Goal: Task Accomplishment & Management: Manage account settings

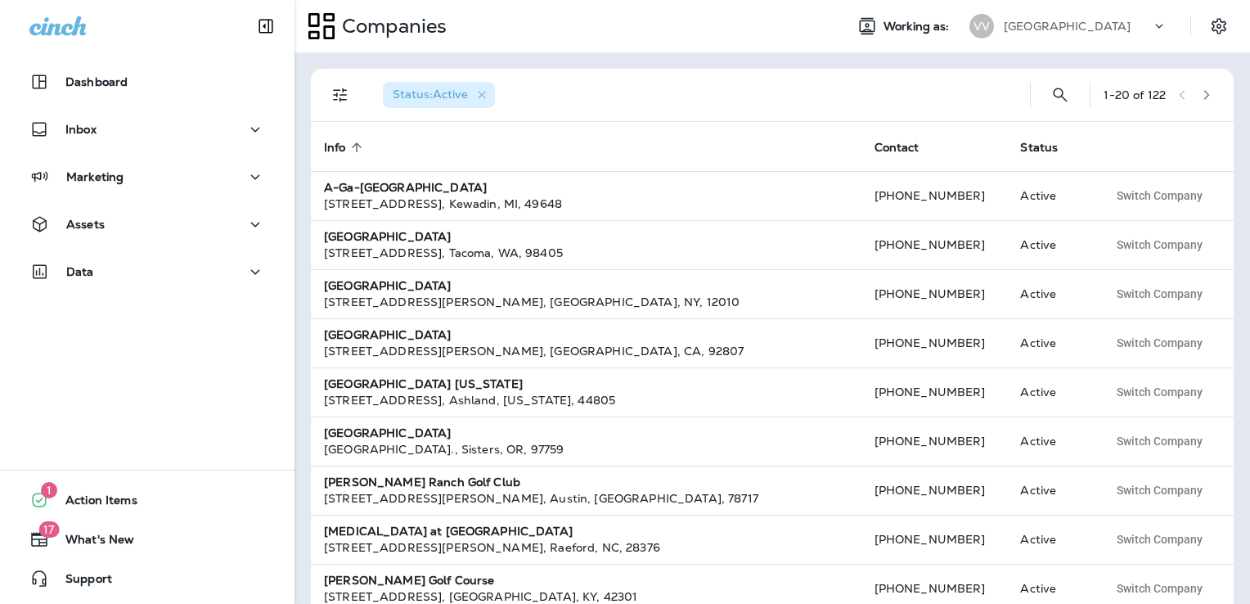
click at [1078, 30] on p "[GEOGRAPHIC_DATA]" at bounding box center [1067, 26] width 127 height 13
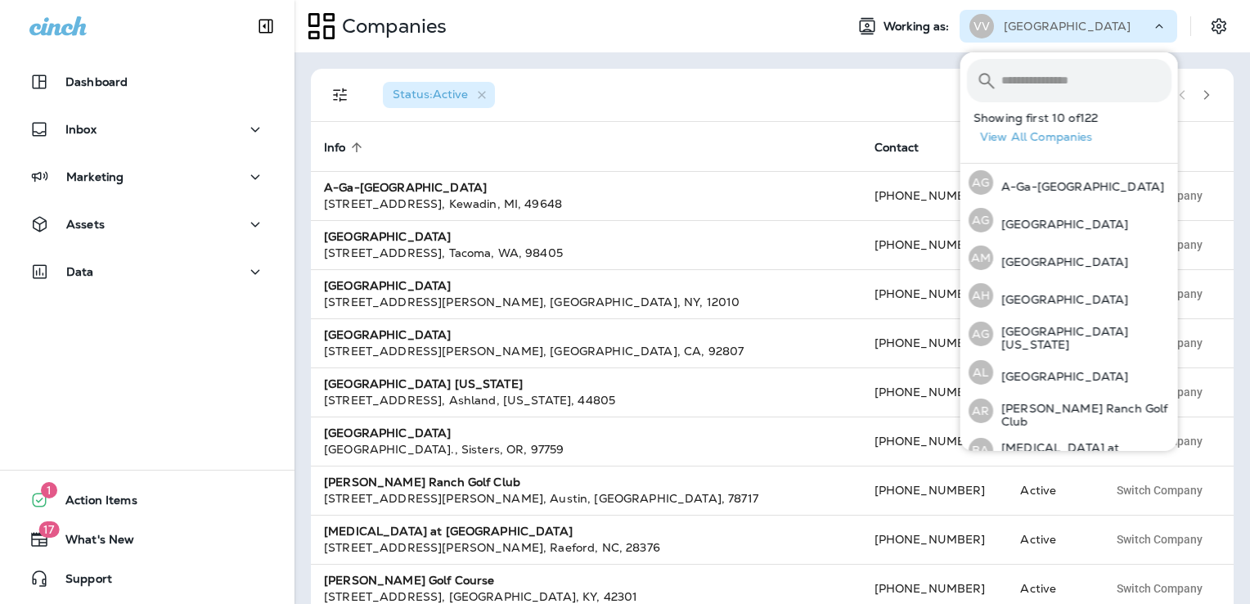
click at [1060, 83] on input "text" at bounding box center [1087, 80] width 170 height 43
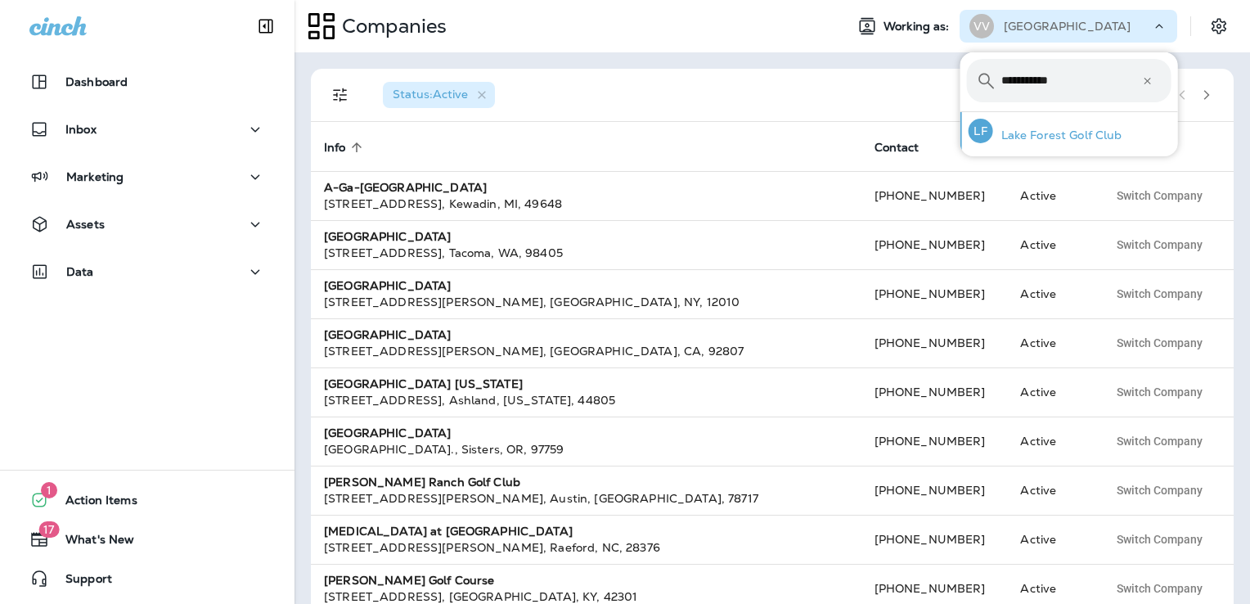
type input "**********"
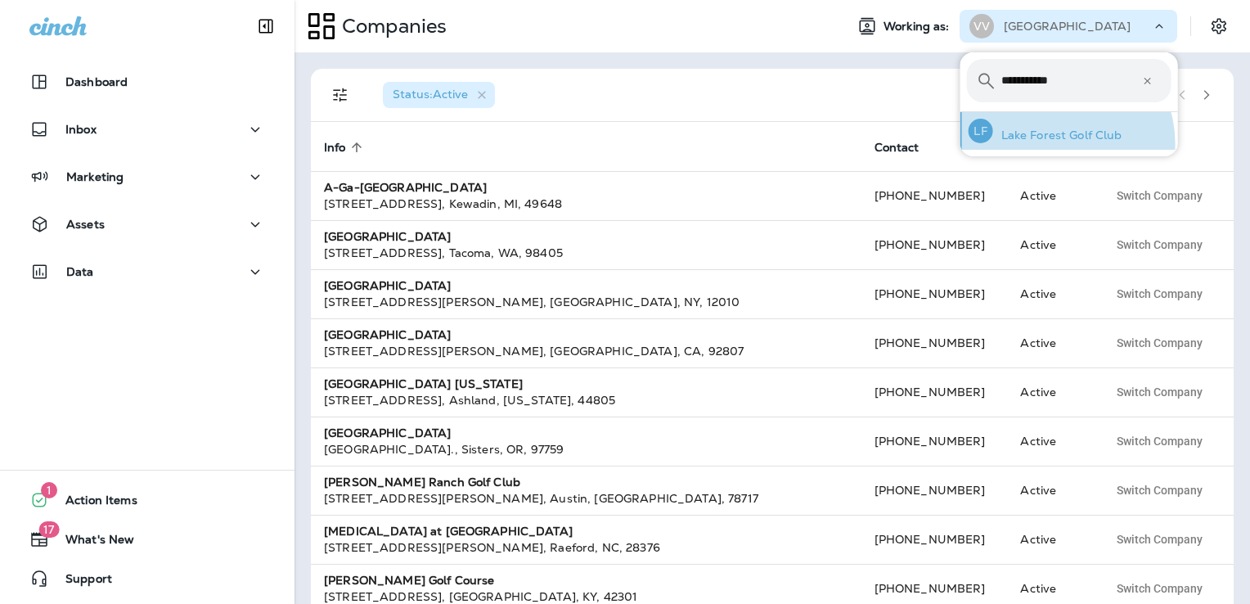
click at [1053, 144] on div "LF Lake Forest Golf Club" at bounding box center [1045, 131] width 167 height 38
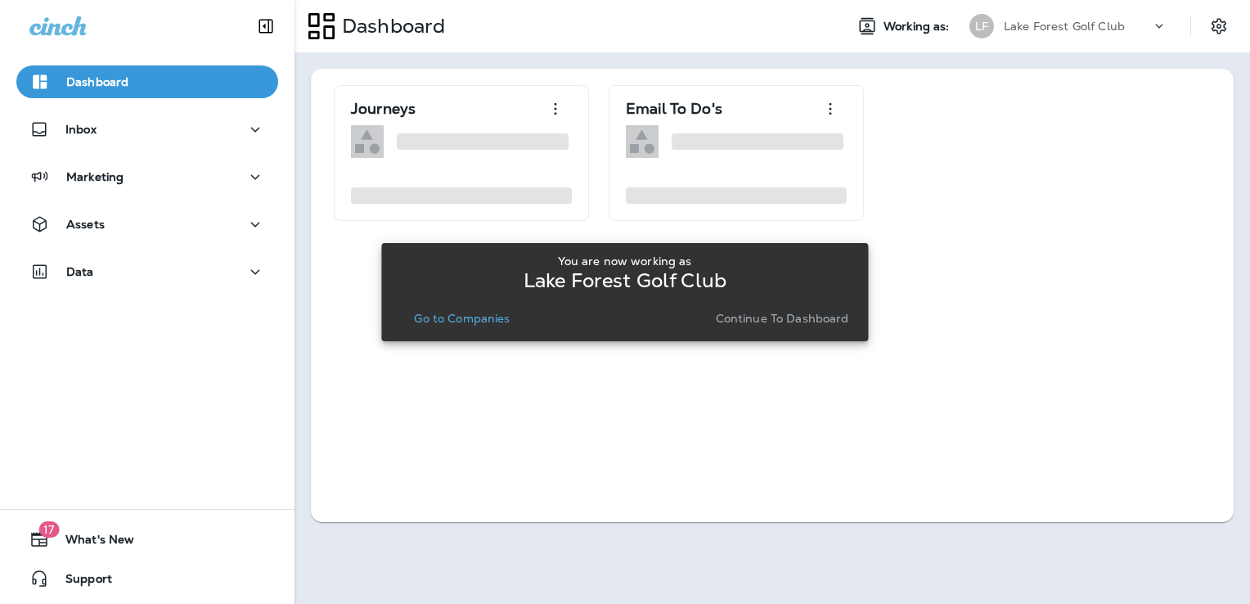
click at [750, 316] on p "Continue to Dashboard" at bounding box center [782, 318] width 133 height 13
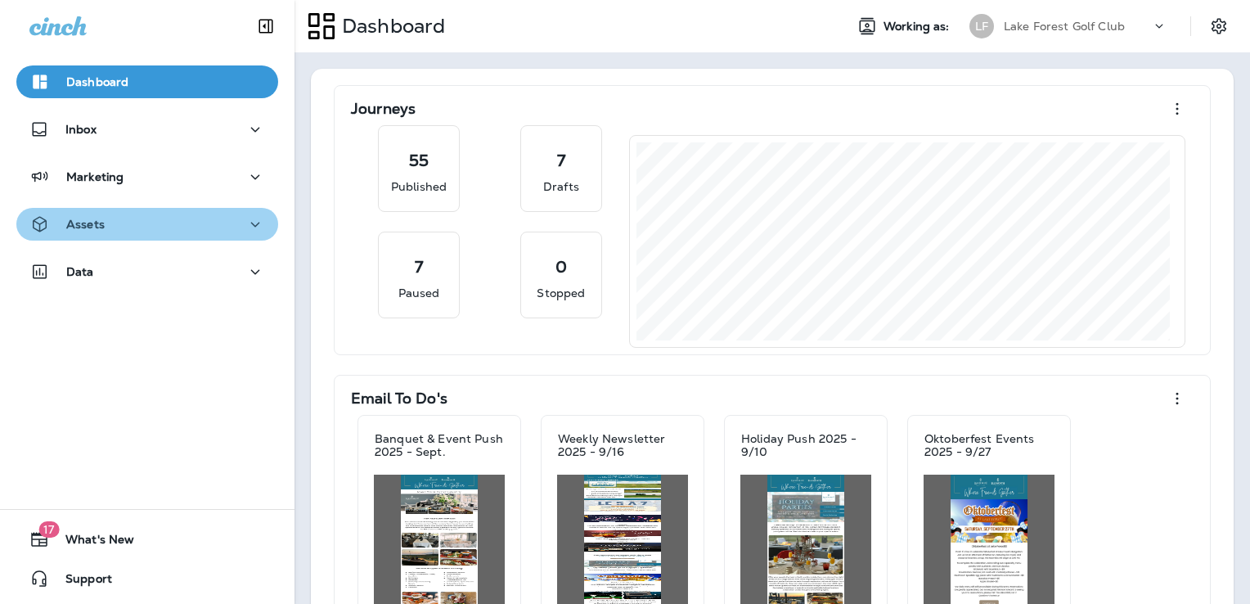
click at [170, 230] on div "Assets" at bounding box center [147, 224] width 236 height 20
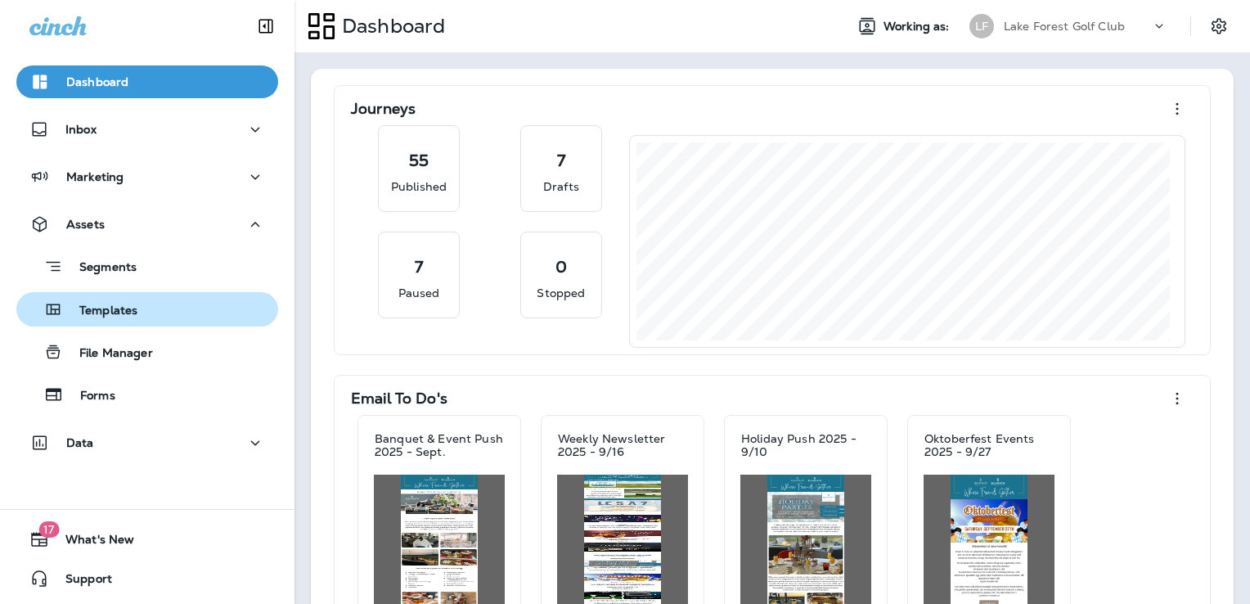
click at [170, 302] on div "Templates" at bounding box center [147, 309] width 249 height 25
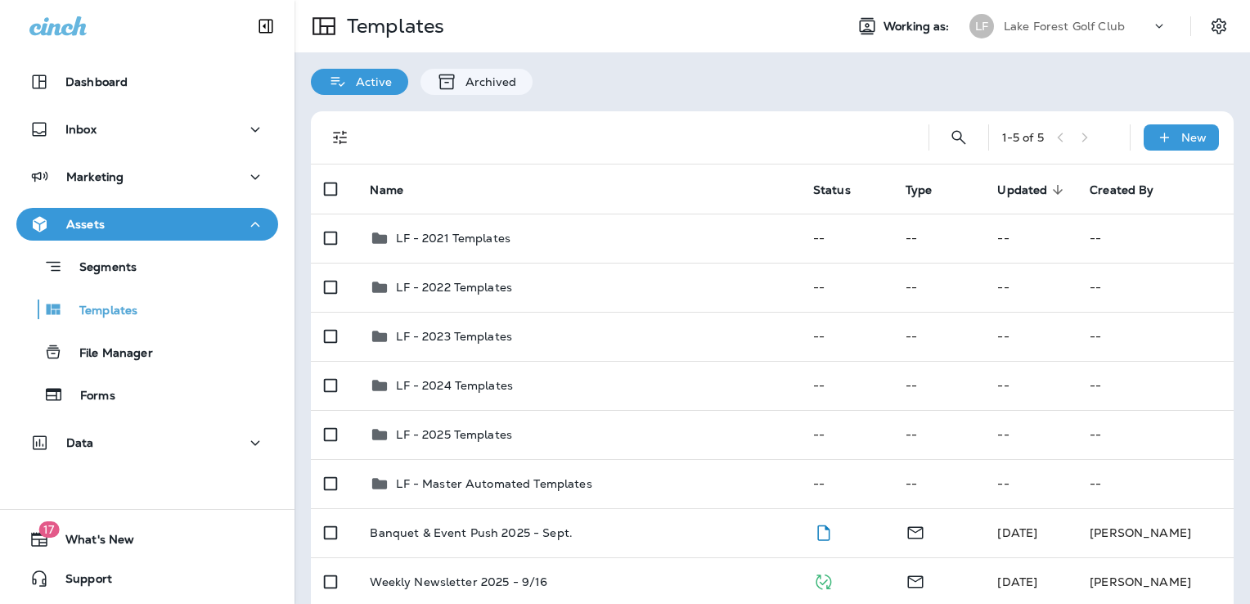
scroll to position [166, 0]
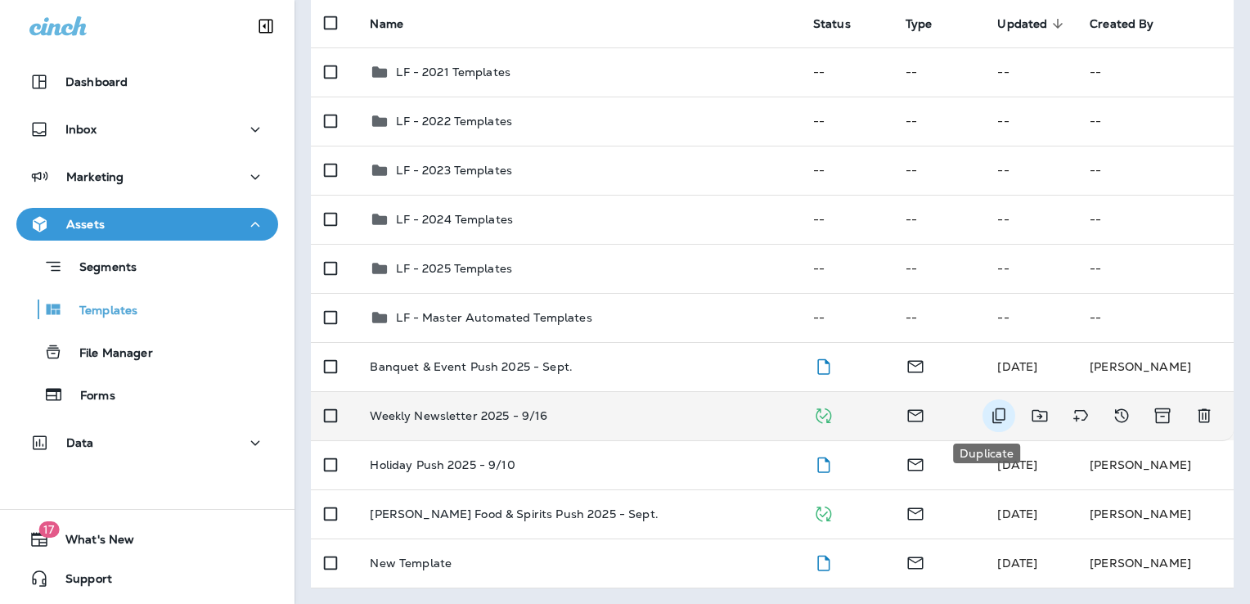
click at [993, 412] on icon "Duplicate" at bounding box center [999, 416] width 13 height 16
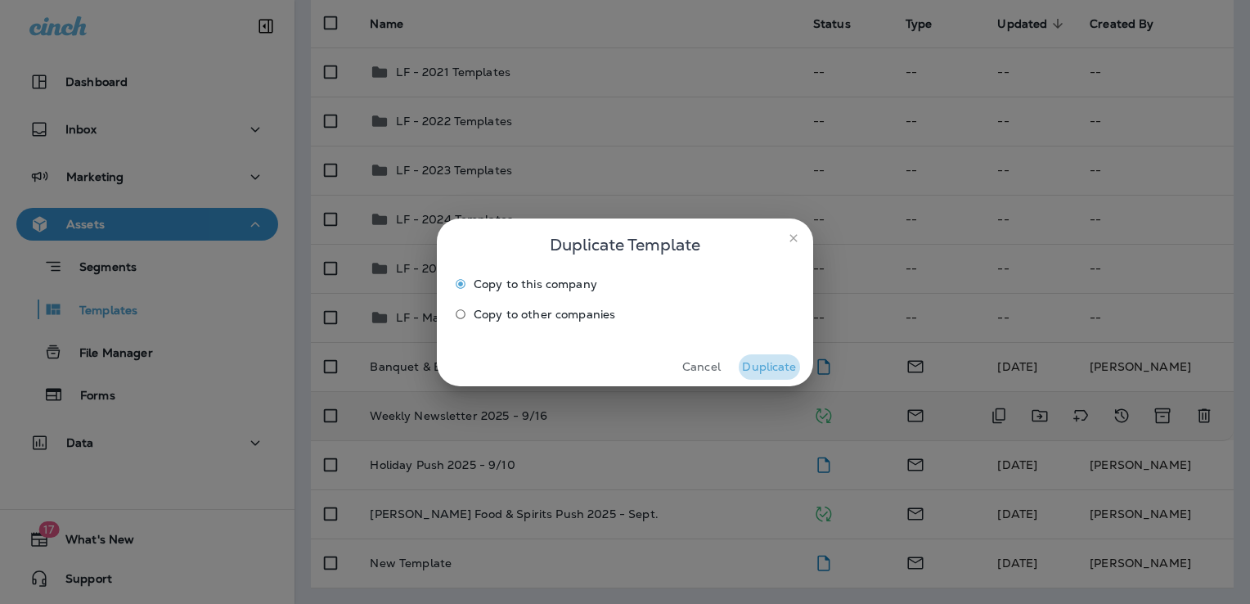
click at [774, 367] on button "Duplicate" at bounding box center [769, 366] width 61 height 25
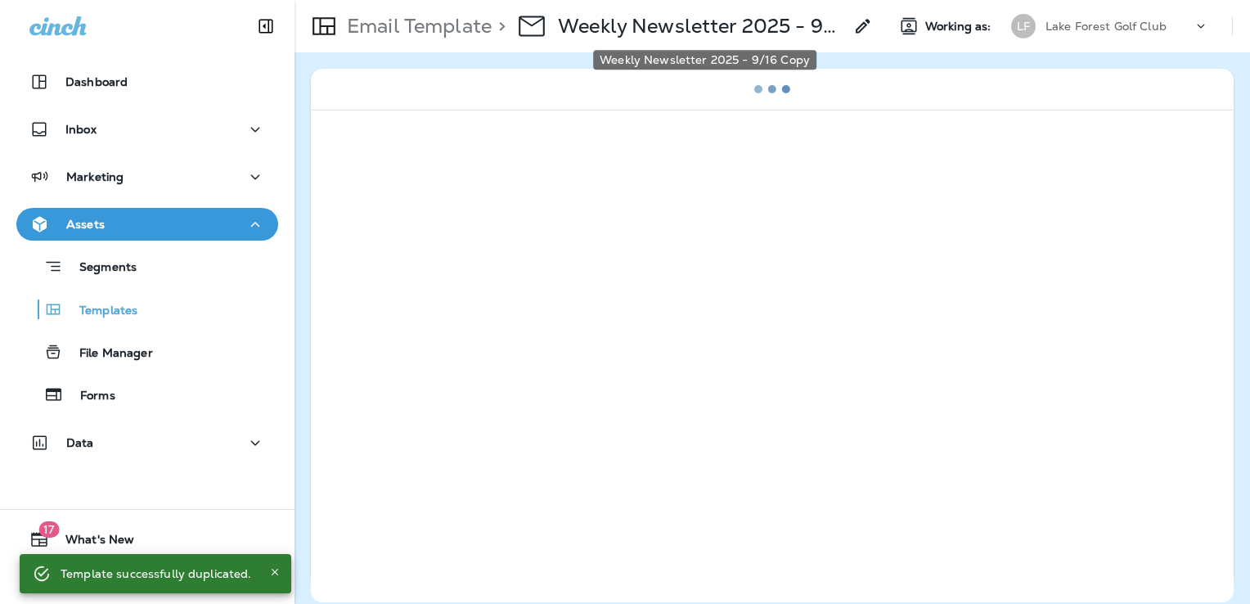
click at [721, 29] on p "Weekly Newsletter 2025 - 9/16 Copy" at bounding box center [701, 26] width 286 height 25
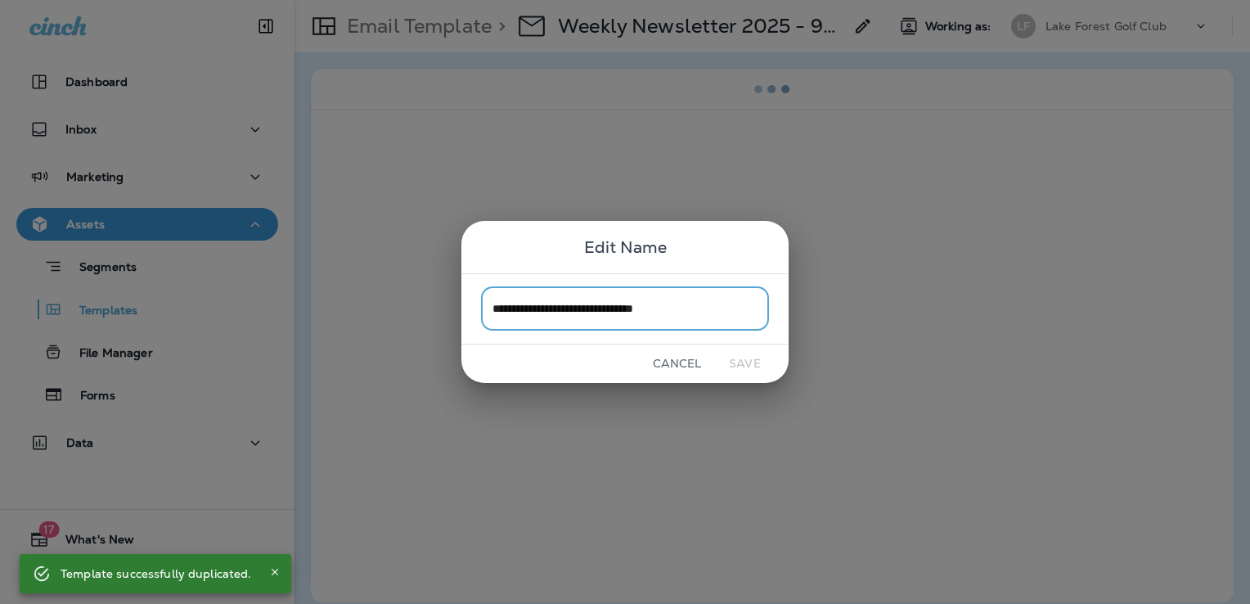
click at [717, 307] on input "**********" at bounding box center [625, 308] width 288 height 43
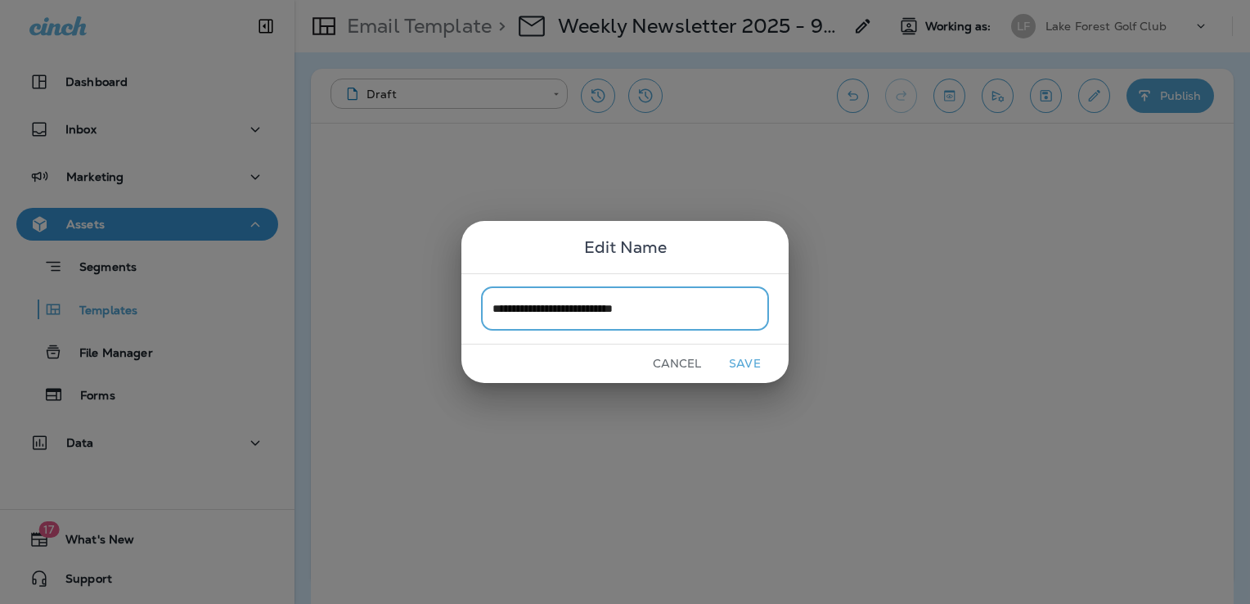
type input "**********"
click at [747, 362] on button "Save" at bounding box center [744, 363] width 61 height 25
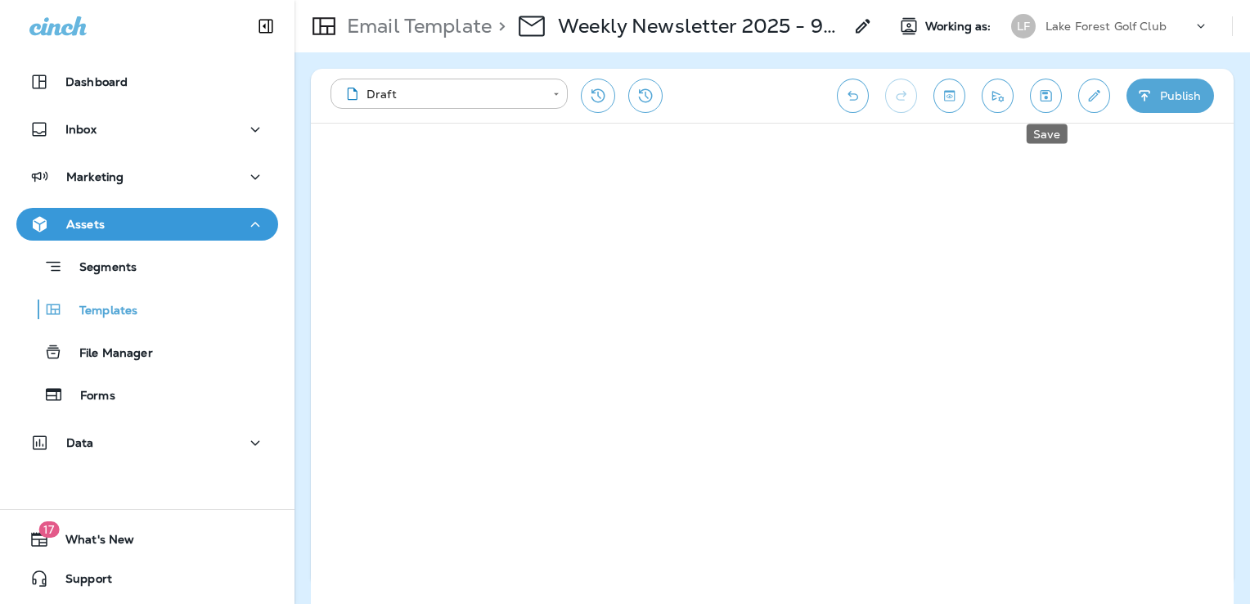
click at [1057, 101] on button "Save" at bounding box center [1046, 96] width 32 height 34
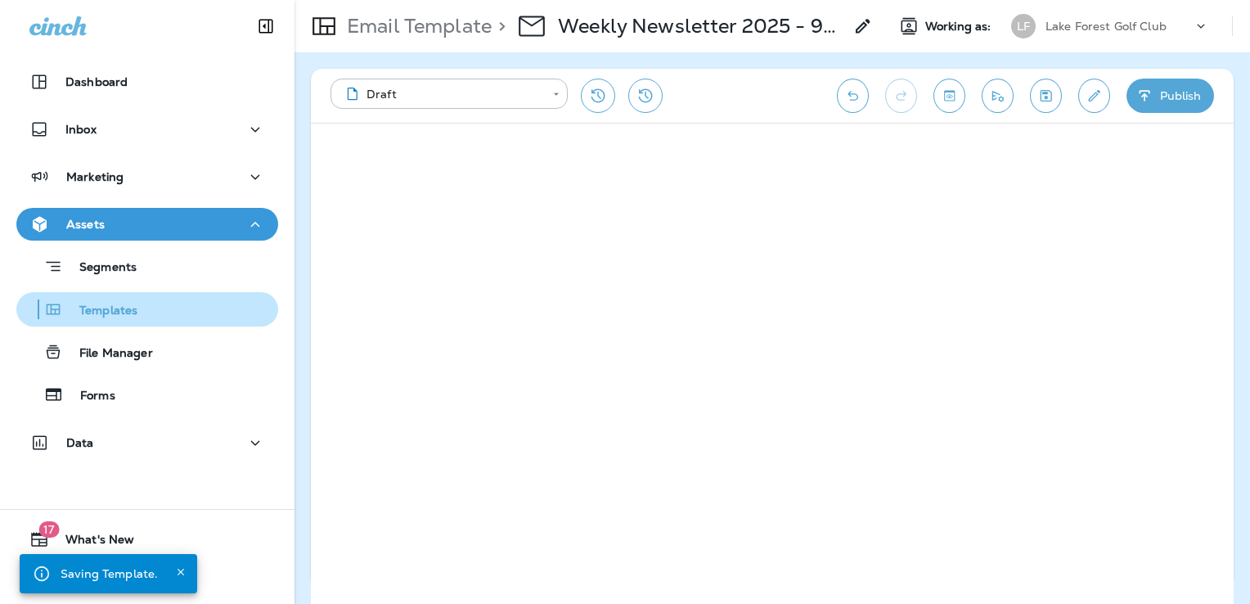
click at [133, 321] on div "Templates" at bounding box center [80, 309] width 115 height 25
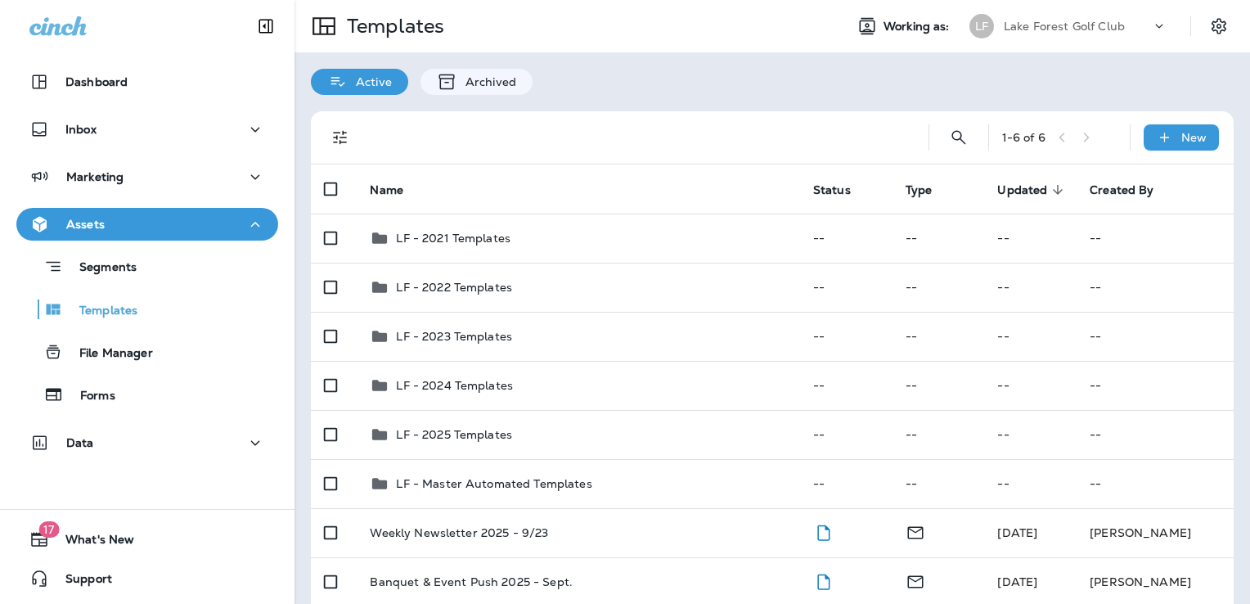
click at [720, 83] on div "Active Archived" at bounding box center [773, 73] width 956 height 43
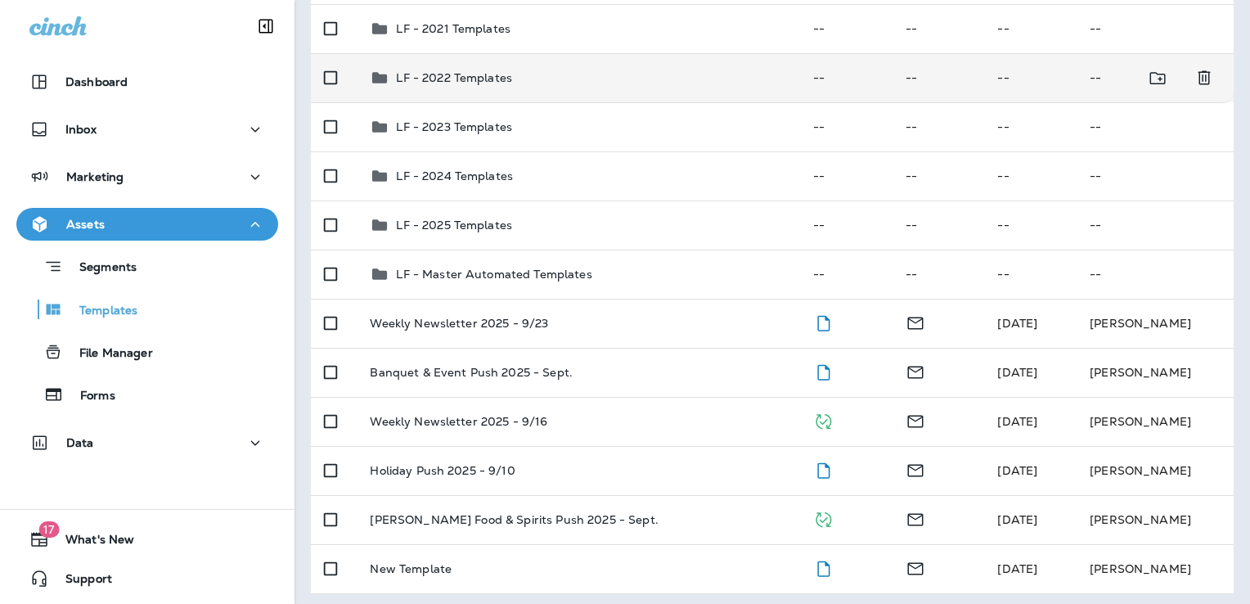
scroll to position [215, 0]
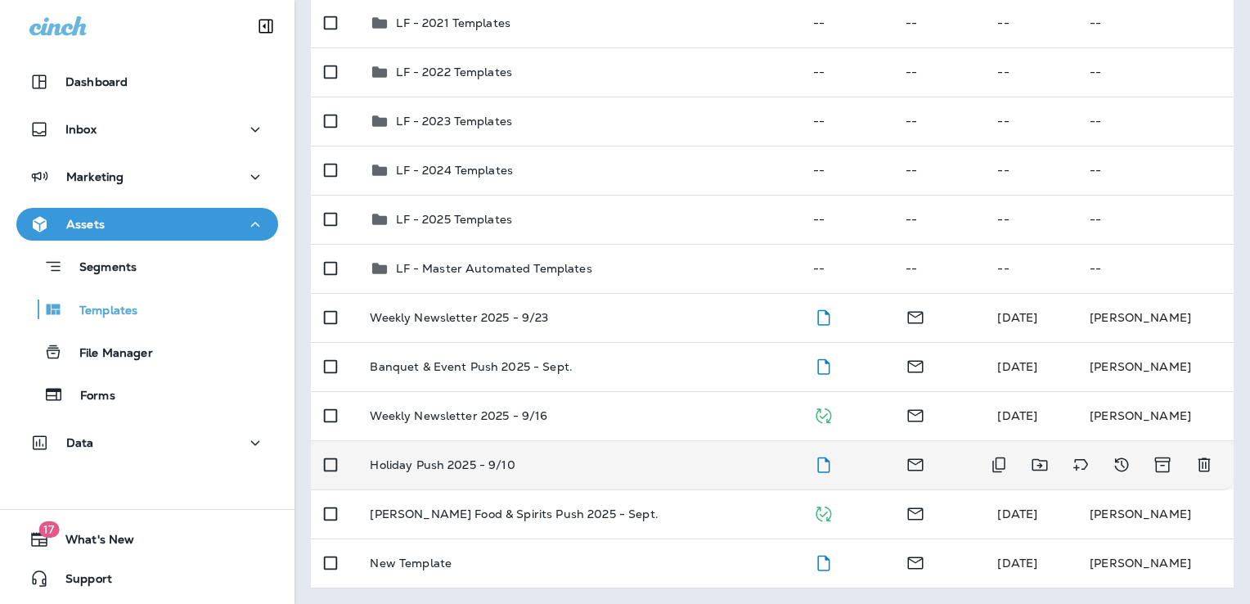
click at [615, 465] on div "Holiday Push 2025 - 9/10" at bounding box center [578, 464] width 417 height 13
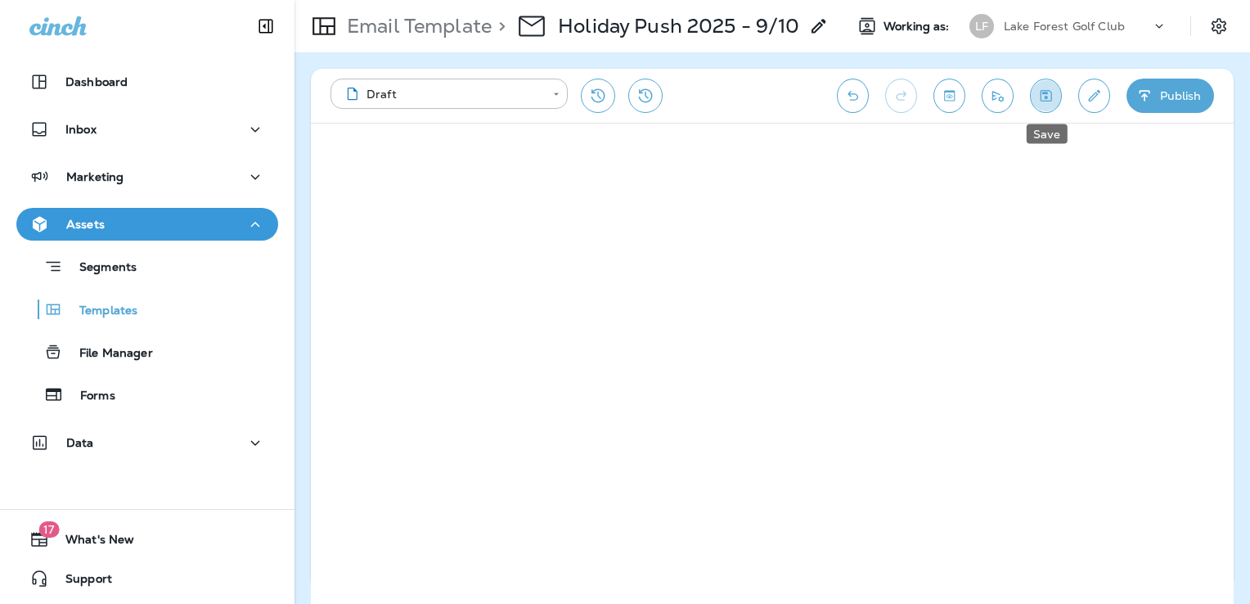
click at [1053, 93] on icon "Save" at bounding box center [1046, 96] width 17 height 16
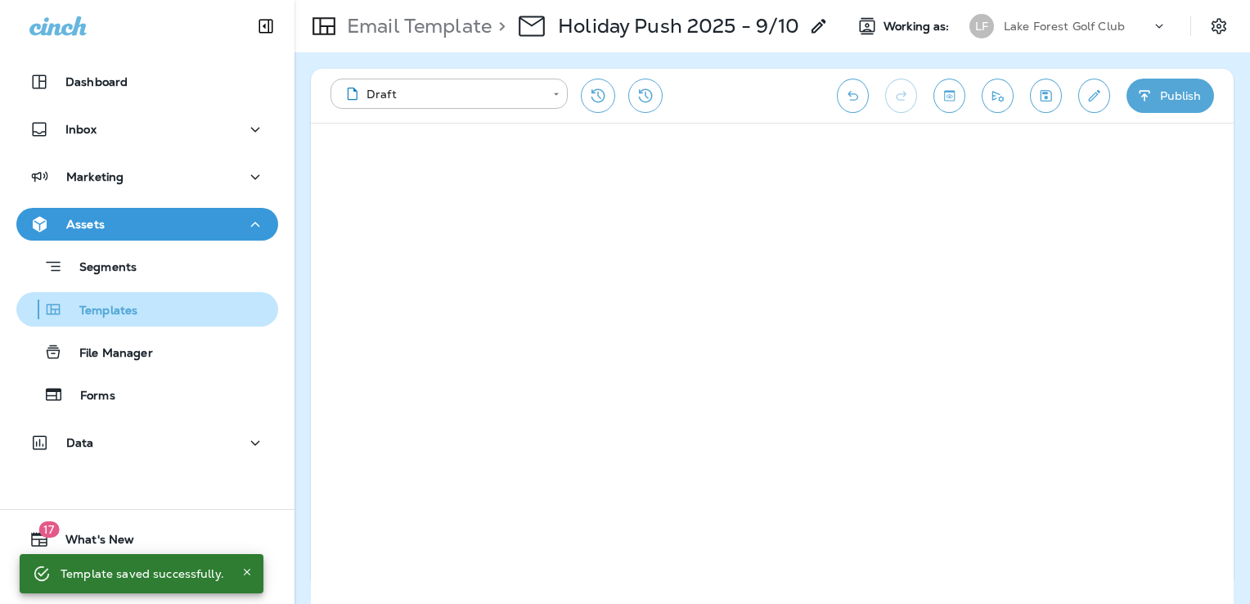
click at [145, 309] on div "Templates" at bounding box center [147, 309] width 249 height 25
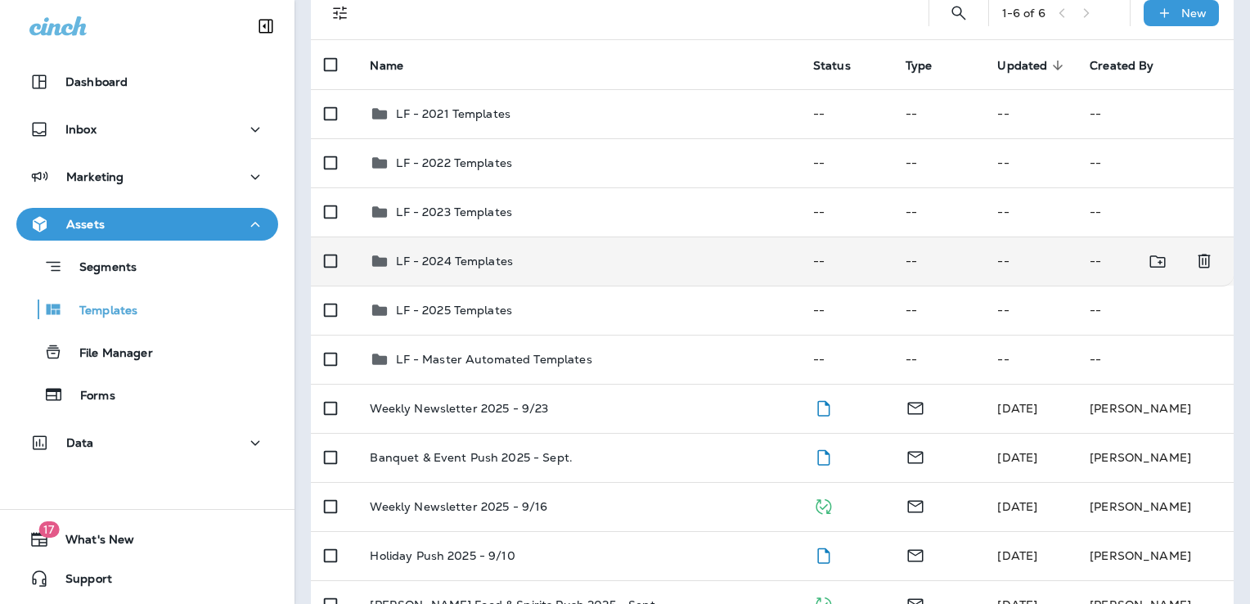
scroll to position [133, 0]
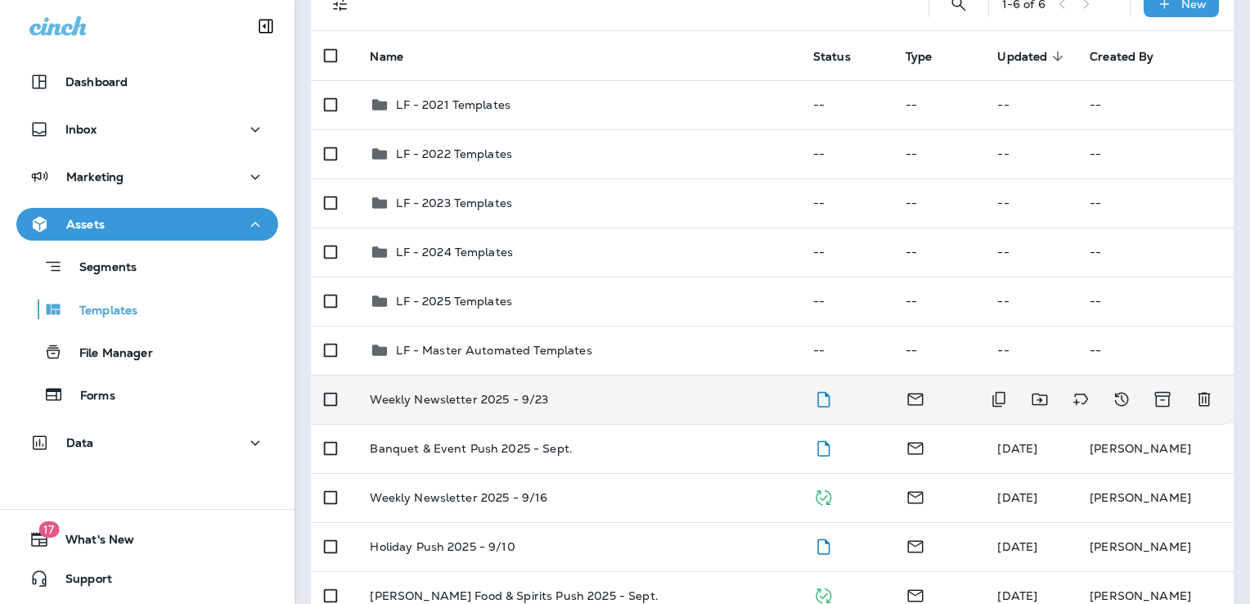
click at [655, 402] on div "Weekly Newsletter 2025 - 9/23" at bounding box center [578, 399] width 417 height 13
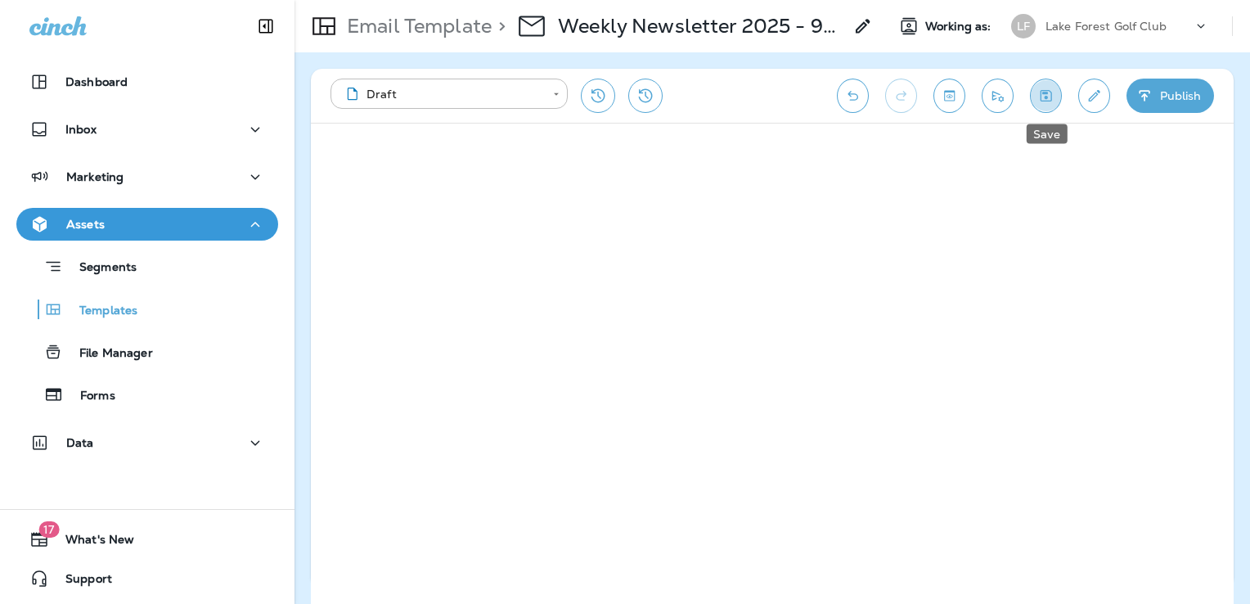
click at [1044, 93] on icon "Save" at bounding box center [1046, 95] width 11 height 11
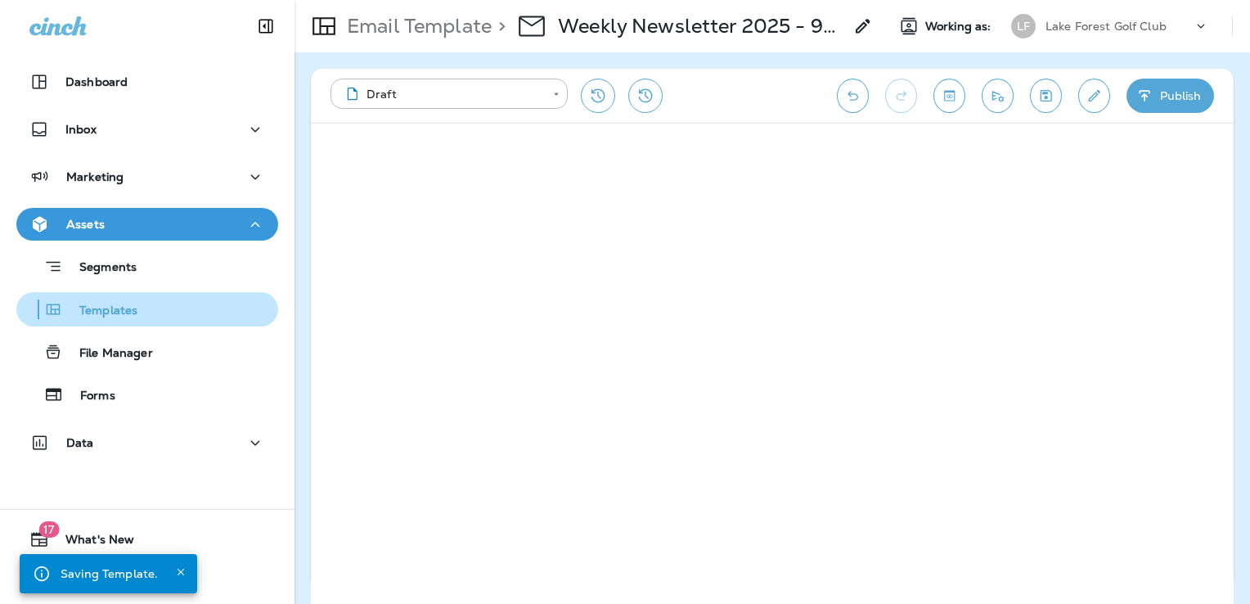
click at [160, 314] on div "Templates" at bounding box center [147, 309] width 249 height 25
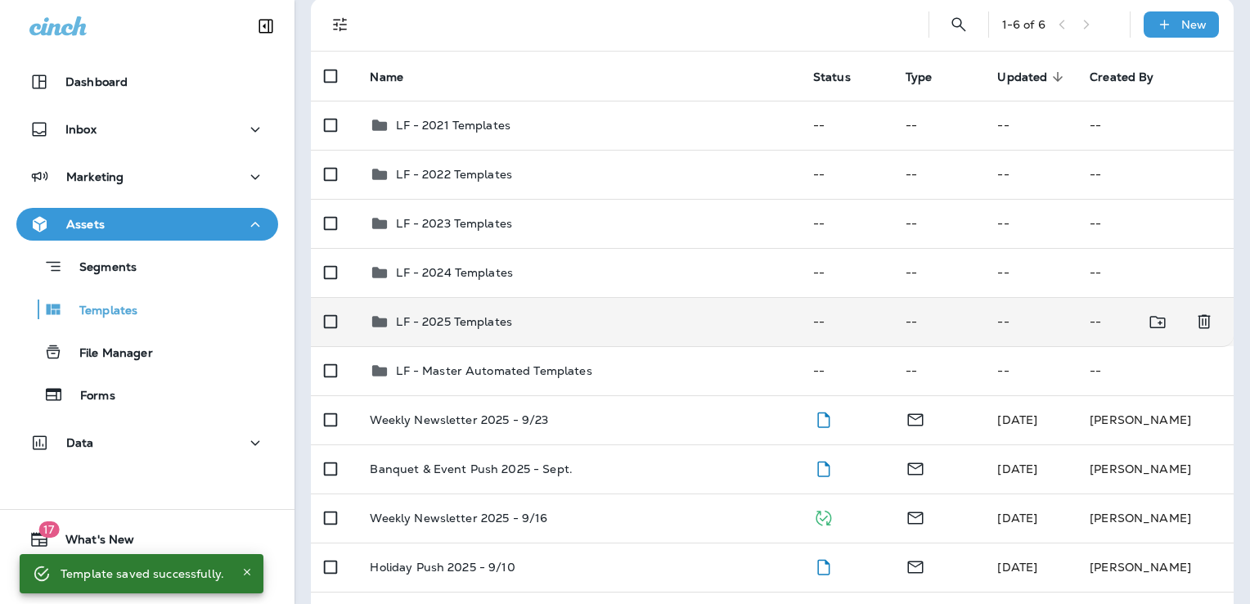
scroll to position [215, 0]
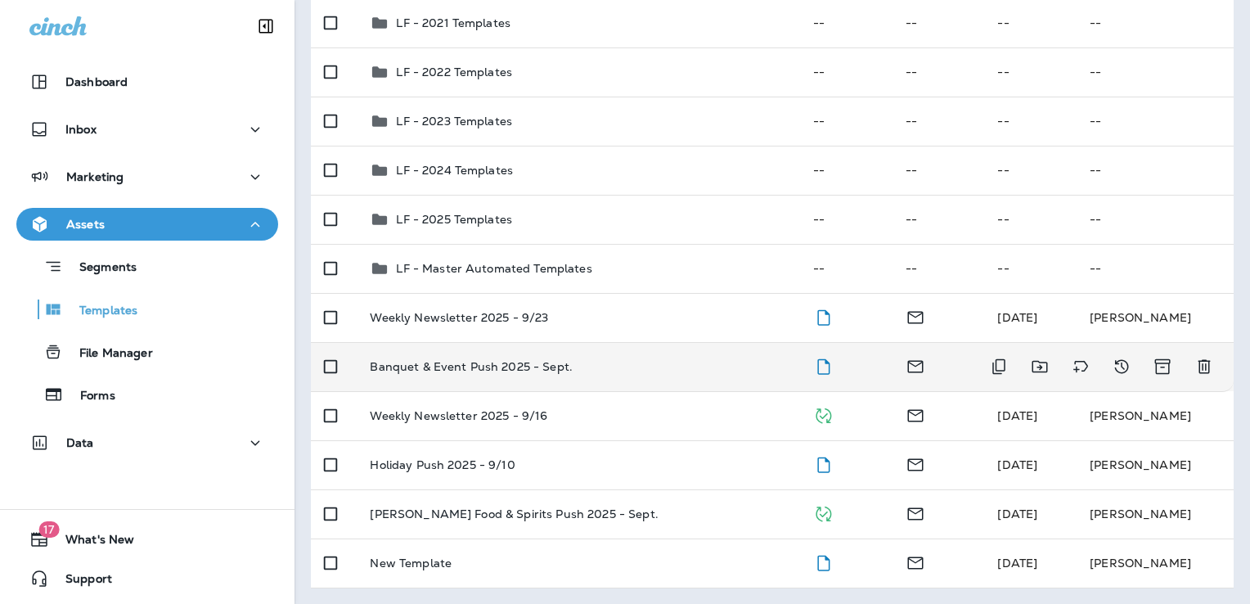
click at [648, 367] on div "Banquet & Event Push 2025 - Sept." at bounding box center [578, 366] width 417 height 13
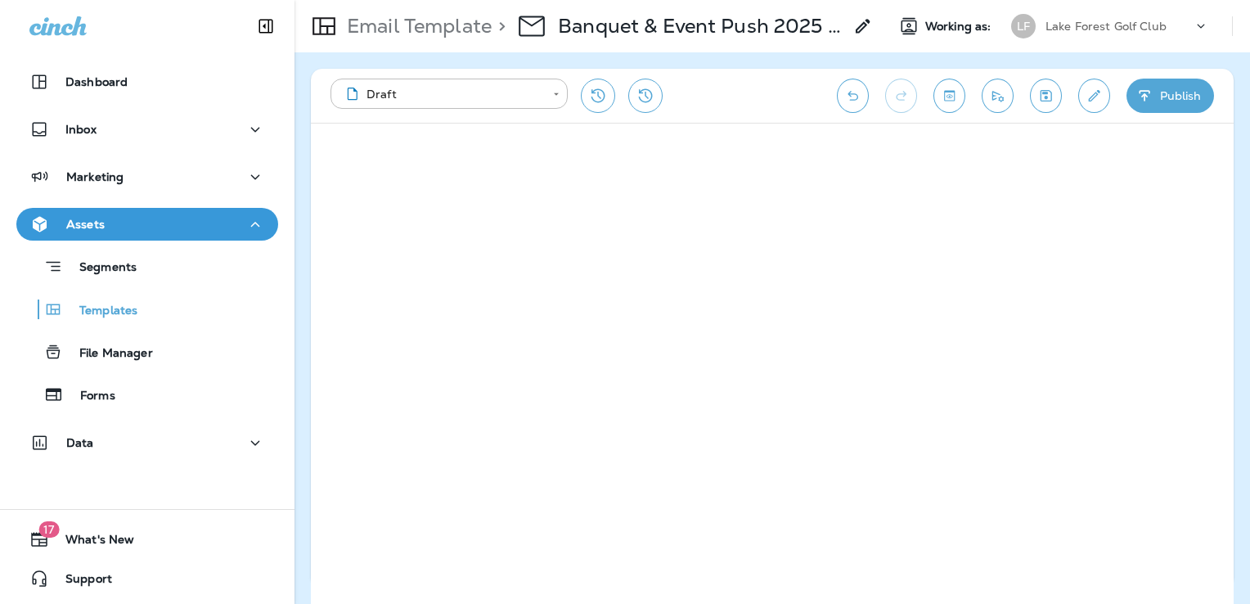
click at [1038, 103] on icon "Save" at bounding box center [1046, 96] width 17 height 16
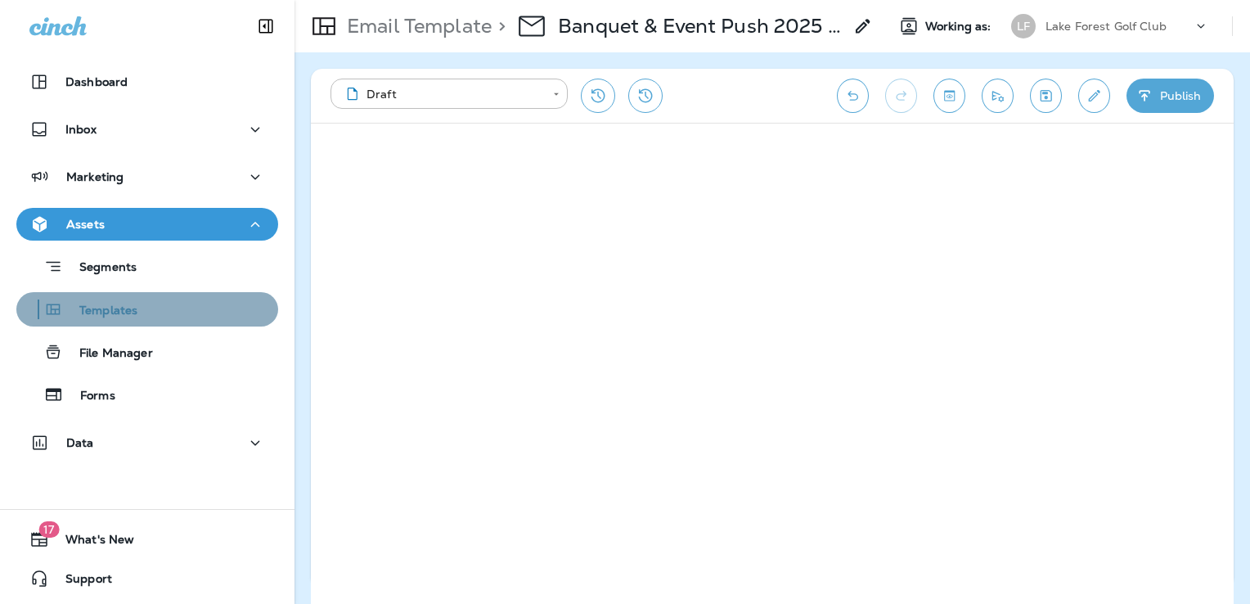
click at [146, 322] on button "Templates" at bounding box center [147, 309] width 262 height 34
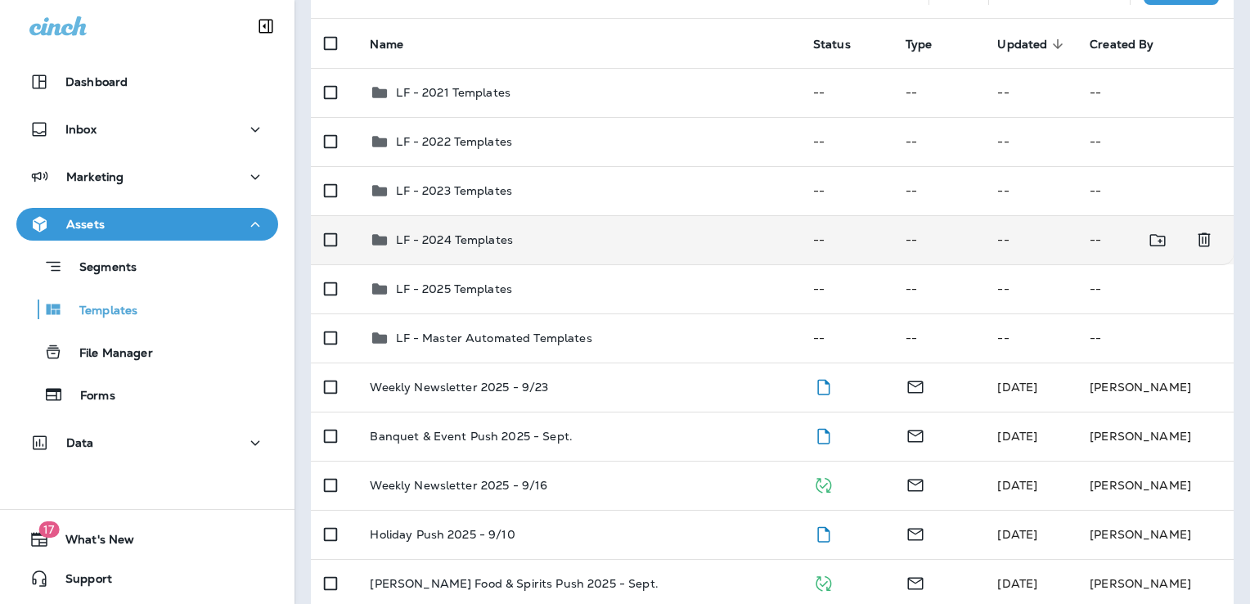
scroll to position [164, 0]
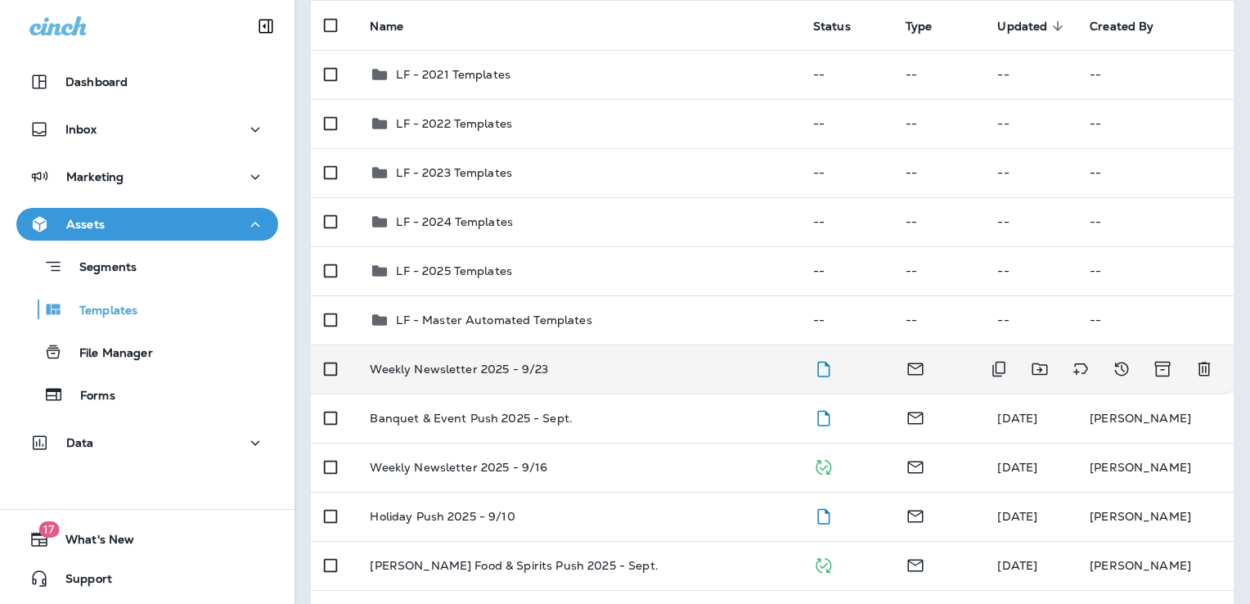
click at [646, 372] on div "Weekly Newsletter 2025 - 9/23" at bounding box center [578, 369] width 417 height 13
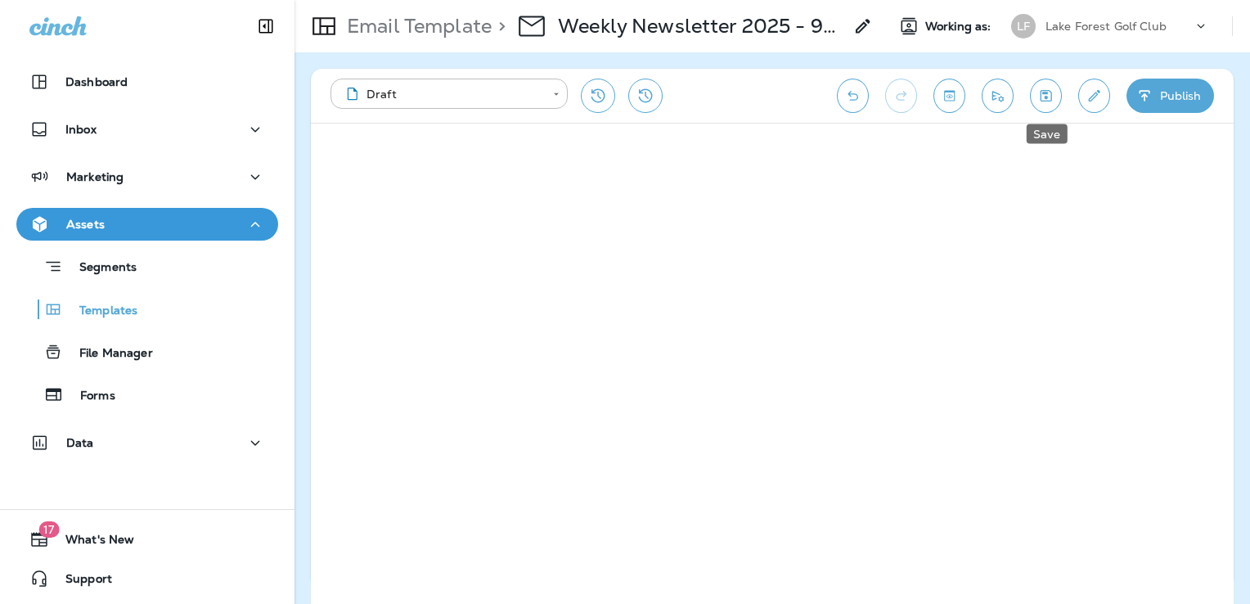
click at [1041, 102] on icon "Save" at bounding box center [1046, 96] width 17 height 16
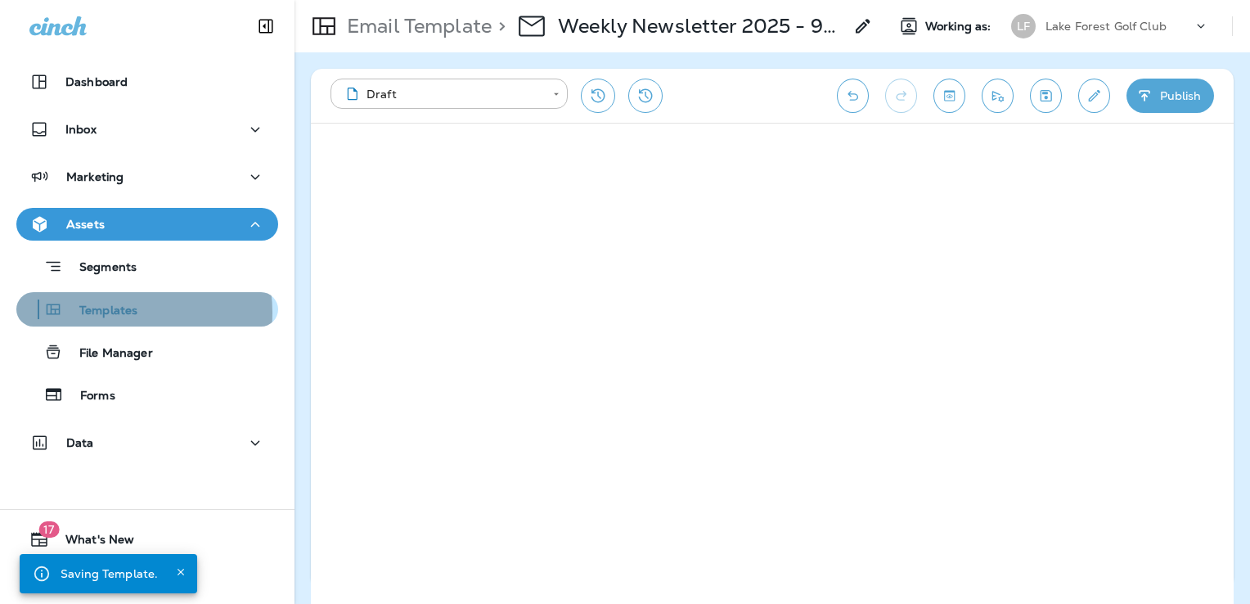
click at [112, 313] on p "Templates" at bounding box center [100, 312] width 74 height 16
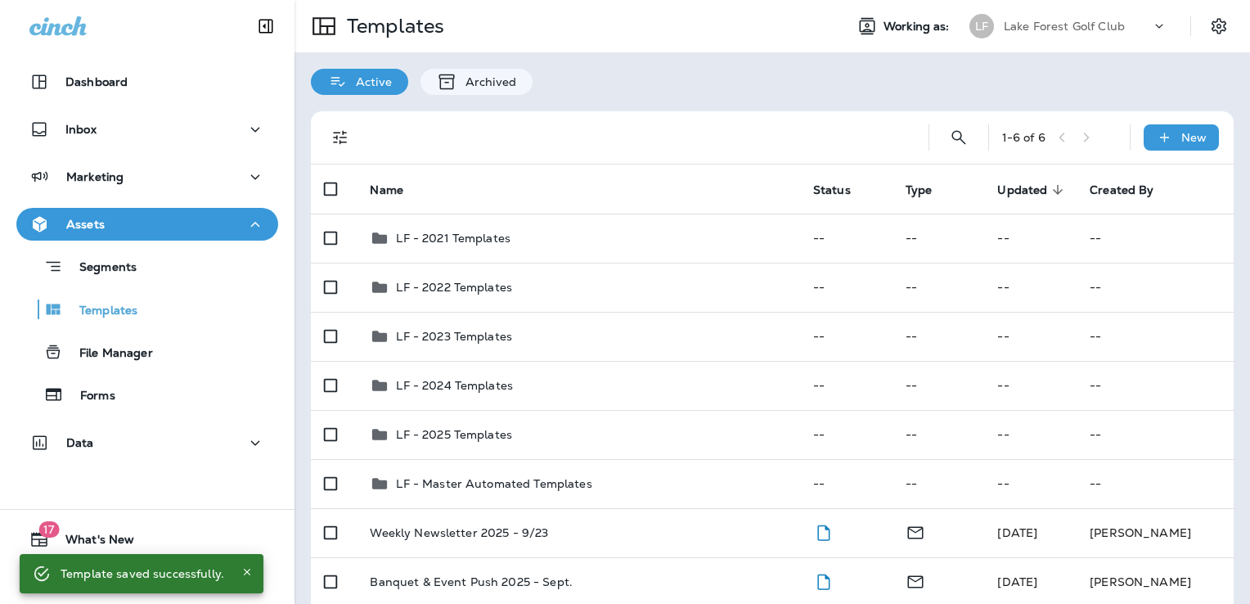
click at [1056, 27] on p "Lake Forest Golf Club" at bounding box center [1064, 26] width 121 height 13
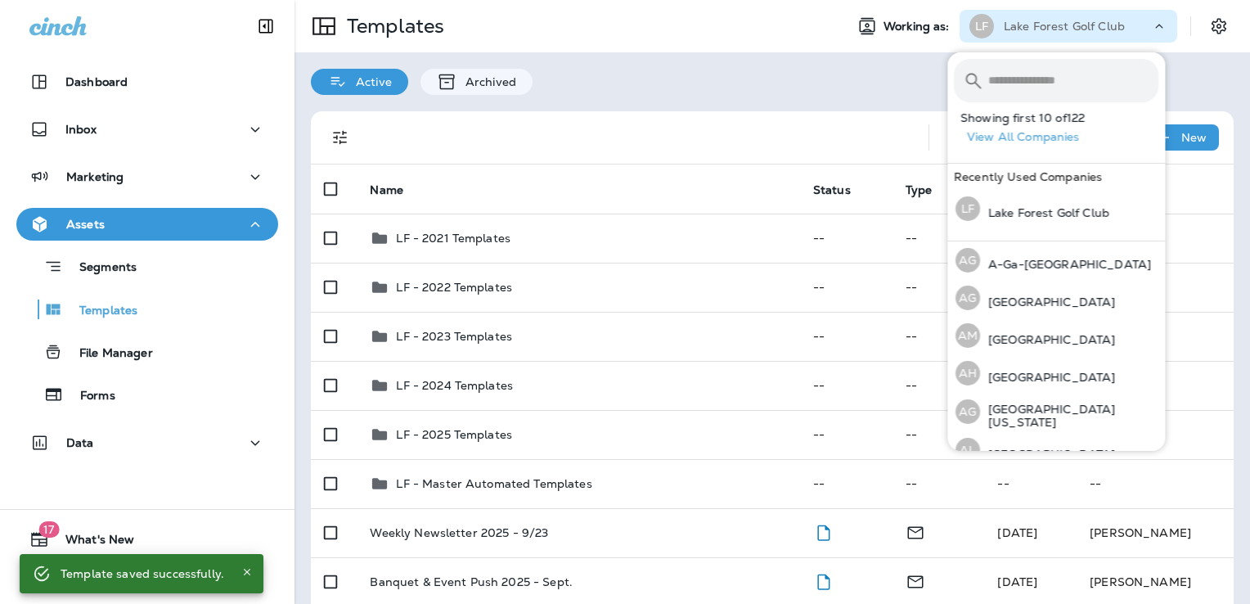
click at [1028, 80] on input "text" at bounding box center [1074, 80] width 170 height 43
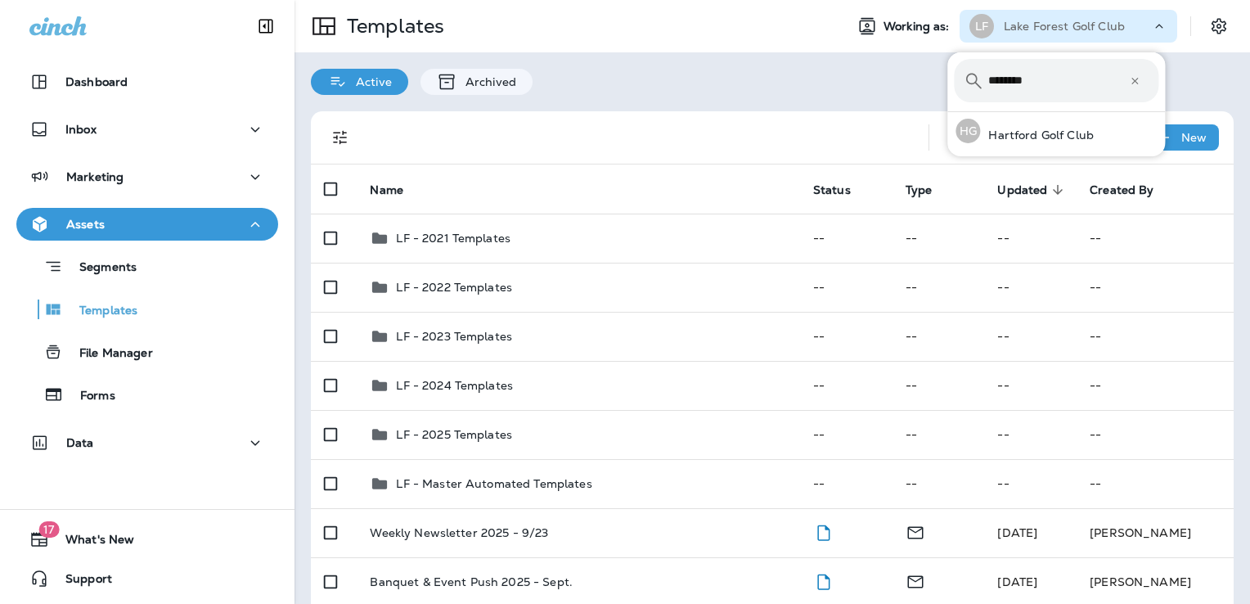
type input "********"
click at [1029, 140] on p "Hartford Golf Club" at bounding box center [1037, 134] width 114 height 13
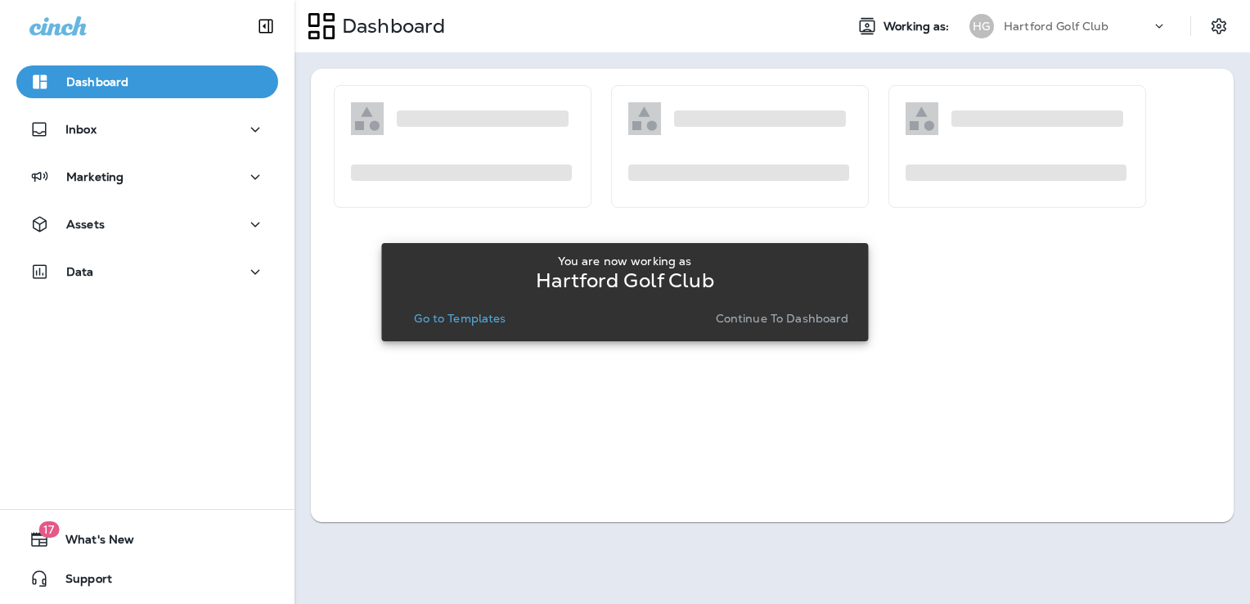
click at [454, 323] on p "Go to Templates" at bounding box center [460, 318] width 92 height 13
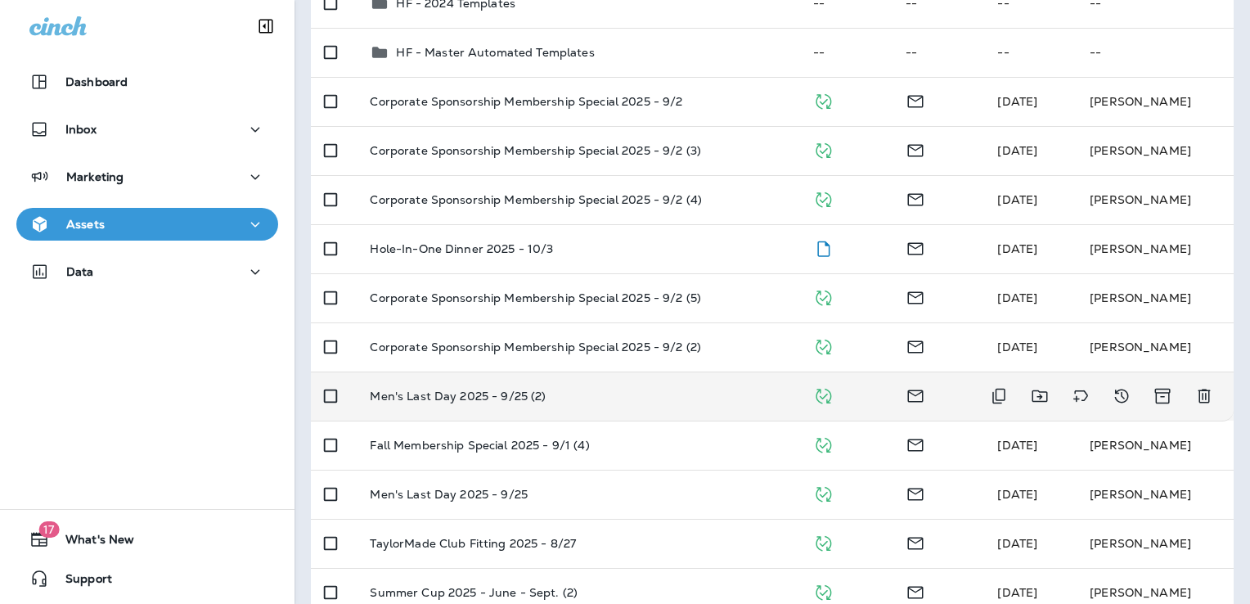
scroll to position [327, 0]
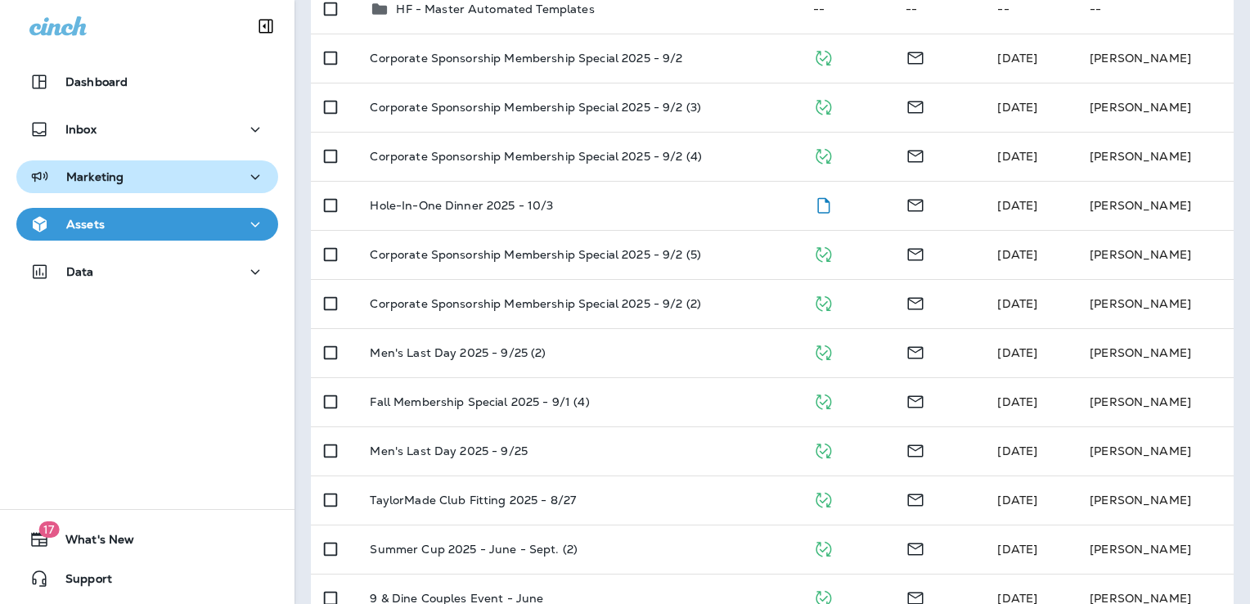
click at [103, 178] on p "Marketing" at bounding box center [94, 176] width 57 height 13
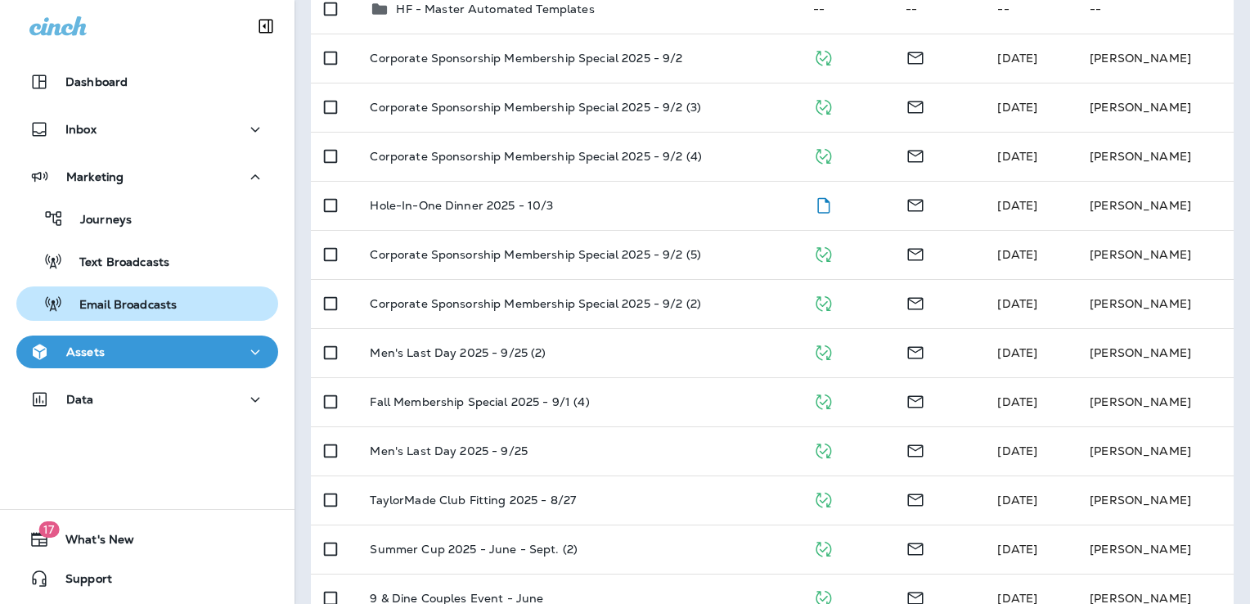
click at [144, 305] on p "Email Broadcasts" at bounding box center [120, 306] width 114 height 16
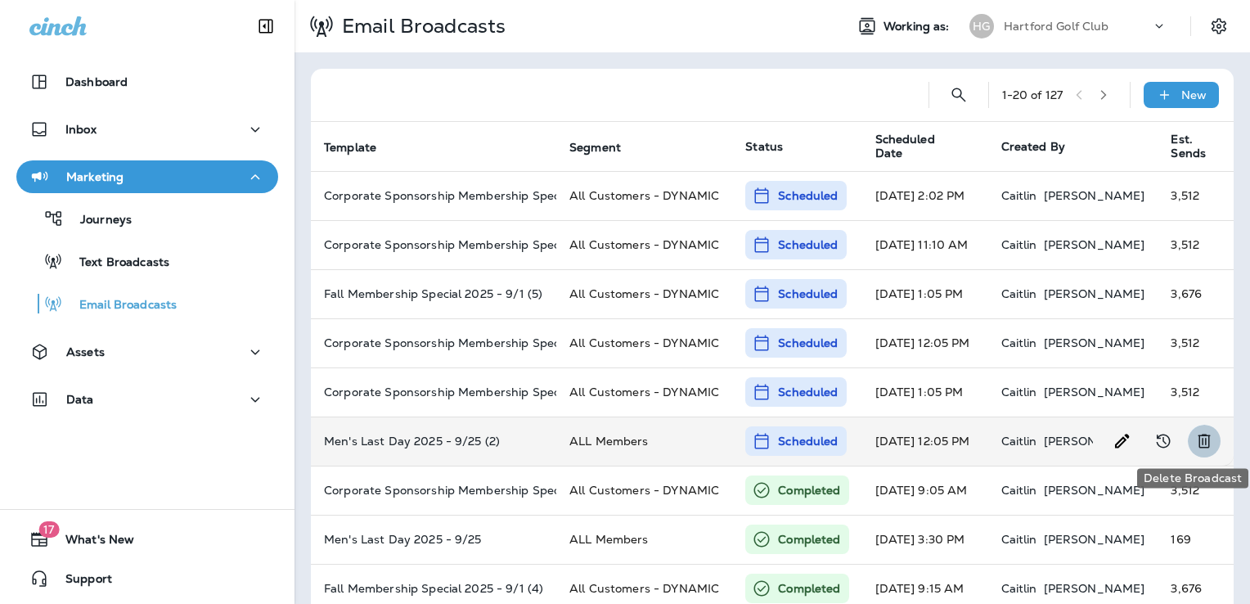
click at [1198, 439] on icon "Delete Broadcast" at bounding box center [1204, 442] width 12 height 14
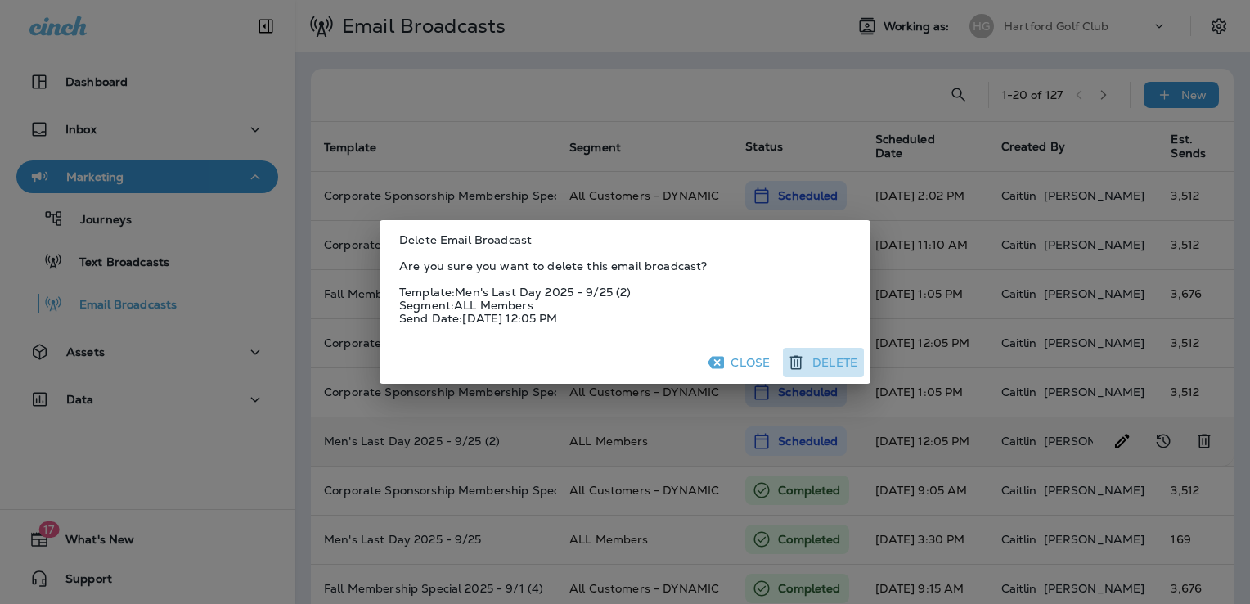
click at [841, 358] on button "Delete" at bounding box center [823, 362] width 81 height 29
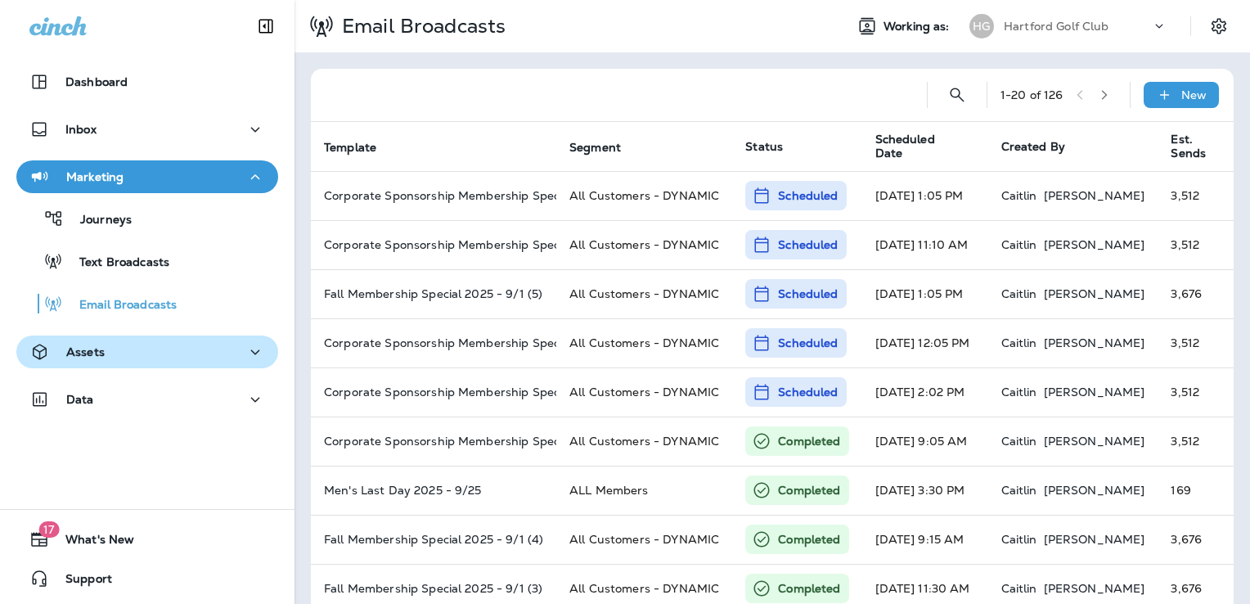
click at [147, 359] on div "Assets" at bounding box center [147, 352] width 236 height 20
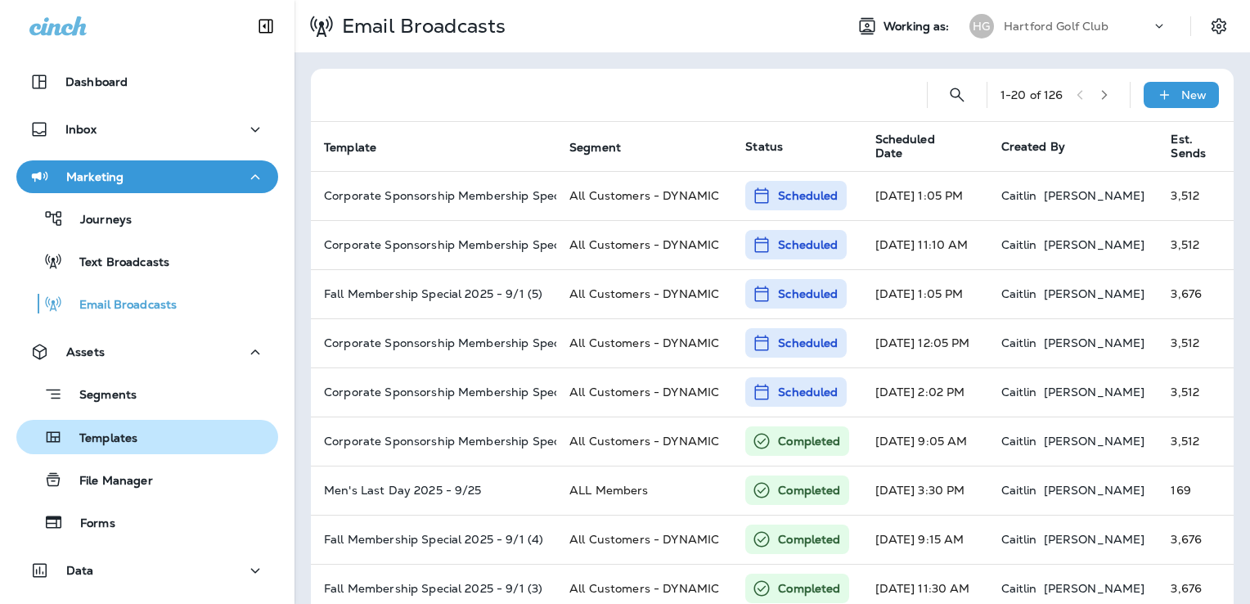
click at [138, 443] on div "Templates" at bounding box center [147, 437] width 249 height 25
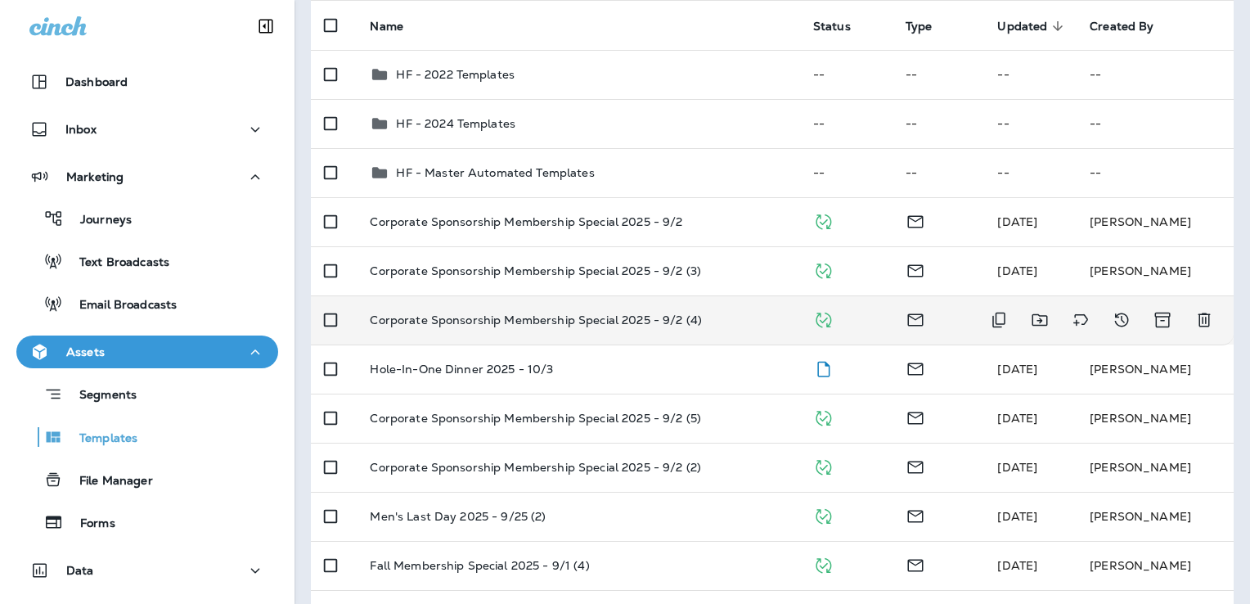
scroll to position [245, 0]
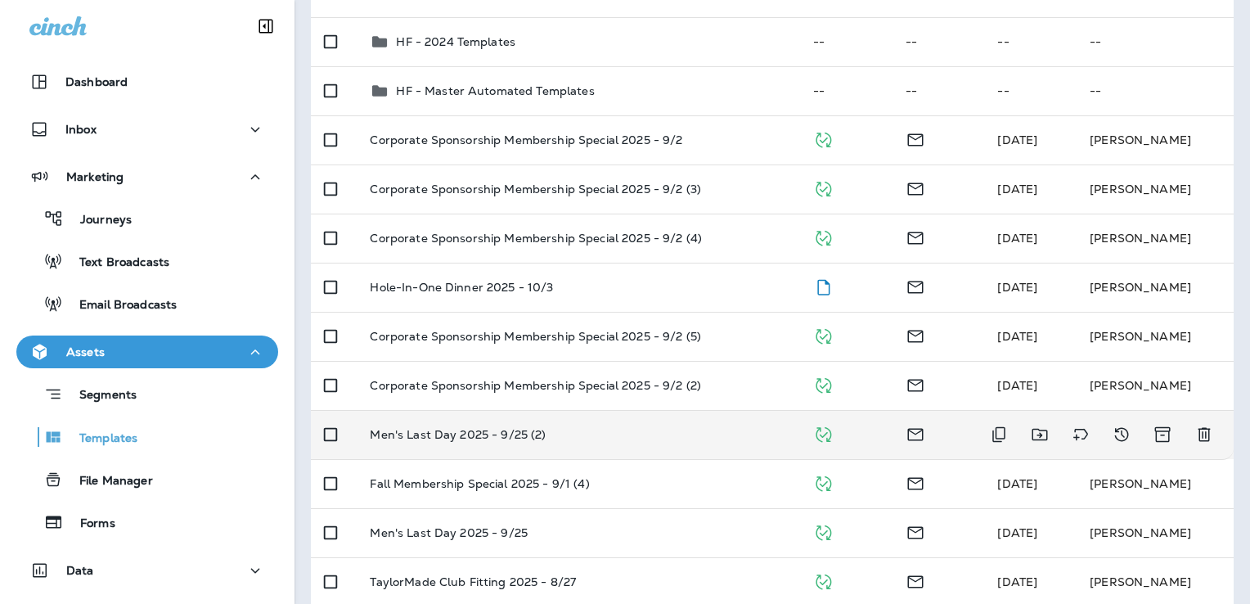
click at [634, 434] on div "Men's Last Day 2025 - 9/25 (2)" at bounding box center [578, 434] width 417 height 13
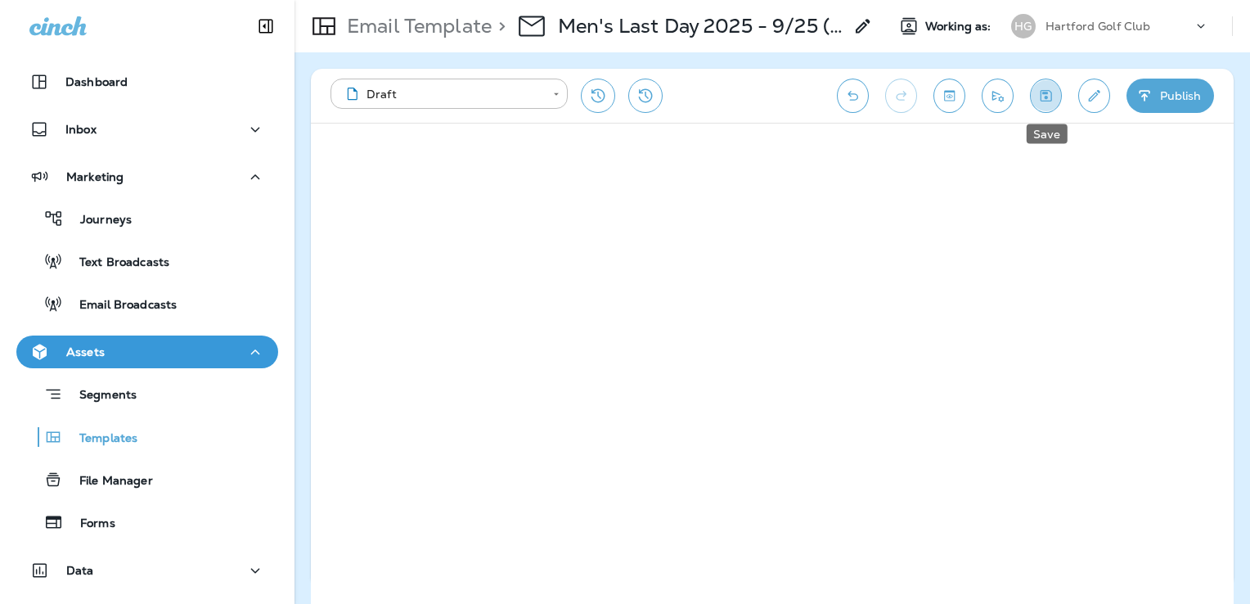
click at [1043, 90] on icon "Save" at bounding box center [1046, 95] width 11 height 11
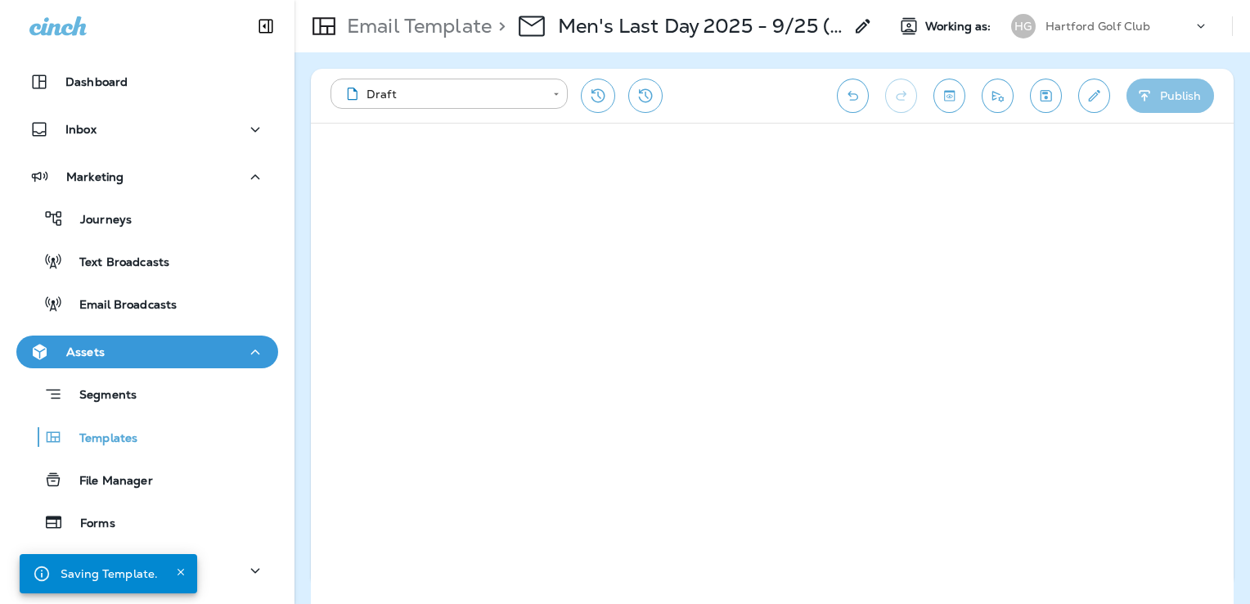
click at [1158, 96] on button "Publish" at bounding box center [1171, 96] width 88 height 34
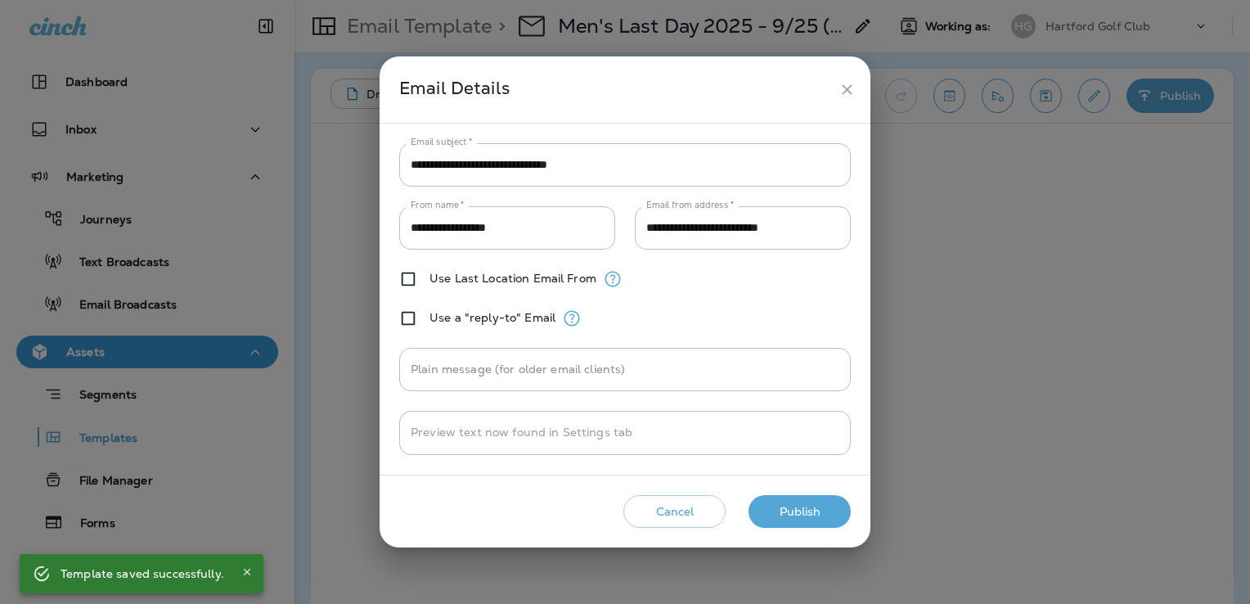
click at [813, 509] on button "Publish" at bounding box center [800, 512] width 102 height 34
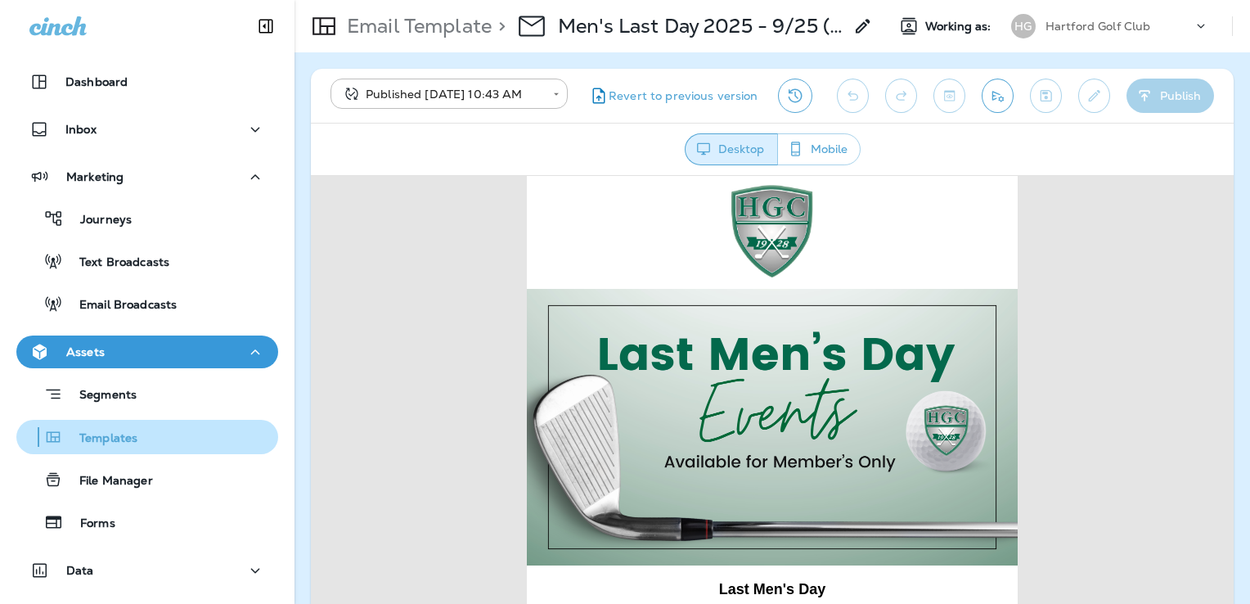
click at [124, 447] on div "Templates" at bounding box center [80, 437] width 115 height 25
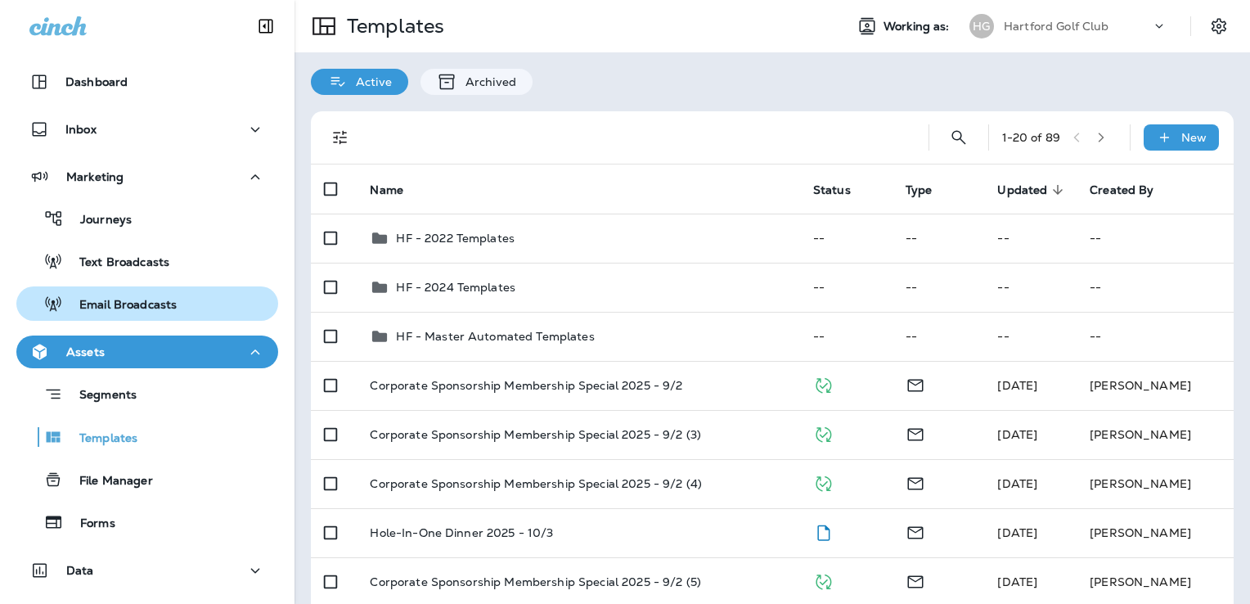
click at [147, 305] on p "Email Broadcasts" at bounding box center [120, 306] width 114 height 16
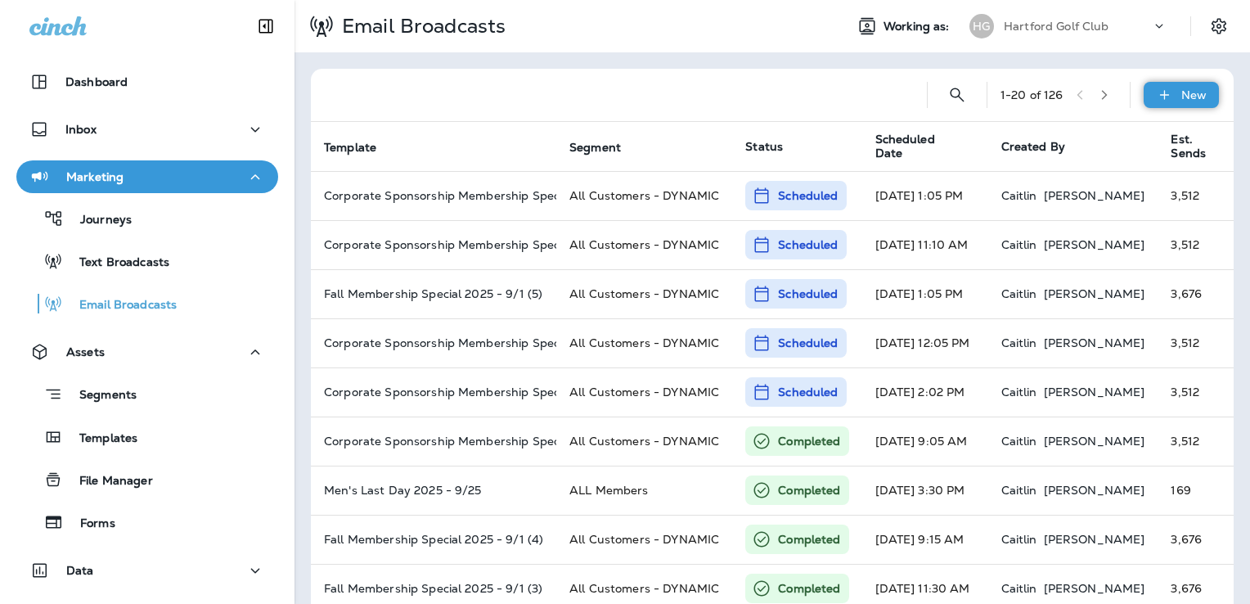
click at [1156, 100] on icon at bounding box center [1164, 95] width 17 height 16
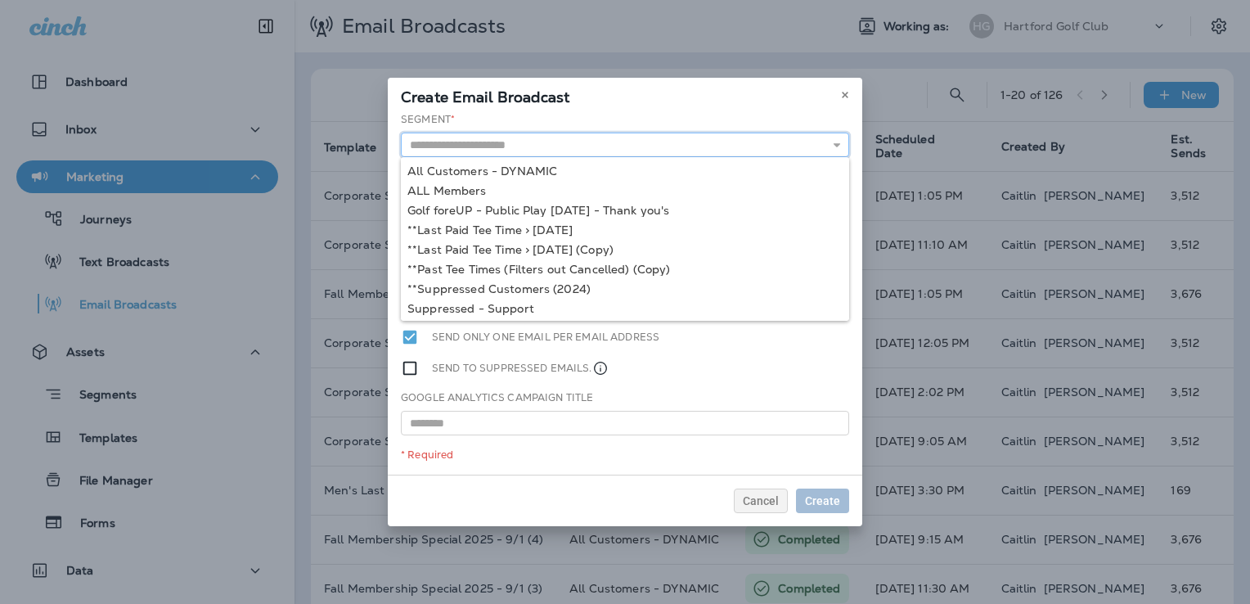
click at [525, 141] on input "text" at bounding box center [625, 145] width 448 height 25
type input "**********"
click at [475, 188] on div "**********" at bounding box center [625, 293] width 475 height 363
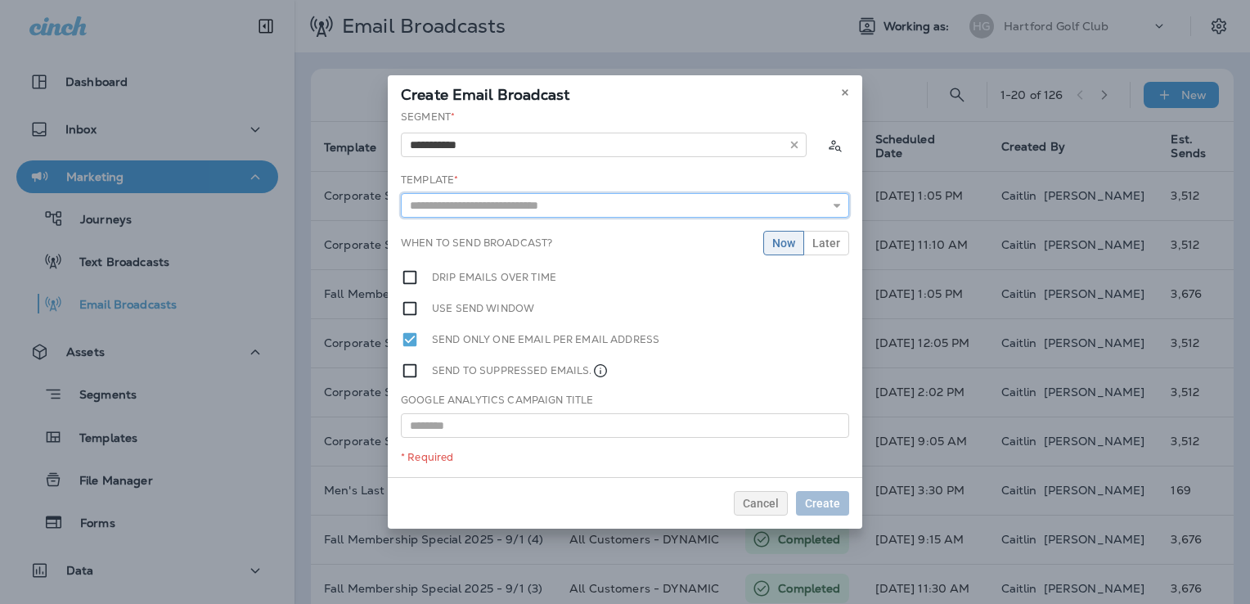
click at [498, 208] on input "text" at bounding box center [625, 205] width 448 height 25
type input "**********"
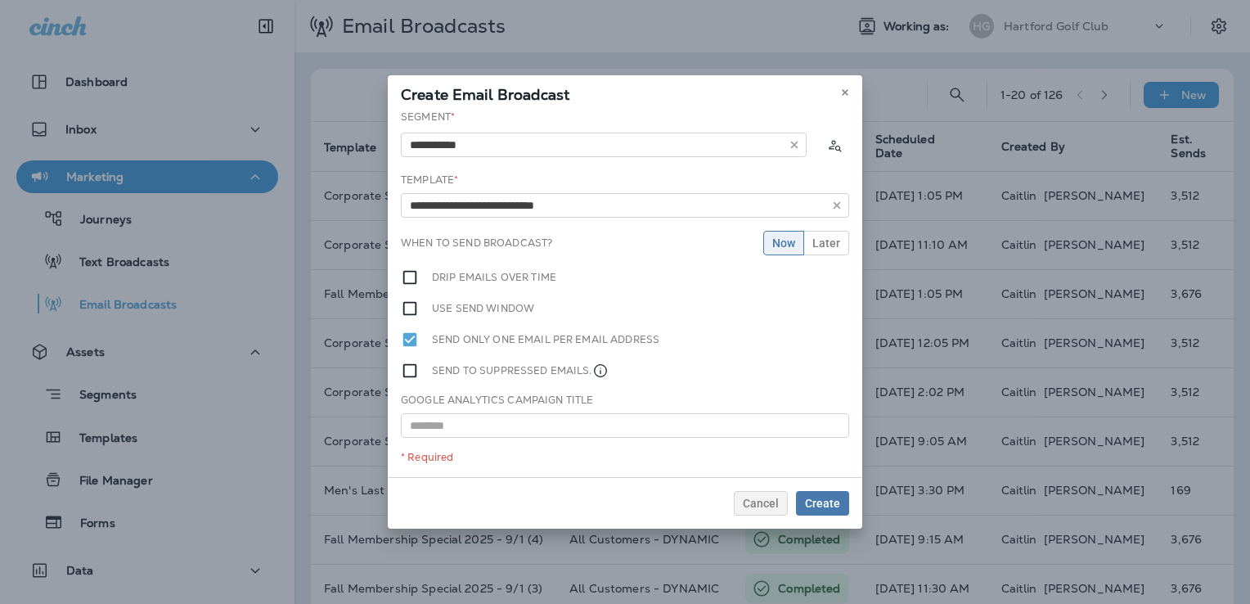
click at [533, 249] on div "**********" at bounding box center [625, 293] width 475 height 367
click at [845, 241] on button "Later" at bounding box center [827, 243] width 46 height 25
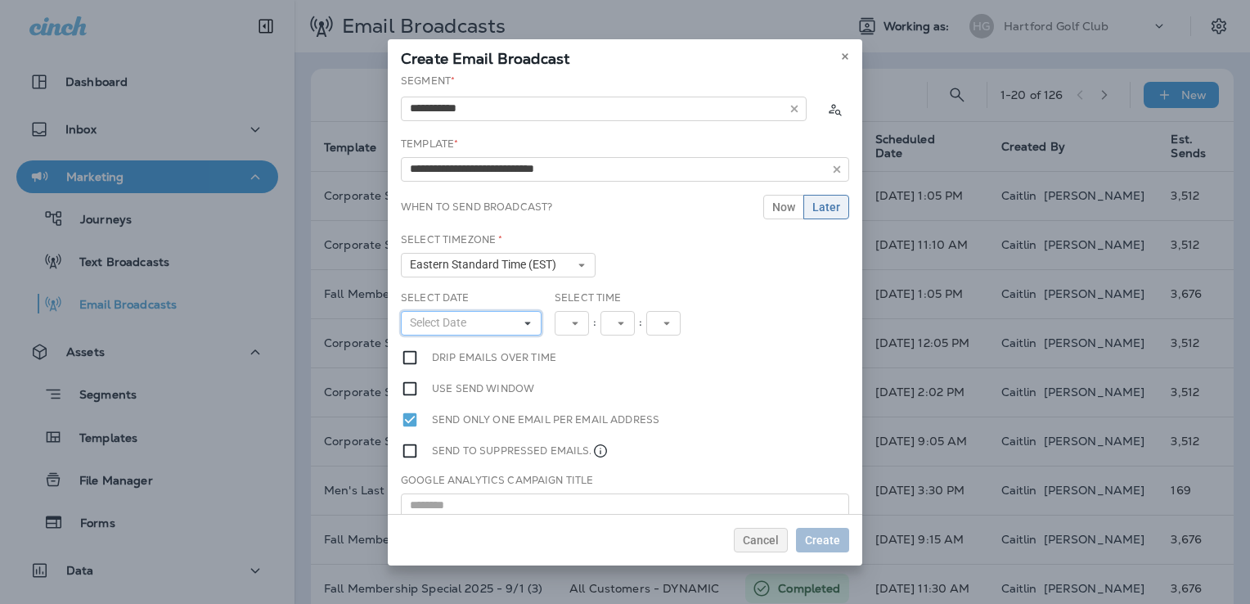
click at [489, 317] on button "Select Date" at bounding box center [471, 323] width 141 height 25
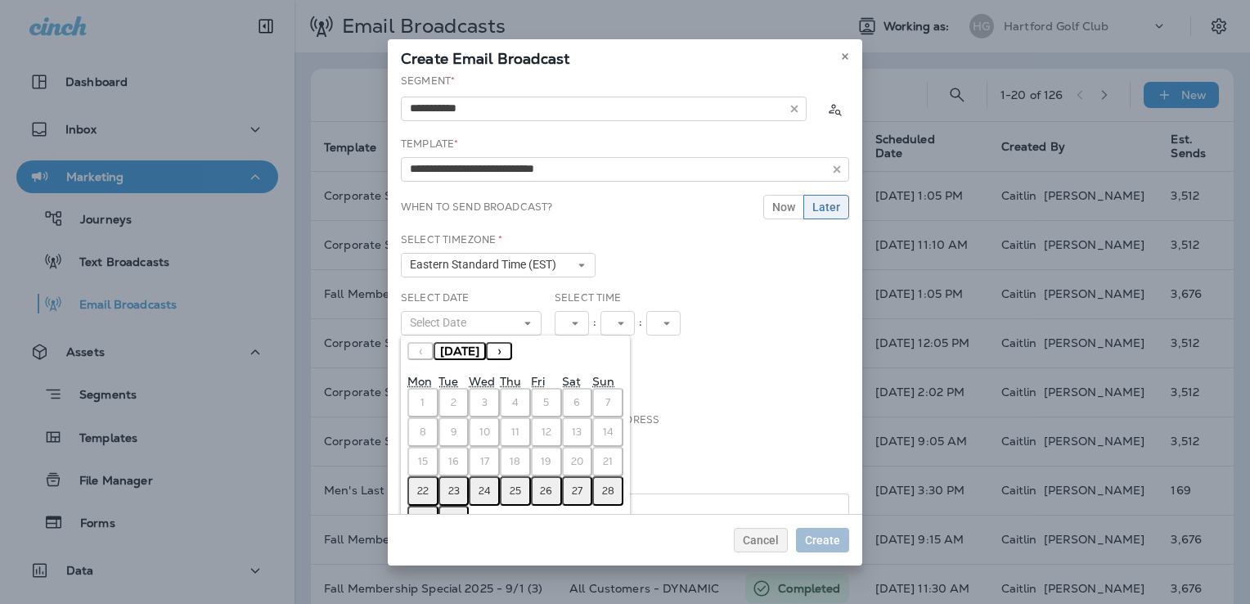
click at [484, 484] on abbr "24" at bounding box center [485, 490] width 12 height 13
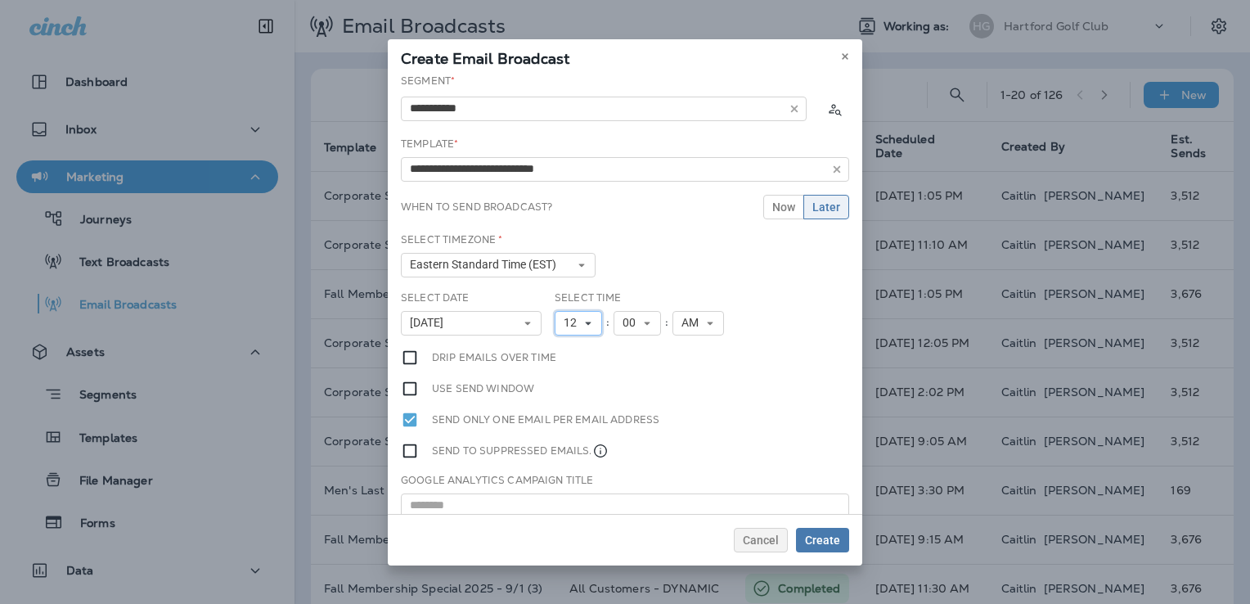
click at [570, 322] on span "12" at bounding box center [574, 323] width 20 height 14
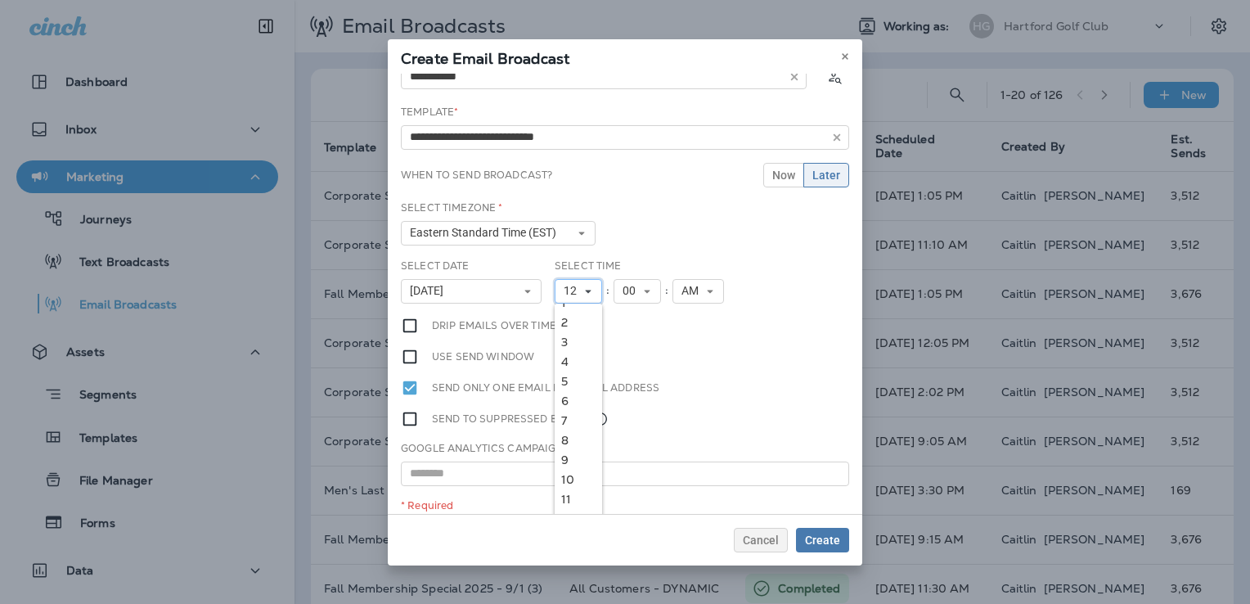
scroll to position [49, 0]
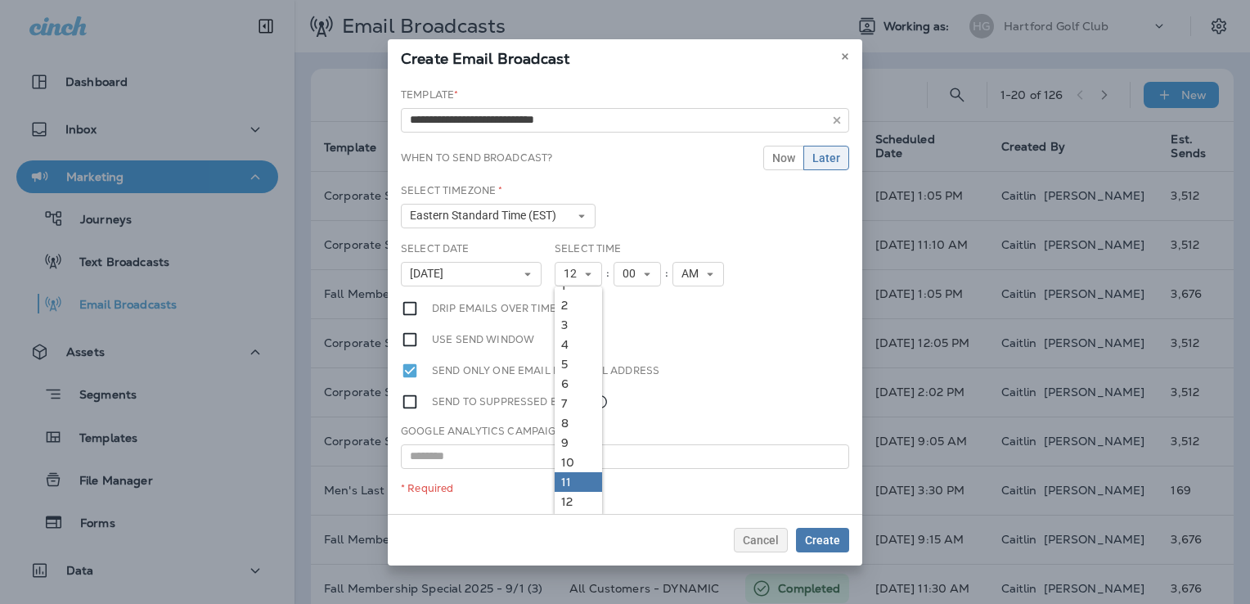
click at [569, 478] on link "11" at bounding box center [578, 482] width 47 height 20
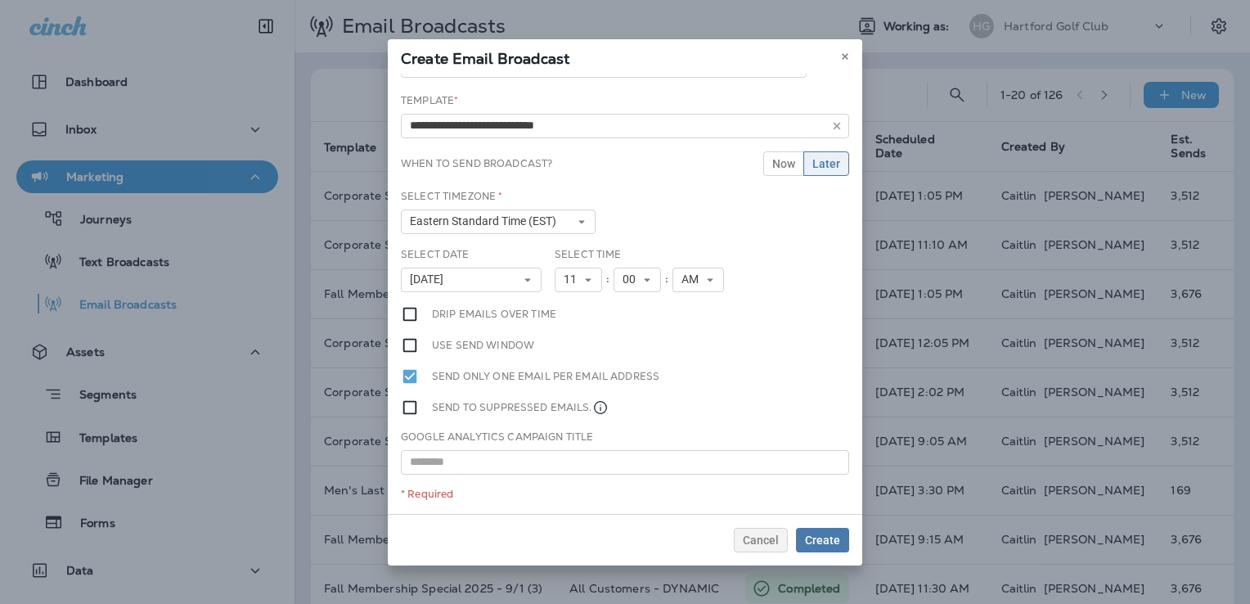
scroll to position [43, 0]
click at [624, 280] on span "00" at bounding box center [633, 280] width 20 height 14
click at [628, 402] on link "05" at bounding box center [637, 405] width 47 height 20
click at [521, 132] on input "**********" at bounding box center [625, 127] width 448 height 25
click at [560, 457] on input "text" at bounding box center [625, 463] width 448 height 25
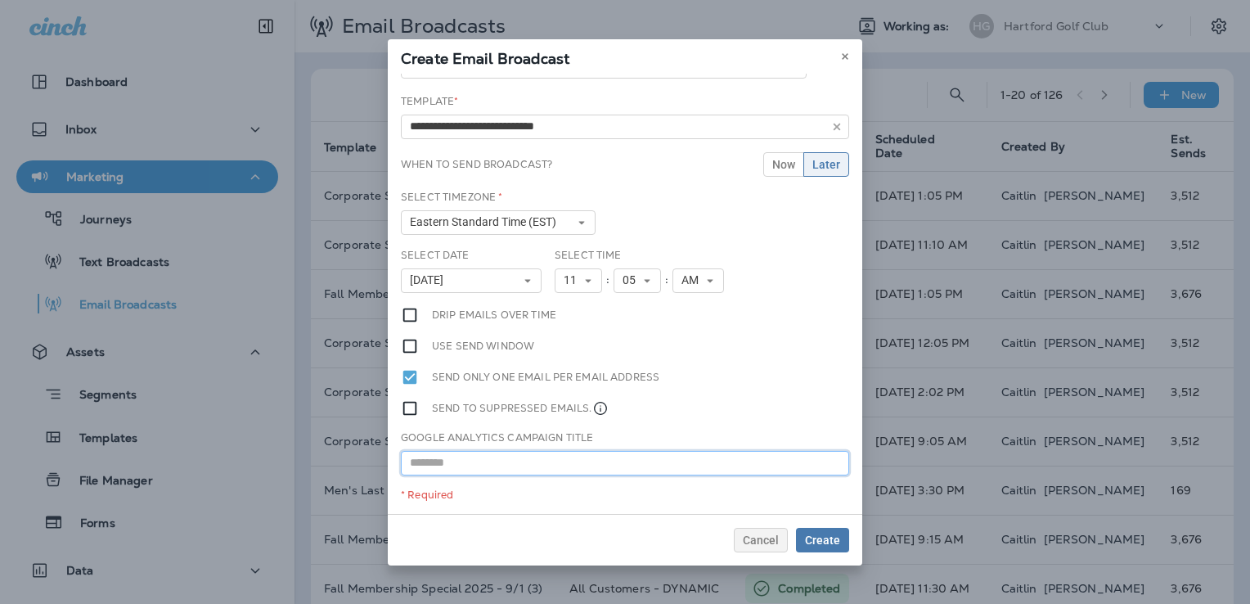
paste input "**********"
type input "**********"
click at [832, 542] on span "Create" at bounding box center [822, 539] width 35 height 11
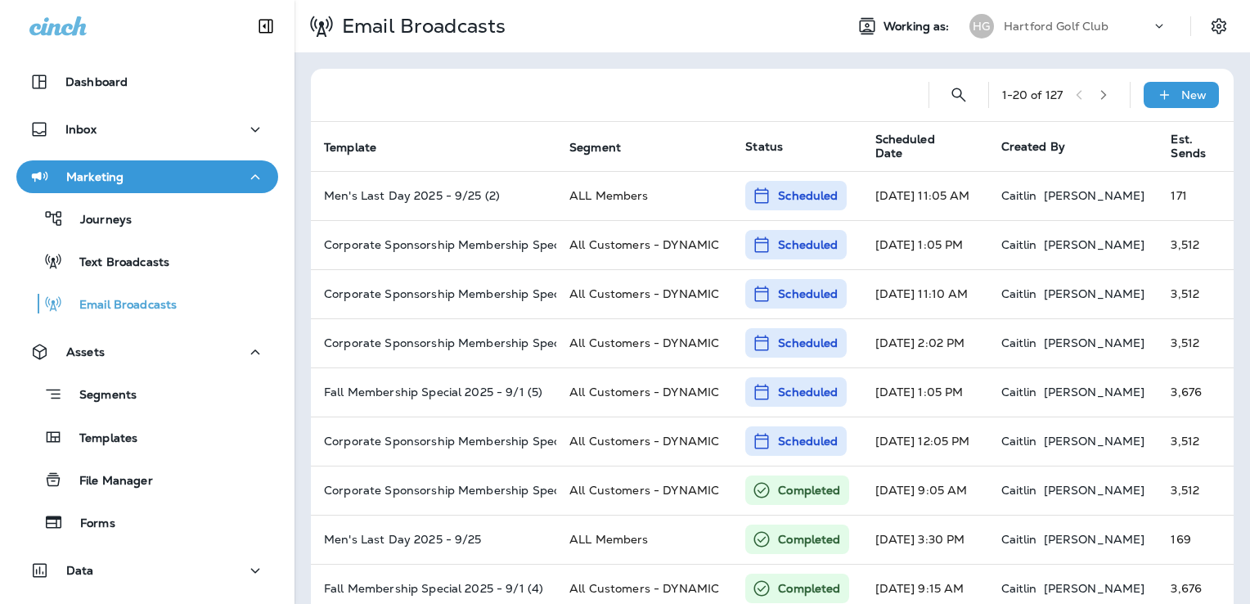
click at [1040, 25] on p "Hartford Golf Club" at bounding box center [1057, 26] width 106 height 13
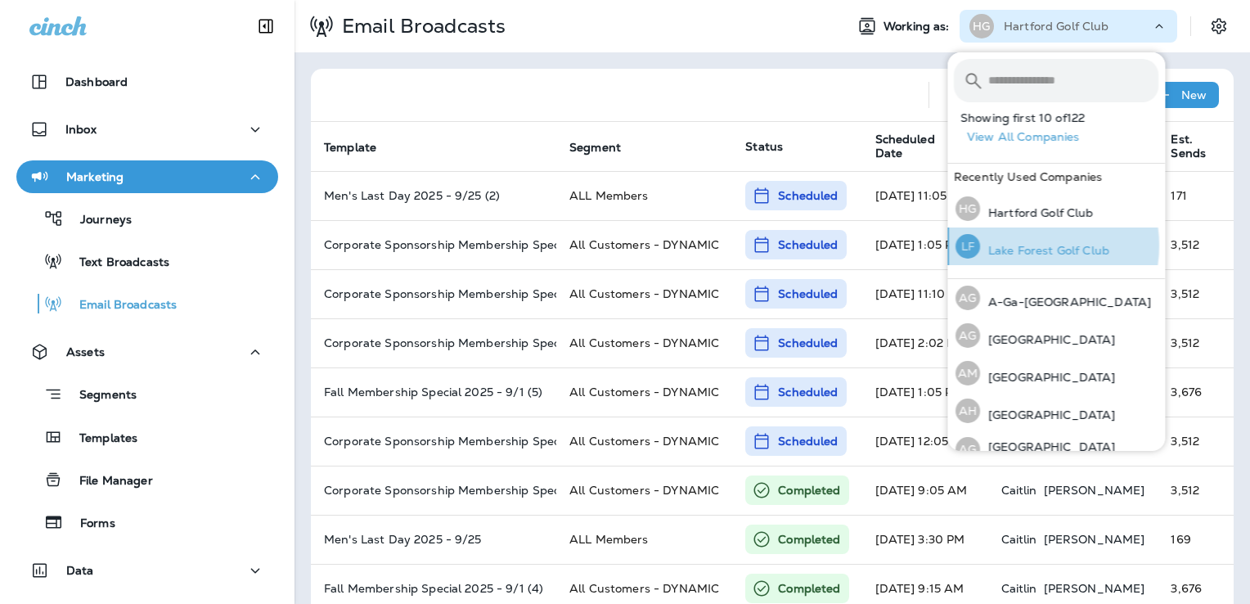
click at [1029, 245] on p "Lake Forest Golf Club" at bounding box center [1044, 250] width 129 height 13
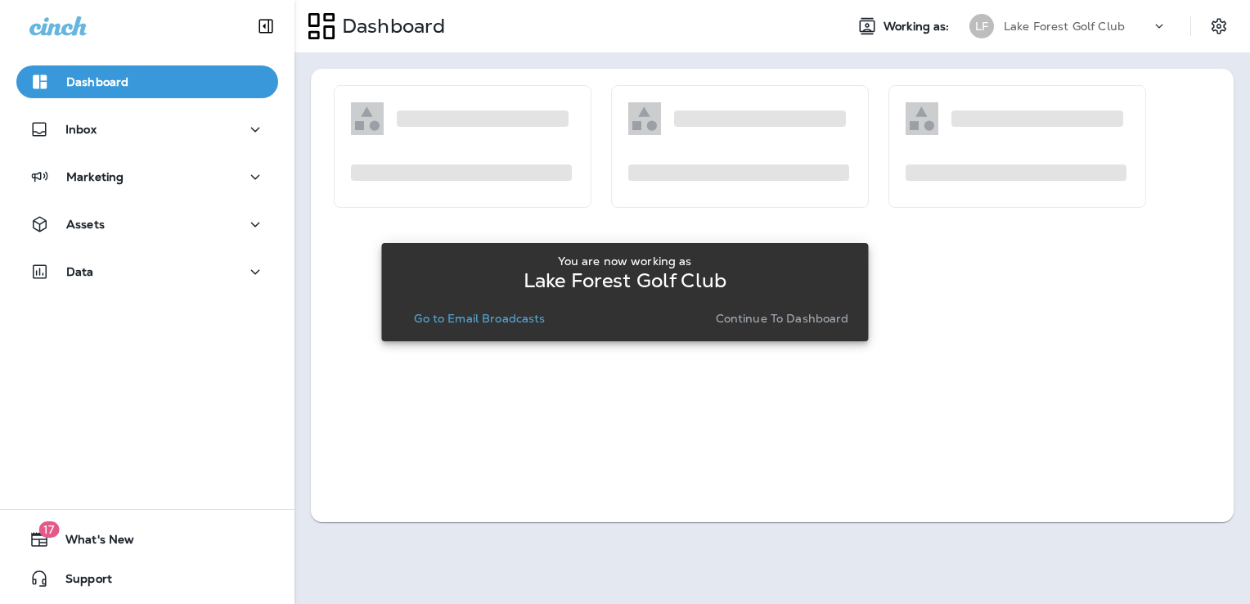
click at [777, 309] on button "Continue to Dashboard" at bounding box center [782, 318] width 146 height 23
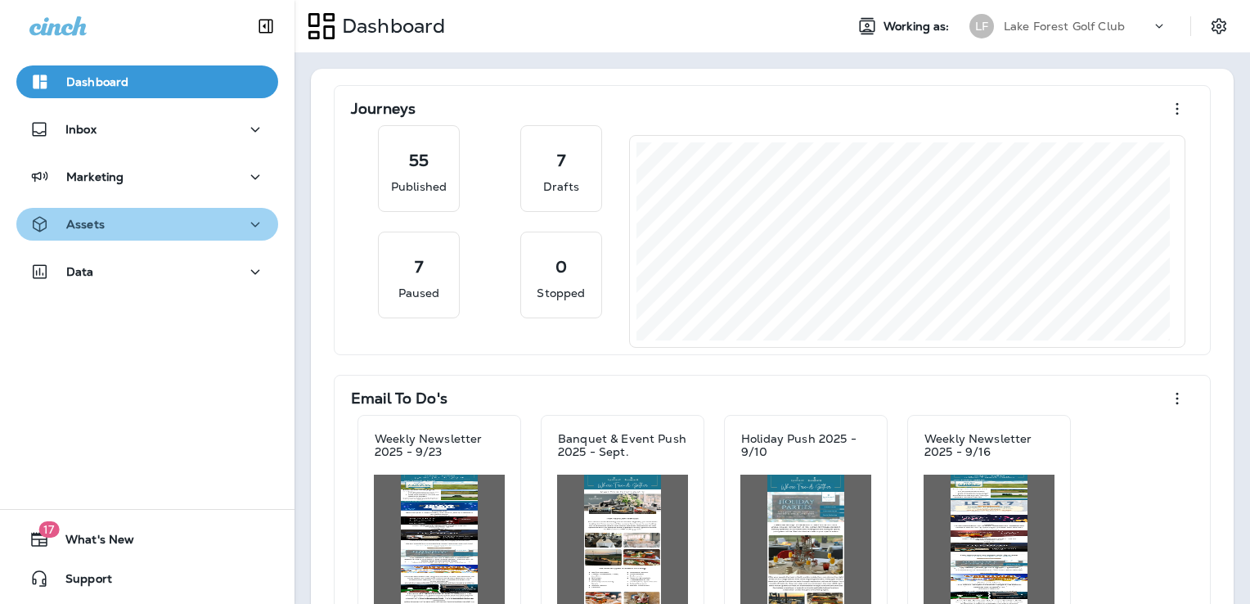
click at [157, 222] on div "Assets" at bounding box center [147, 224] width 236 height 20
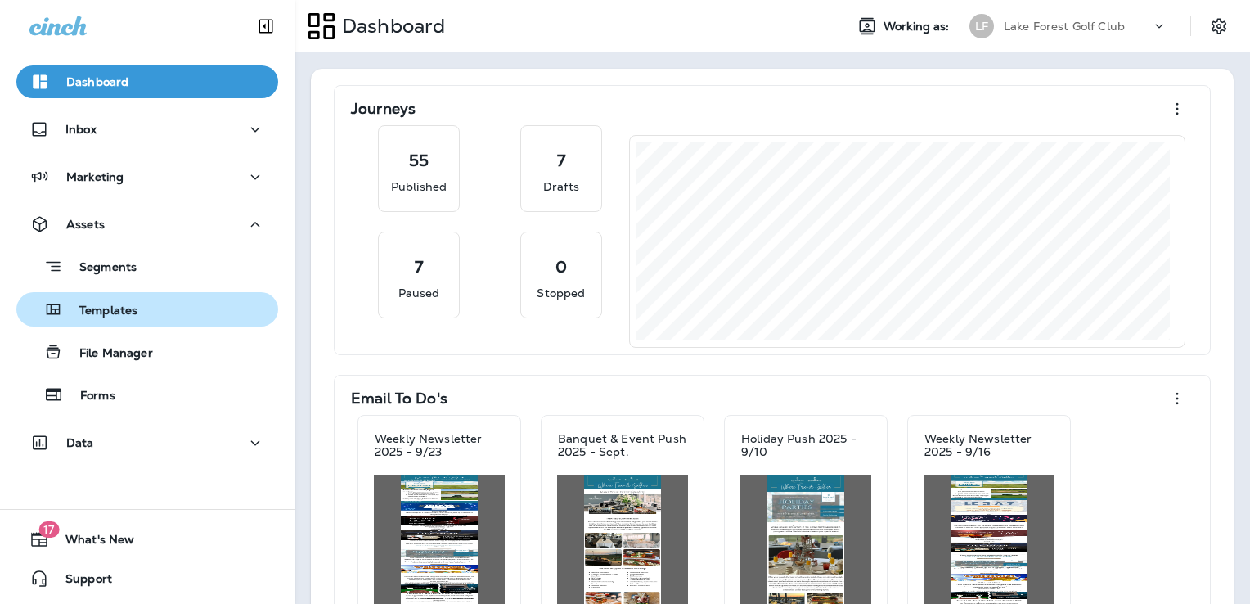
click at [157, 317] on div "Templates" at bounding box center [147, 309] width 249 height 25
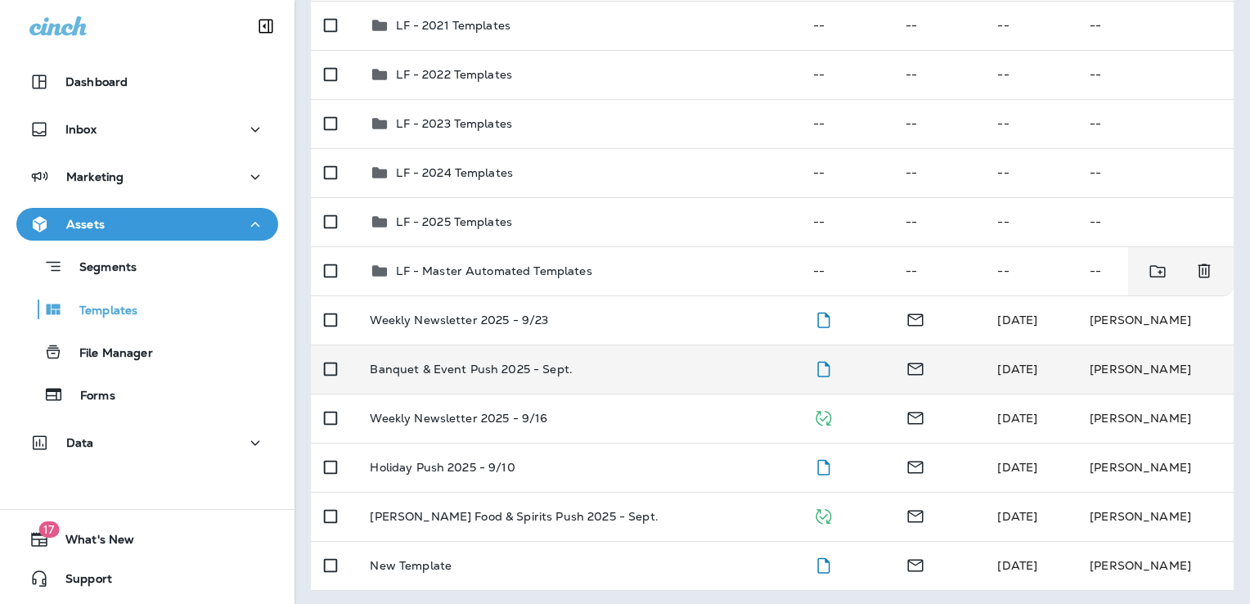
scroll to position [215, 0]
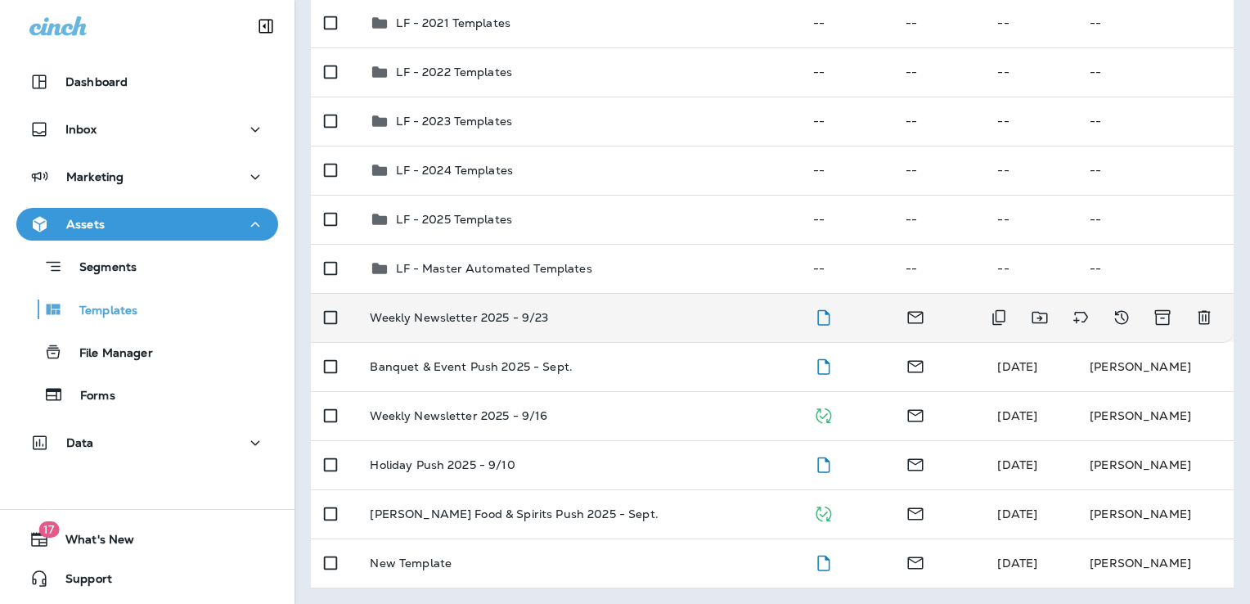
click at [642, 325] on td "Weekly Newsletter 2025 - 9/23" at bounding box center [578, 317] width 443 height 49
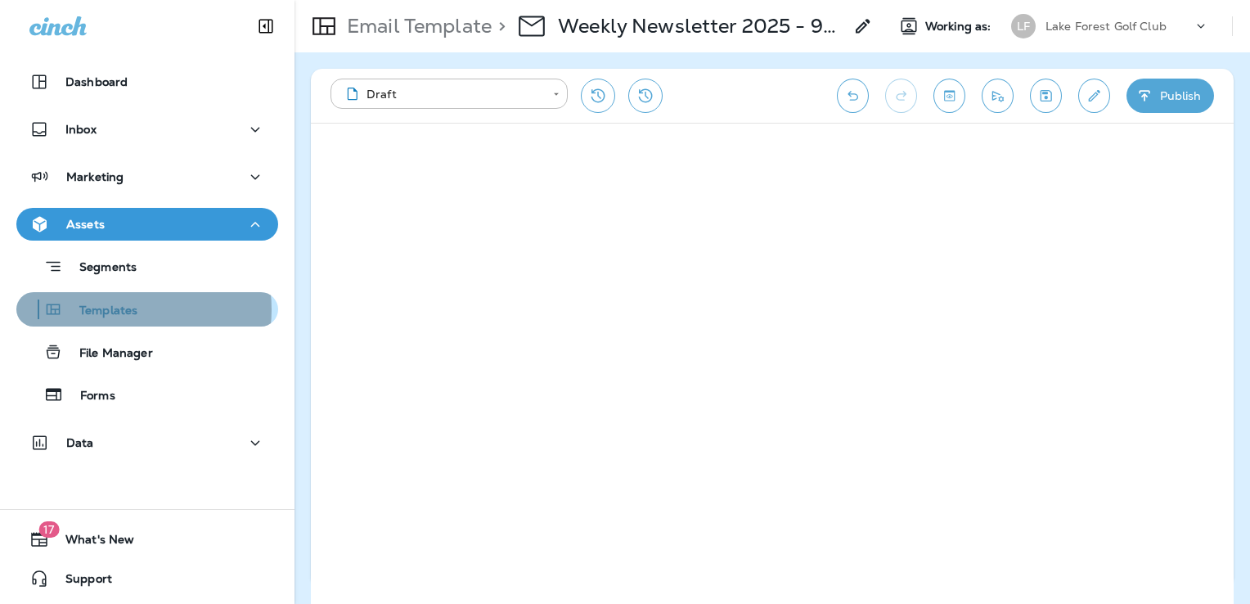
click at [118, 309] on p "Templates" at bounding box center [100, 312] width 74 height 16
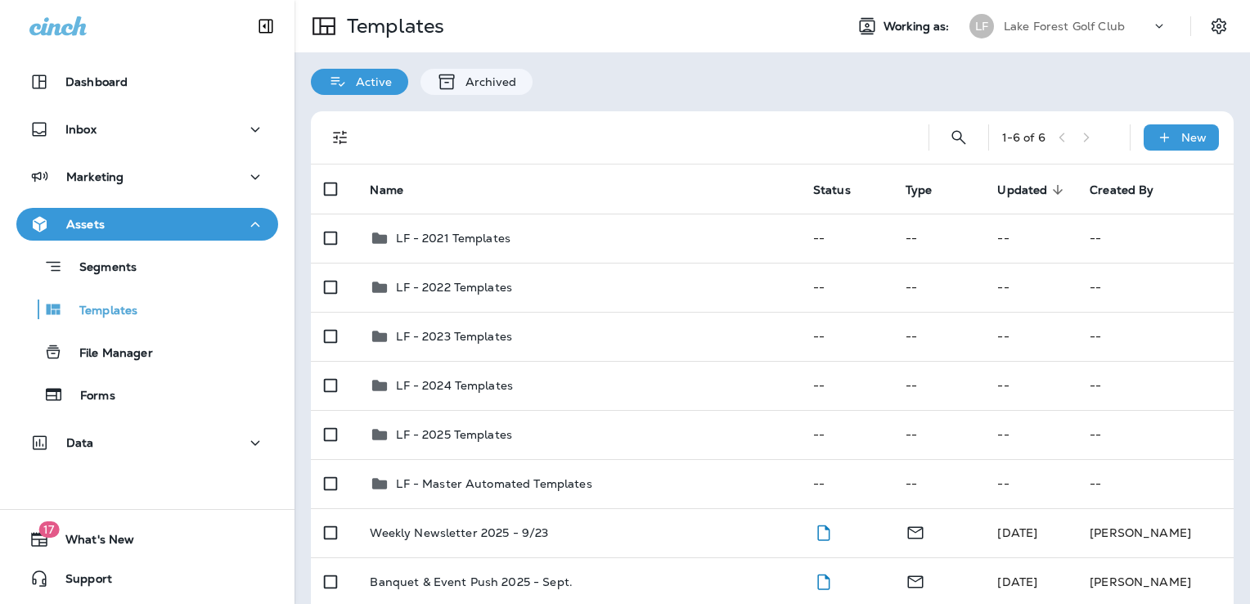
click at [1046, 29] on p "Lake Forest Golf Club" at bounding box center [1064, 26] width 121 height 13
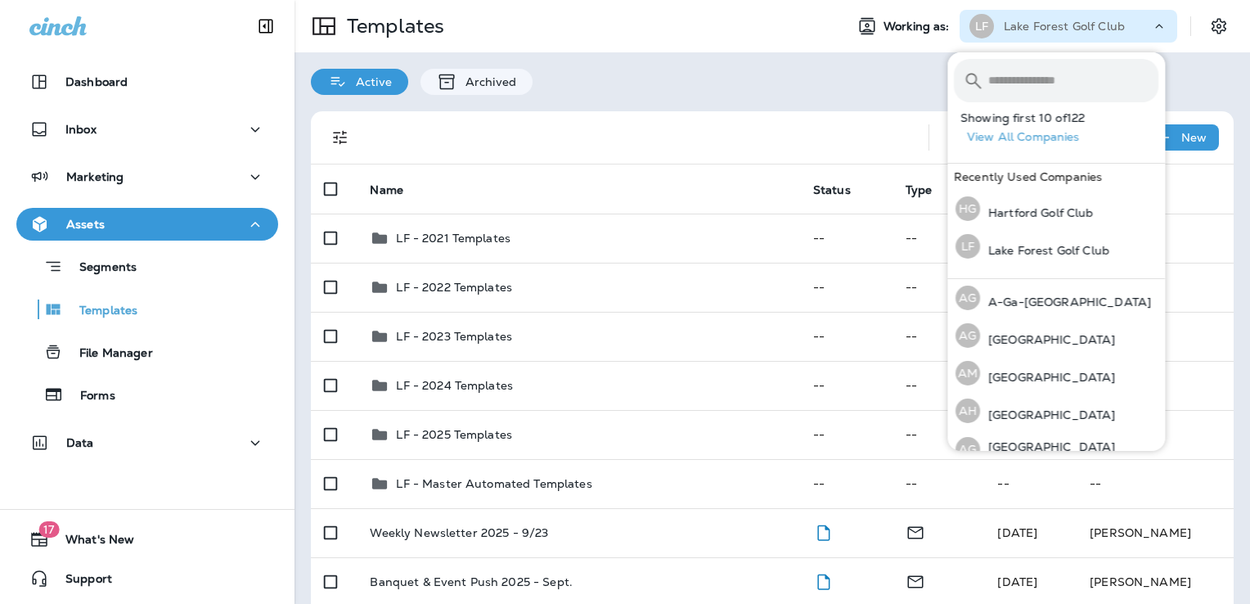
click at [997, 83] on input "text" at bounding box center [1074, 80] width 170 height 43
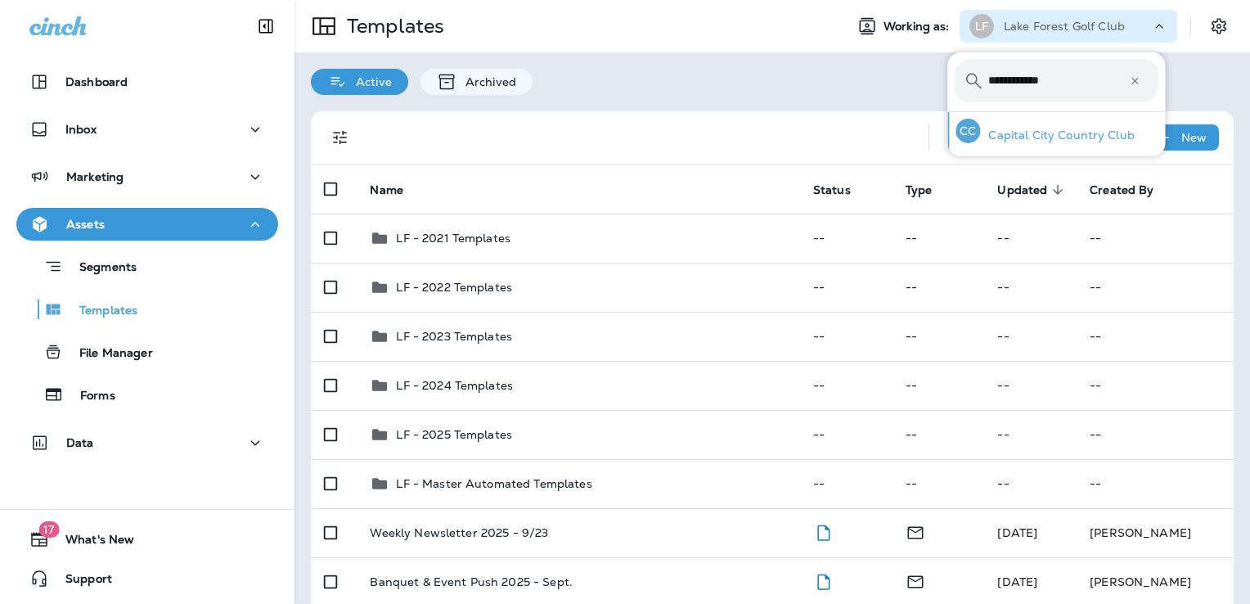
type input "**********"
click at [1065, 128] on p "Capital City Country Club" at bounding box center [1057, 134] width 155 height 13
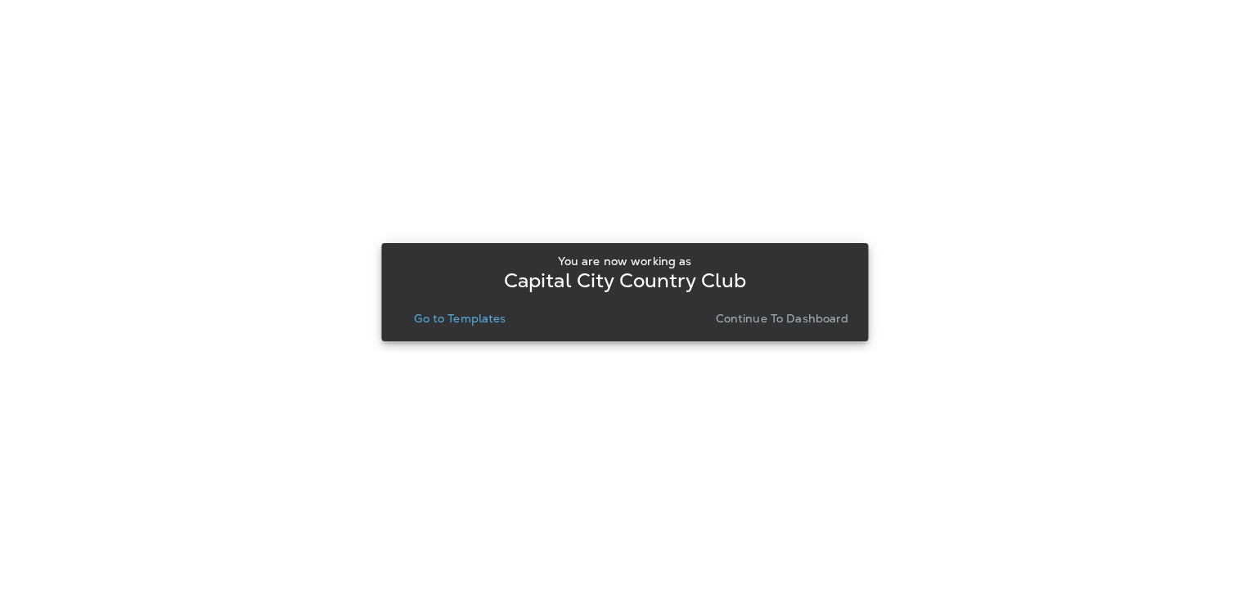
click at [470, 320] on p "Go to Templates" at bounding box center [460, 318] width 92 height 13
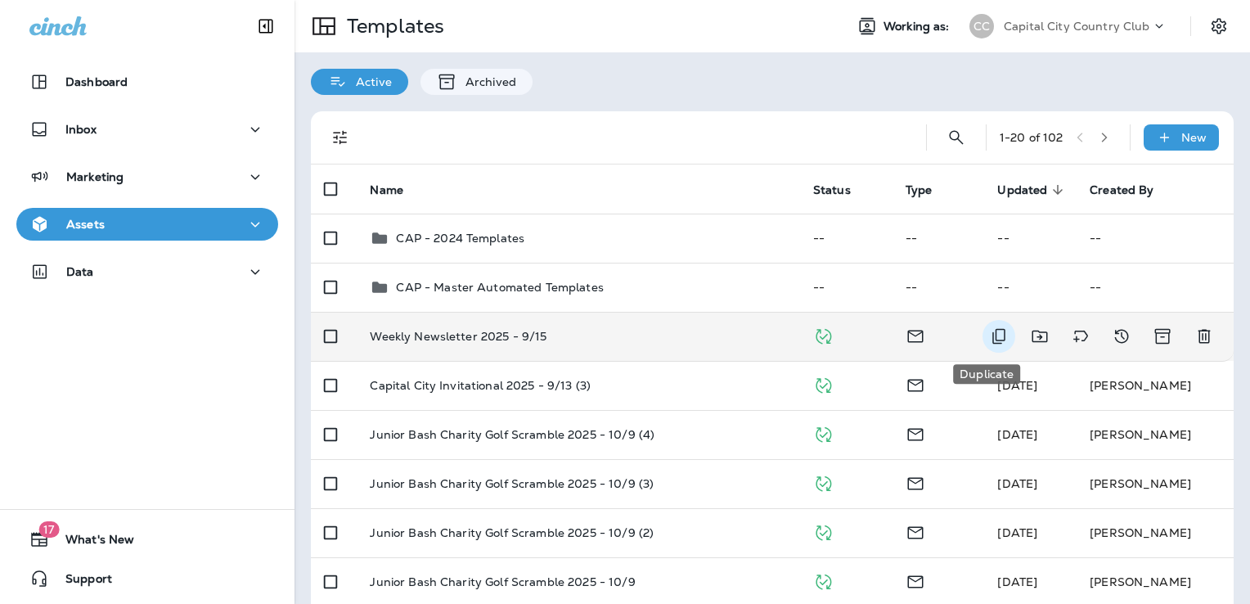
click at [983, 345] on button "Duplicate" at bounding box center [999, 336] width 33 height 33
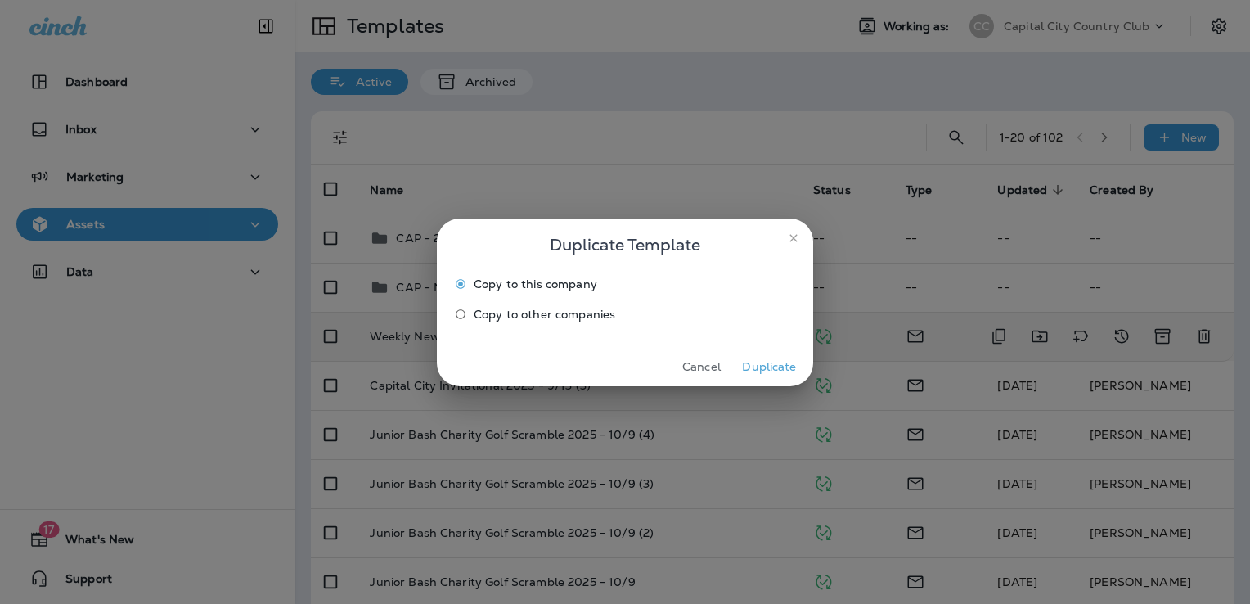
click at [764, 367] on button "Duplicate" at bounding box center [769, 366] width 61 height 25
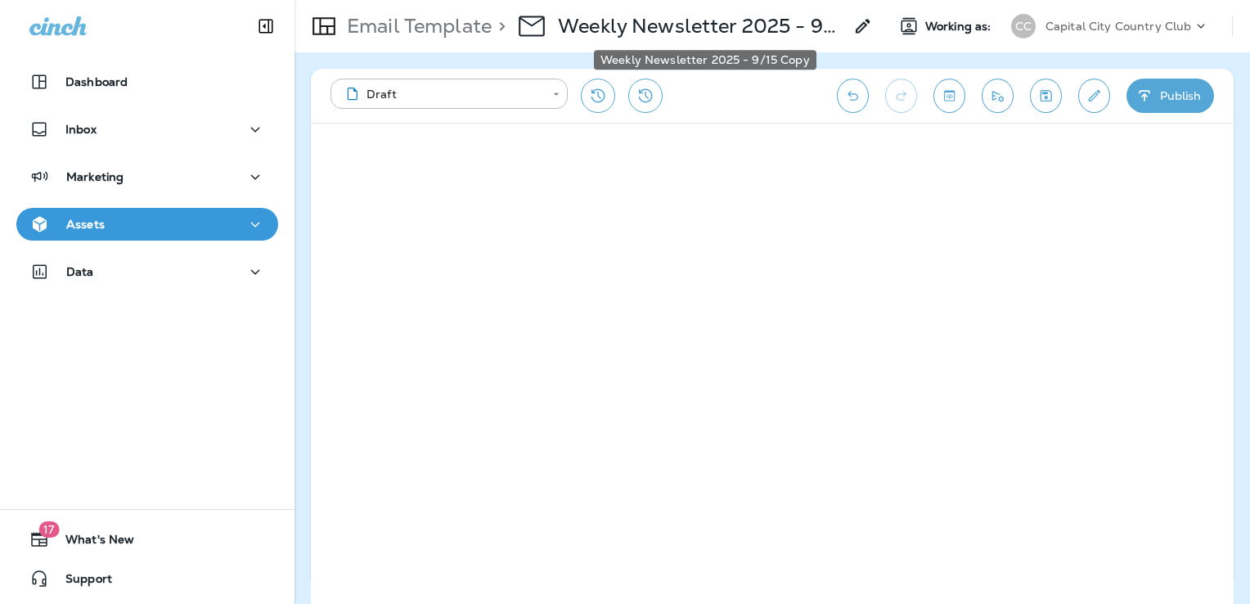
click at [800, 25] on p "Weekly Newsletter 2025 - 9/15 Copy" at bounding box center [701, 26] width 286 height 25
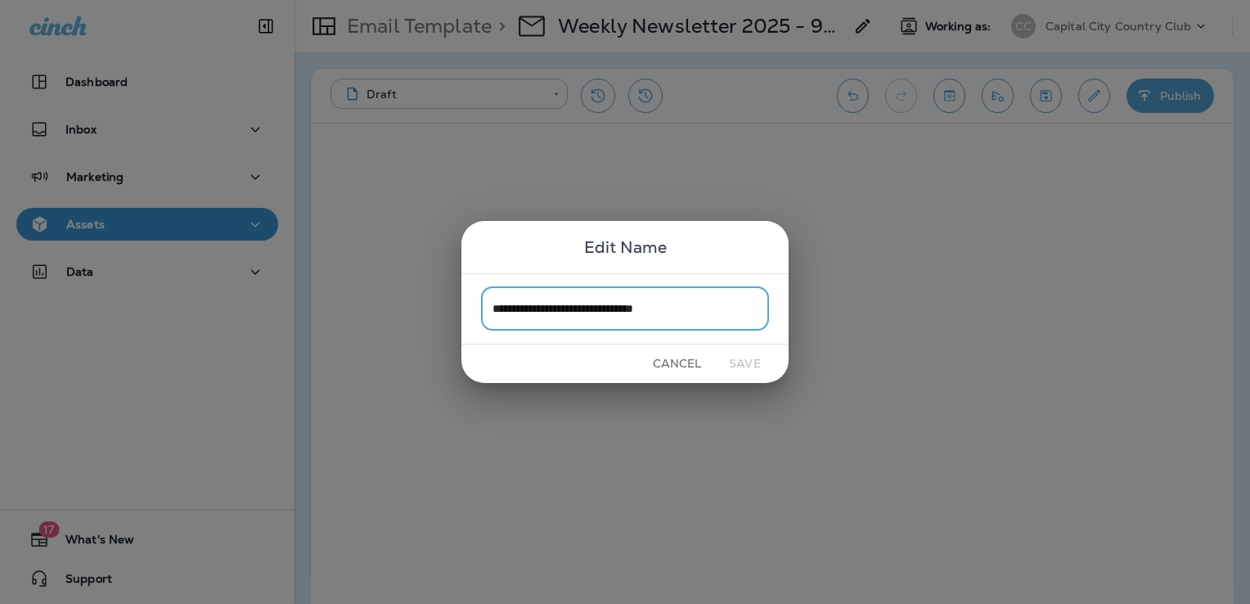
click at [726, 300] on input "**********" at bounding box center [625, 308] width 288 height 43
type input "**********"
click at [736, 365] on button "Save" at bounding box center [744, 363] width 61 height 25
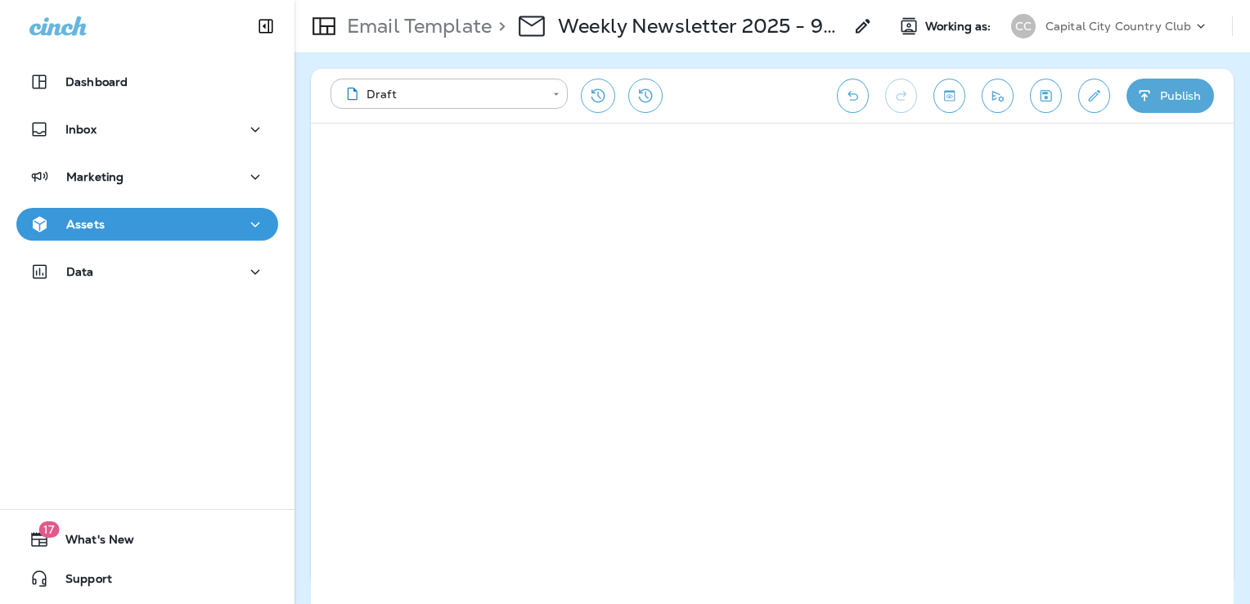
click at [1044, 97] on icon "Save" at bounding box center [1046, 96] width 17 height 16
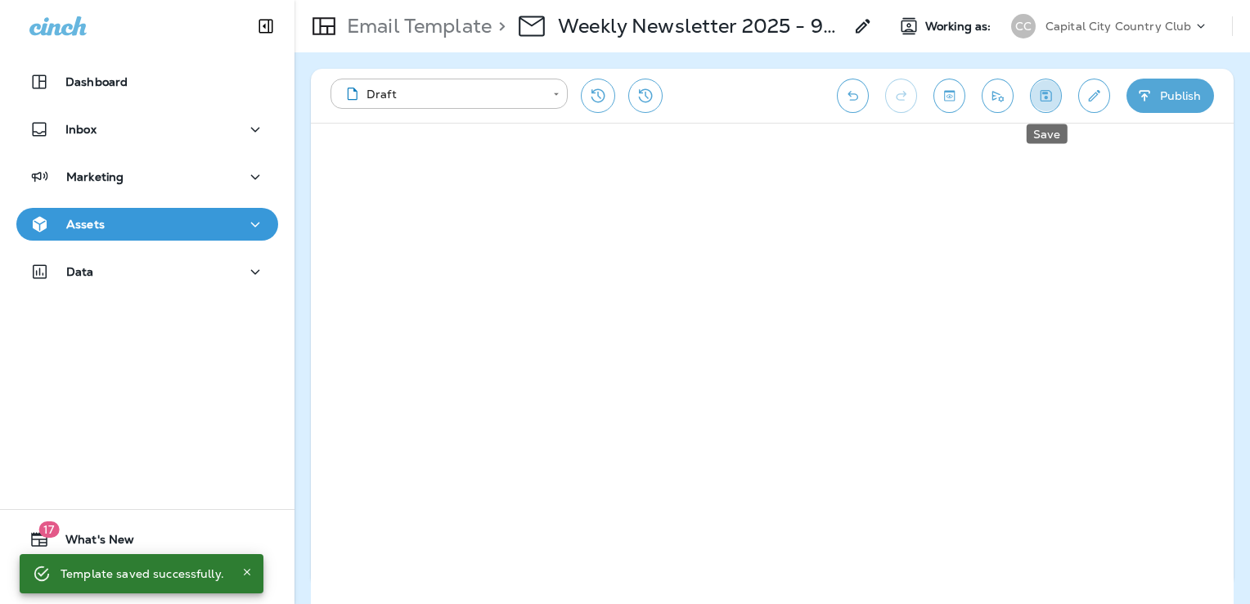
click at [1058, 99] on button "Save" at bounding box center [1046, 96] width 32 height 34
click at [1086, 99] on icon "Edit details" at bounding box center [1094, 96] width 17 height 16
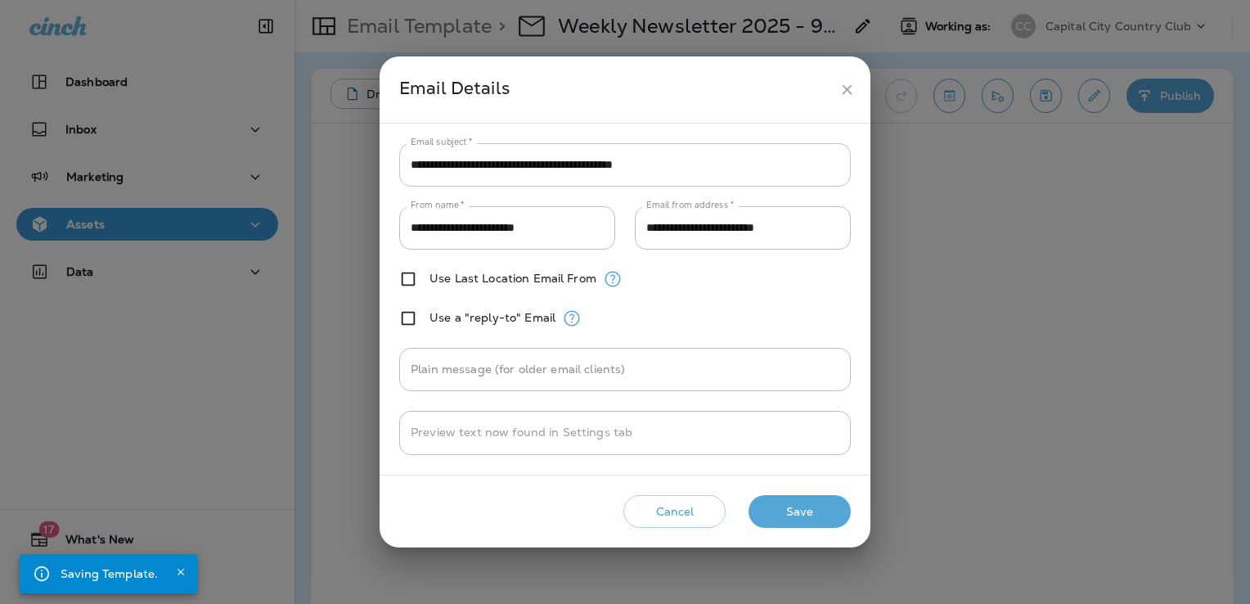
click at [736, 160] on input "**********" at bounding box center [625, 164] width 452 height 43
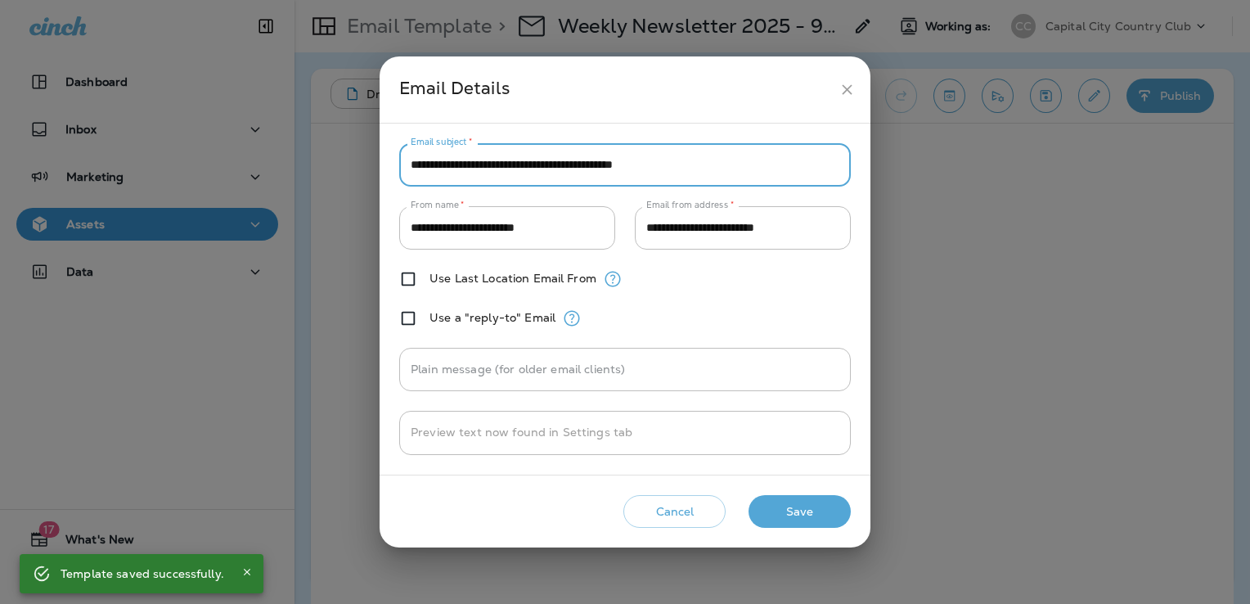
type input "**********"
click at [838, 513] on button "Save" at bounding box center [800, 512] width 102 height 34
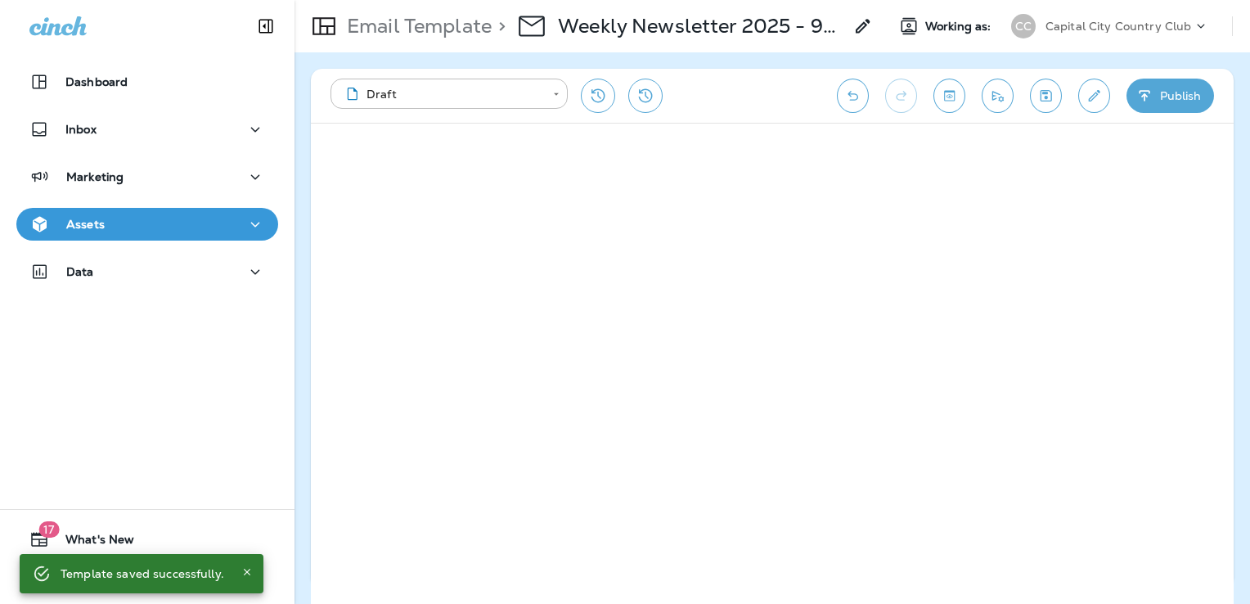
click at [1050, 98] on icon "Save" at bounding box center [1046, 96] width 17 height 16
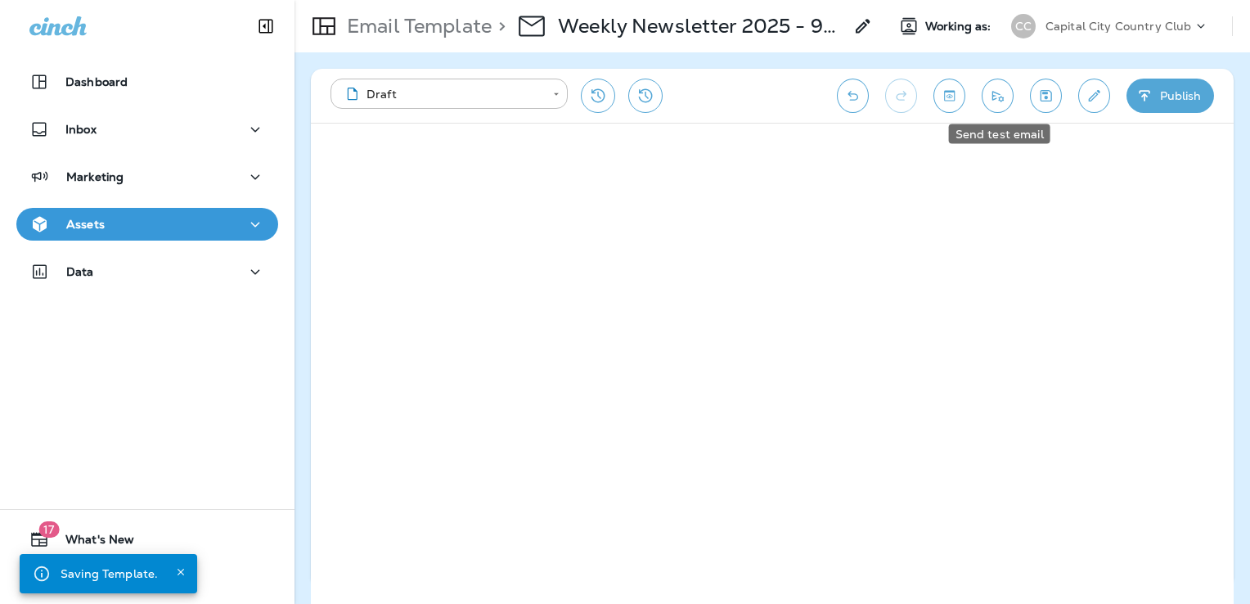
click at [986, 92] on button "Send test email" at bounding box center [998, 96] width 32 height 34
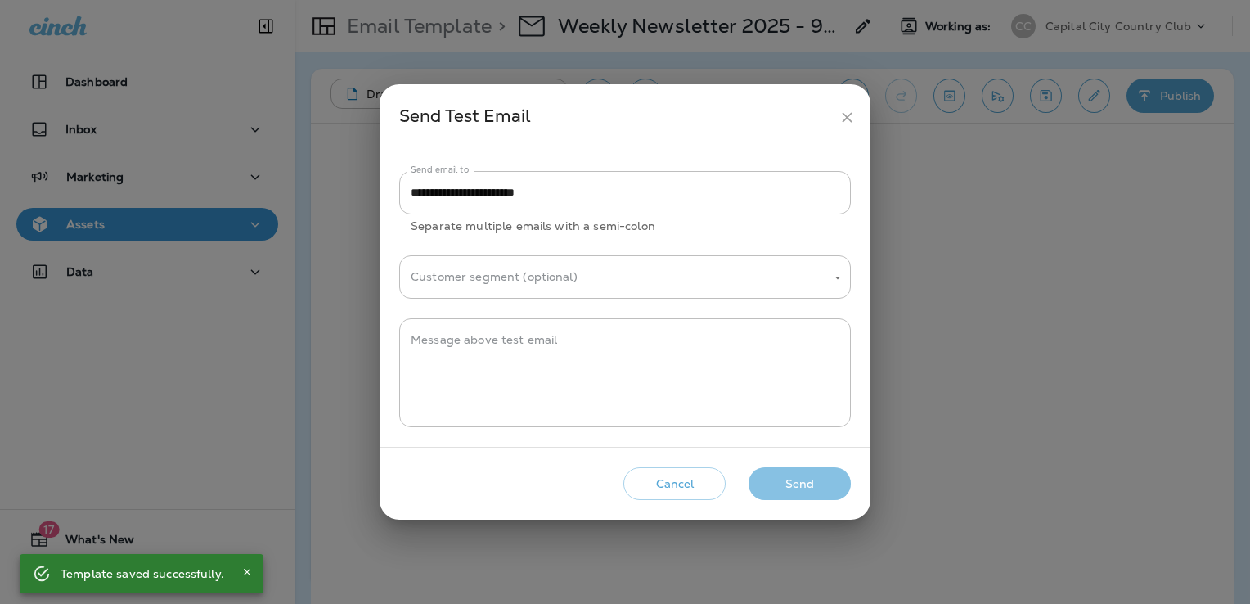
click at [830, 486] on button "Send" at bounding box center [800, 484] width 102 height 34
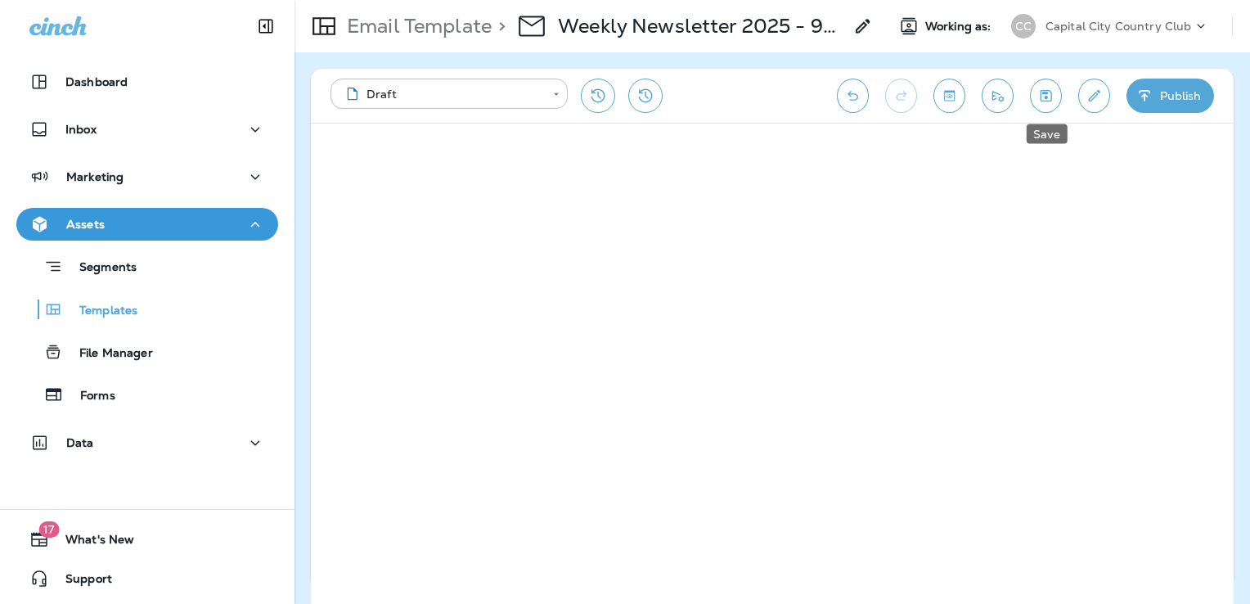
click at [1038, 99] on icon "Save" at bounding box center [1046, 96] width 17 height 16
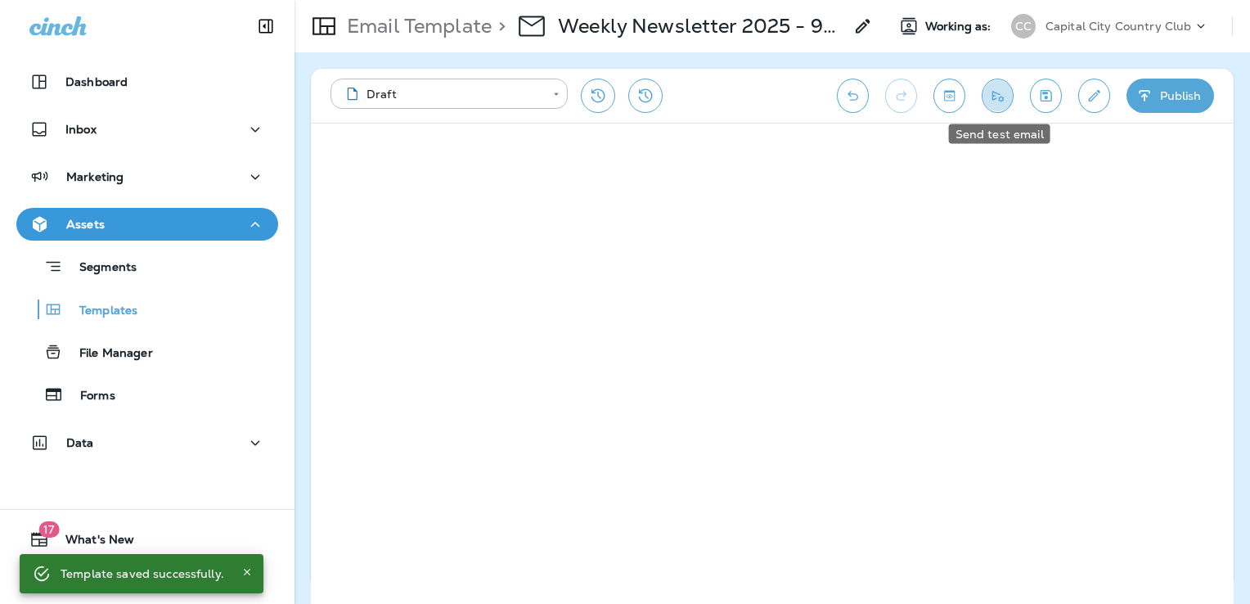
click at [1005, 100] on icon "Send test email" at bounding box center [997, 96] width 17 height 16
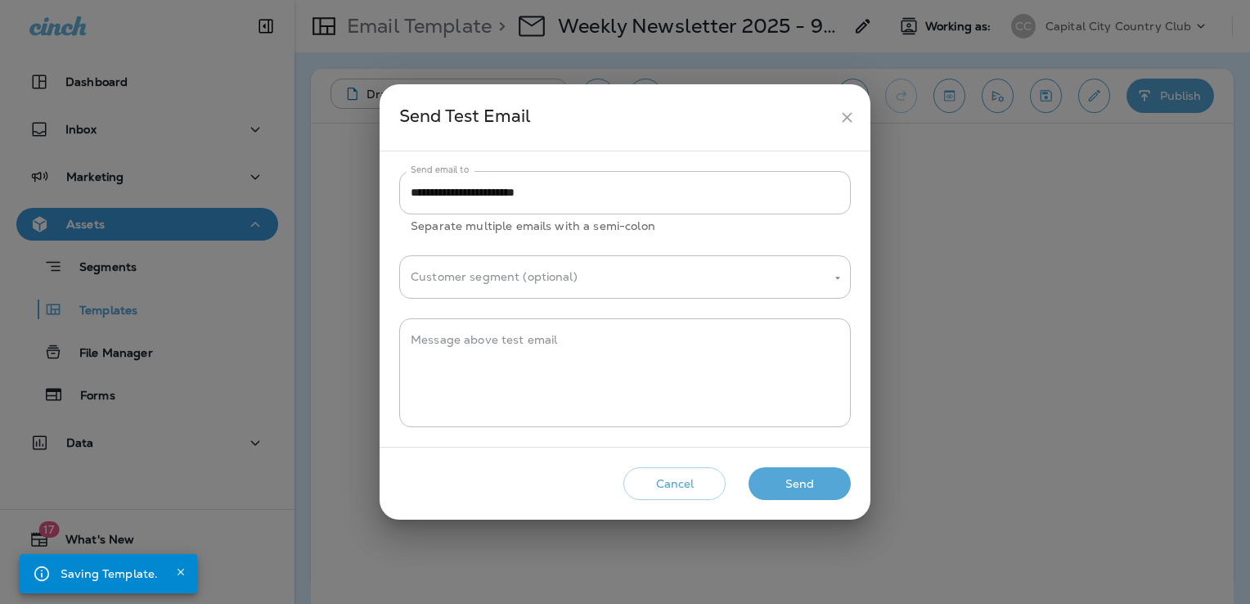
click at [804, 497] on button "Send" at bounding box center [800, 484] width 102 height 34
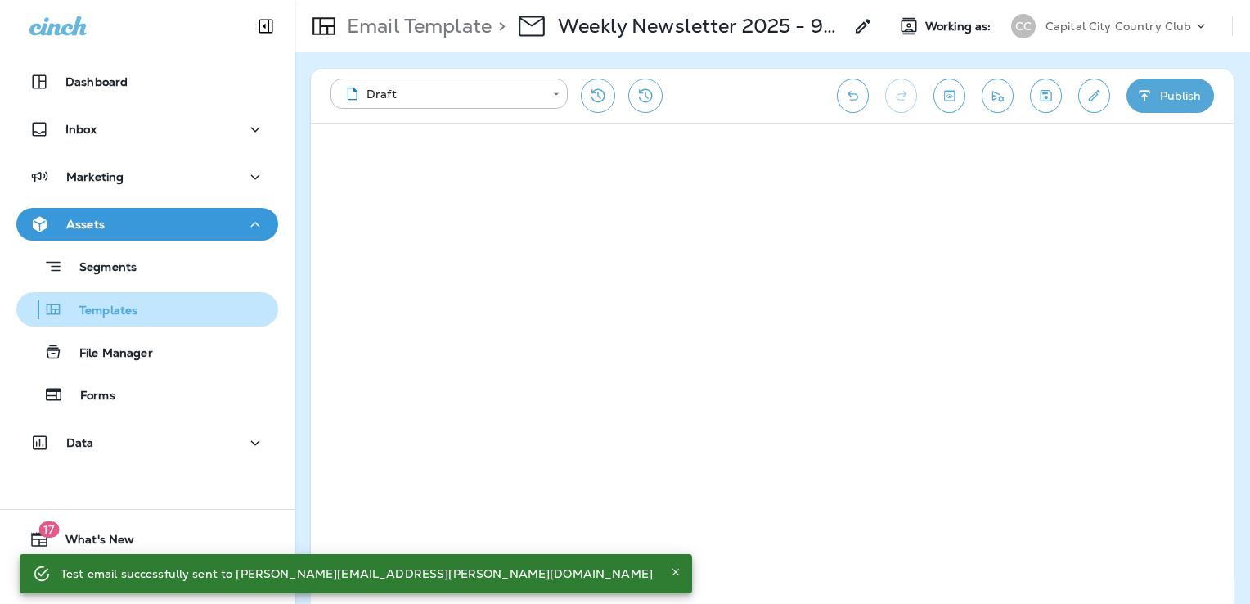
click at [164, 316] on div "Templates" at bounding box center [147, 309] width 249 height 25
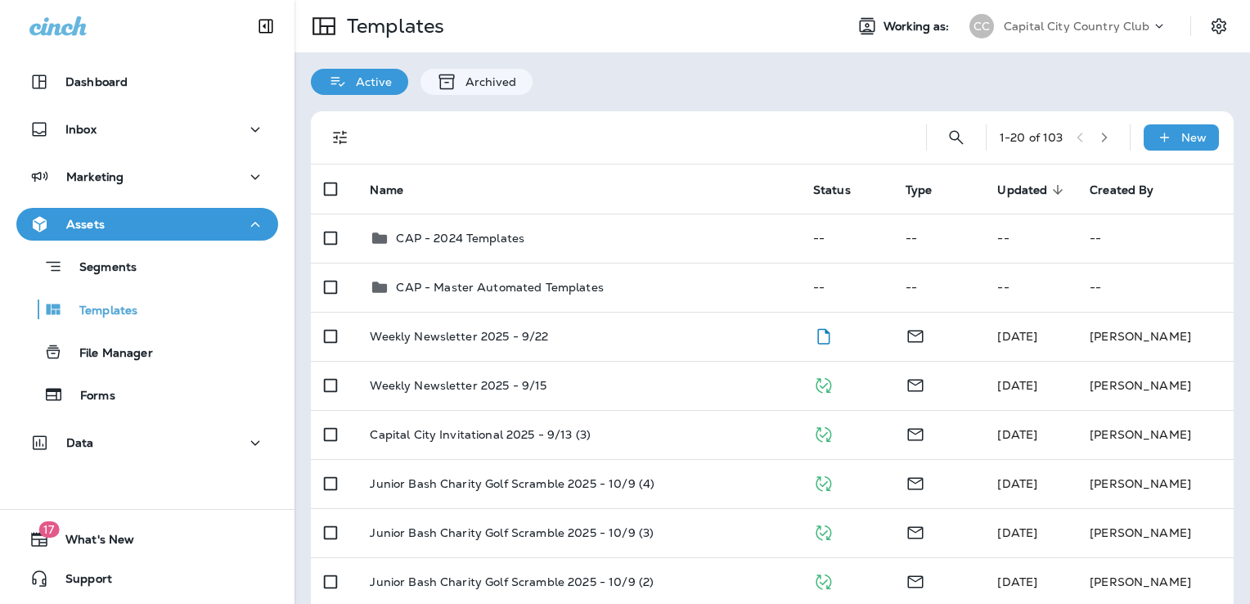
click at [724, 145] on div at bounding box center [635, 137] width 530 height 52
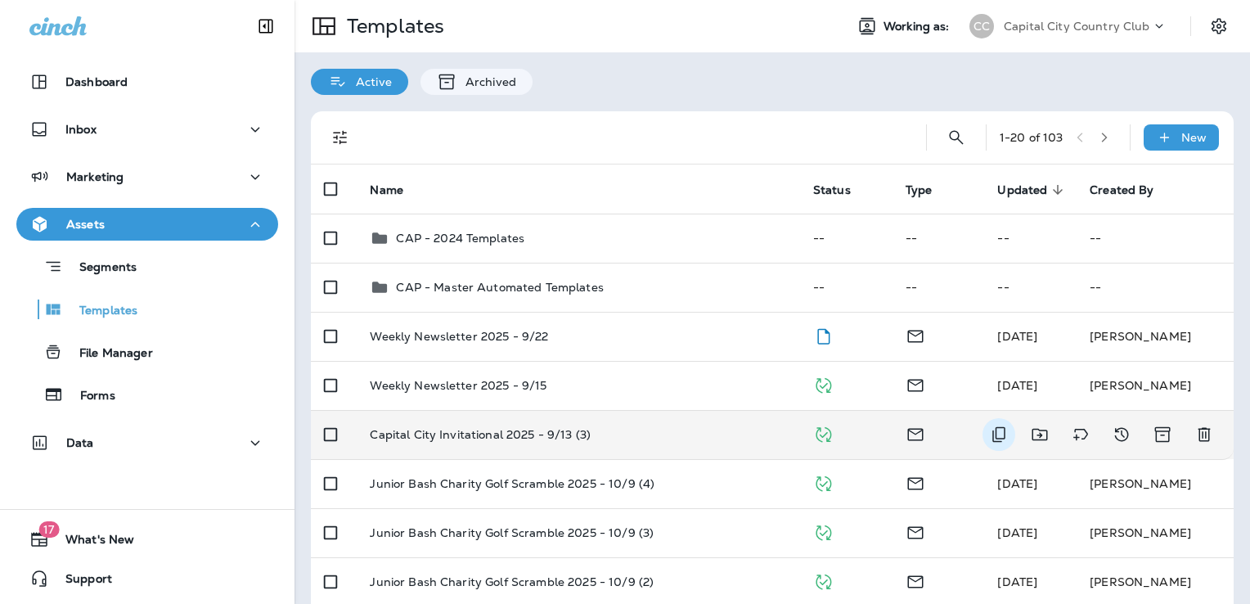
click at [989, 431] on icon "Duplicate" at bounding box center [999, 435] width 20 height 20
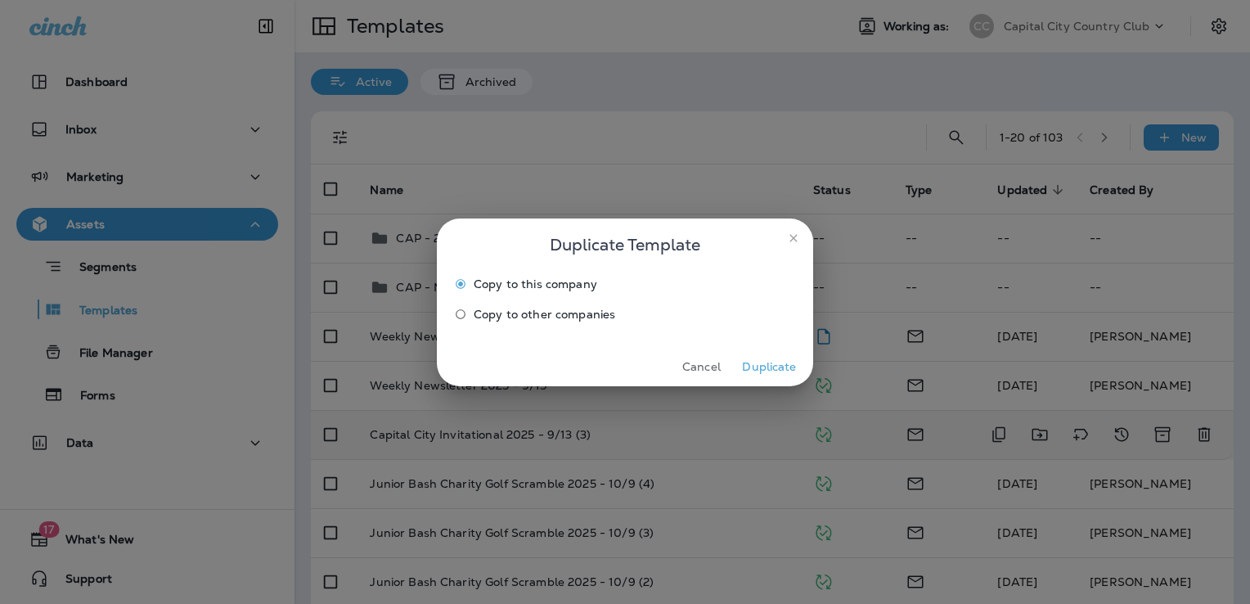
click at [766, 354] on button "Duplicate" at bounding box center [769, 366] width 61 height 25
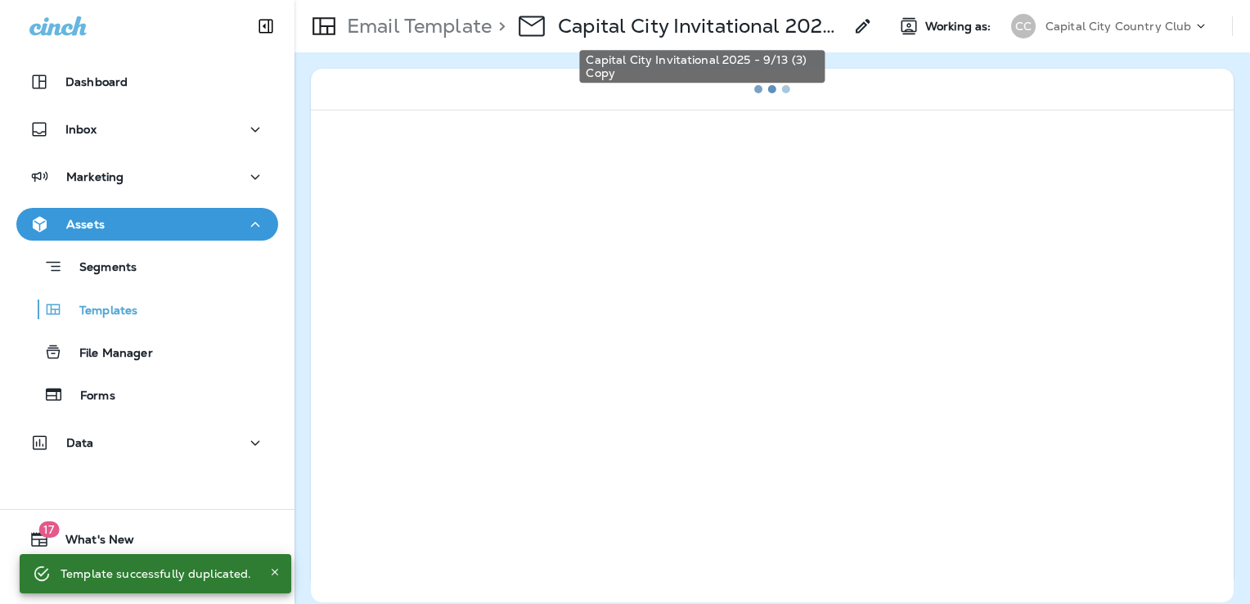
click at [727, 31] on p "Capital City Invitational 2025 - 9/13 (3) Copy" at bounding box center [701, 26] width 286 height 25
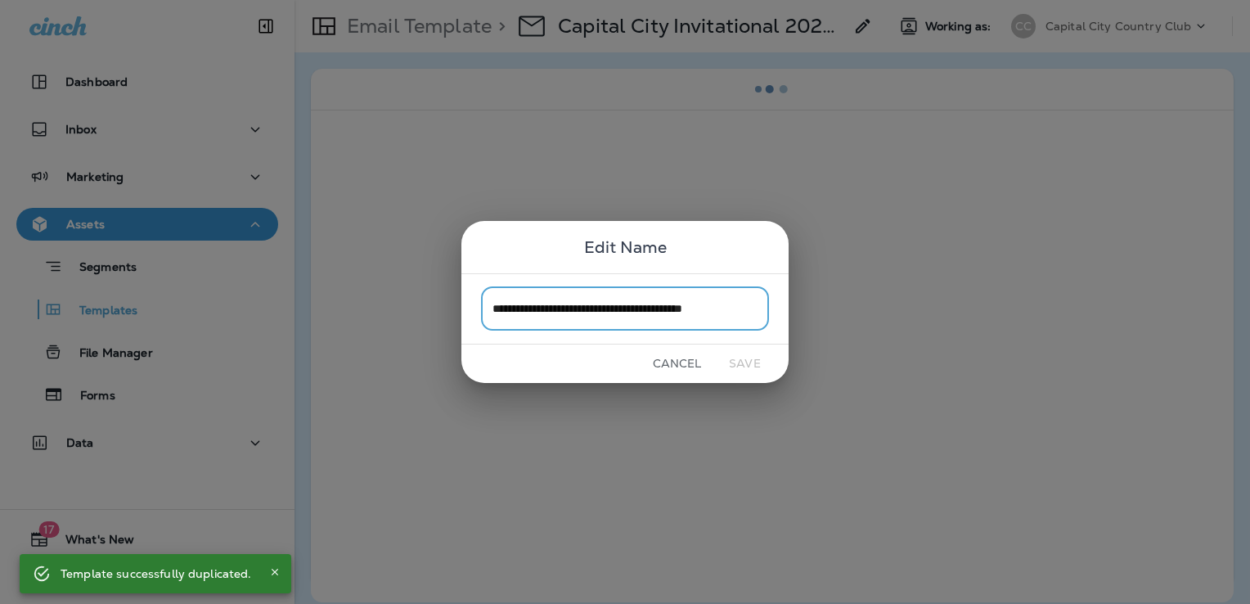
click at [756, 311] on input "**********" at bounding box center [625, 308] width 288 height 43
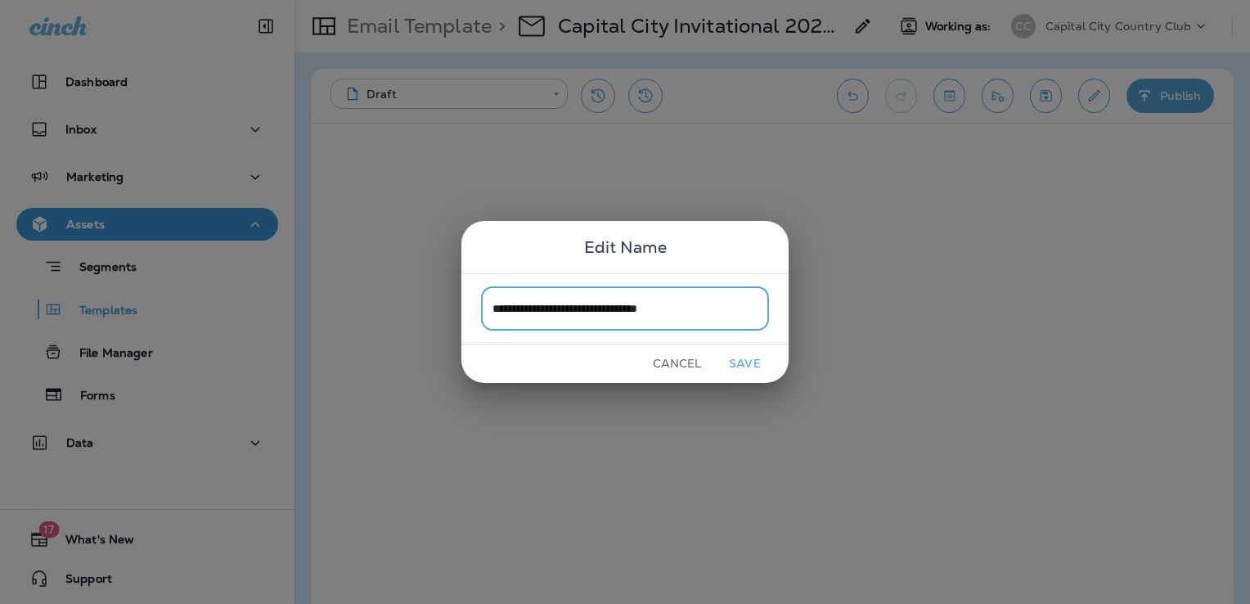
type input "**********"
click at [737, 366] on button "Save" at bounding box center [744, 363] width 61 height 25
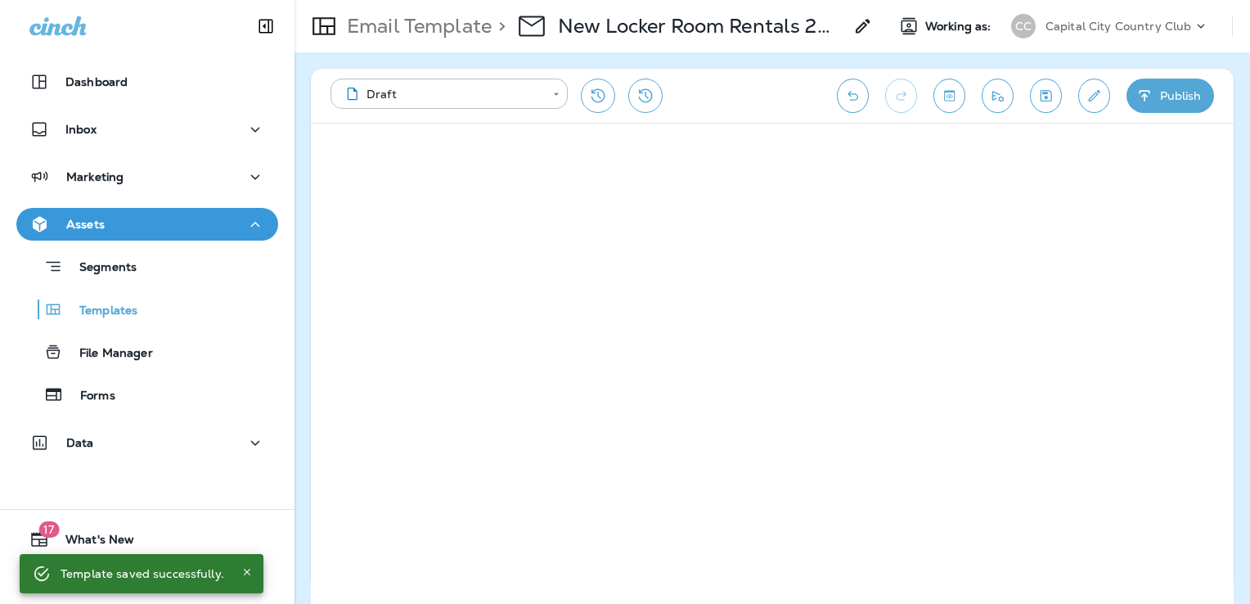
click at [1057, 88] on button "Save" at bounding box center [1046, 96] width 32 height 34
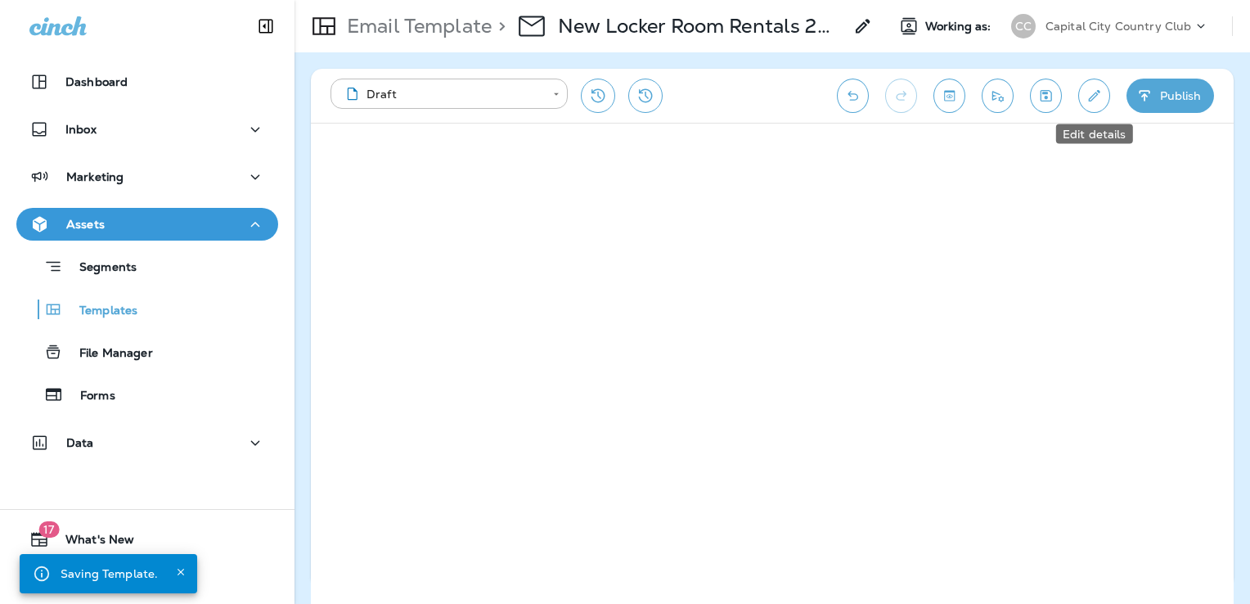
click at [1090, 93] on icon "Edit details" at bounding box center [1094, 96] width 17 height 16
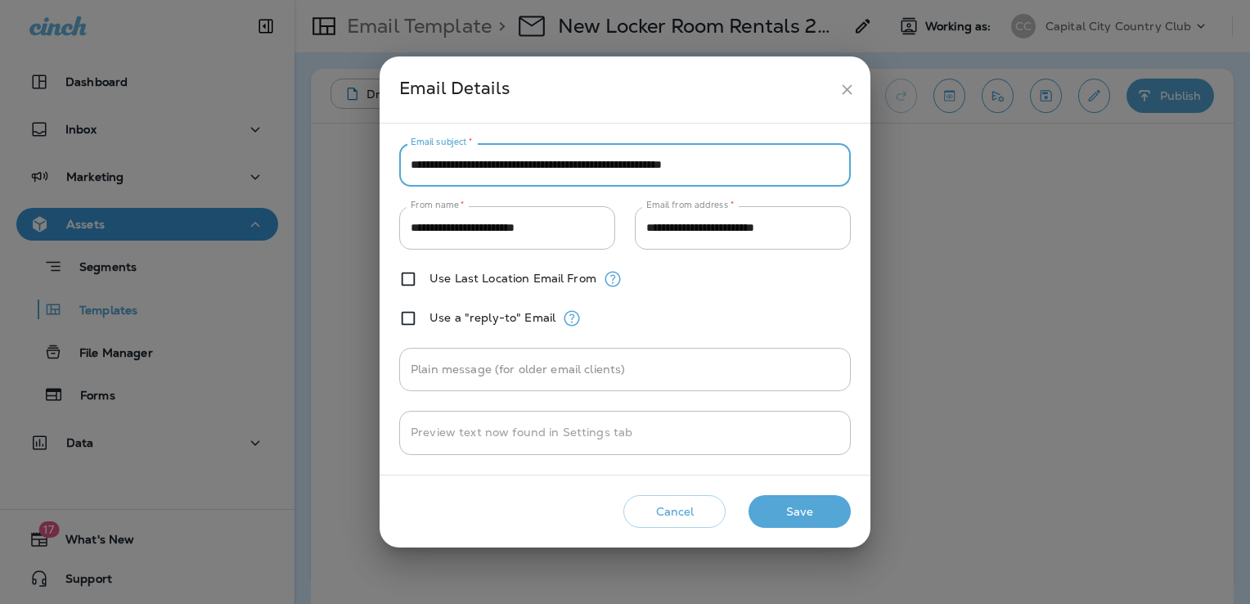
click at [625, 163] on input "**********" at bounding box center [625, 164] width 452 height 43
type input "*"
drag, startPoint x: 803, startPoint y: 511, endPoint x: 800, endPoint y: 460, distance: 50.8
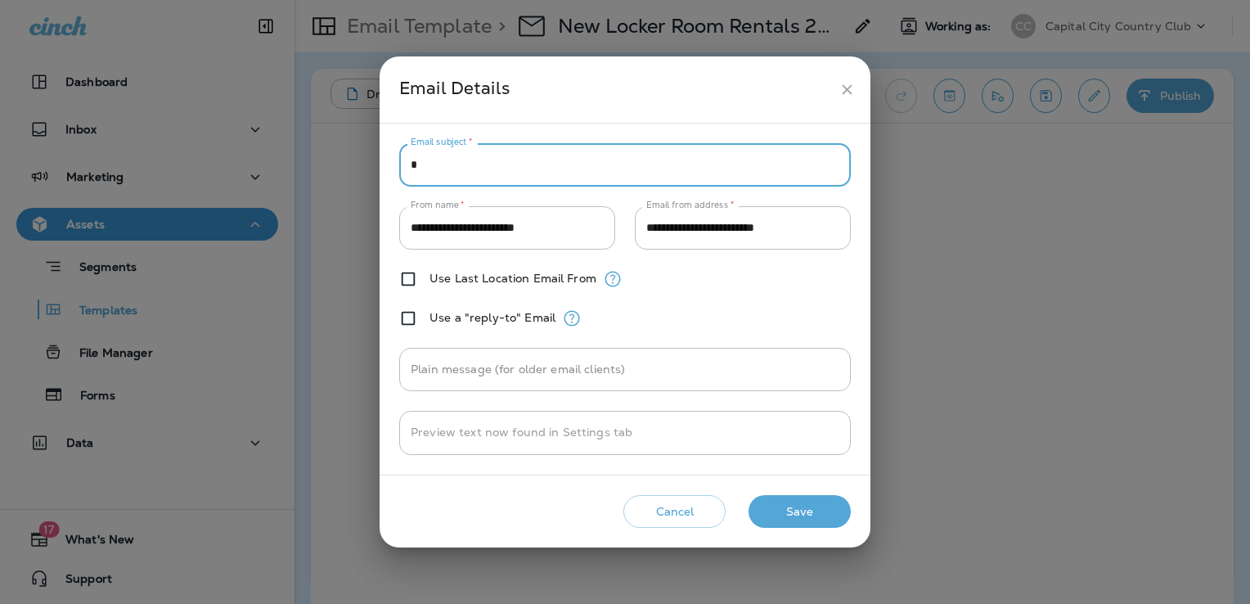
click at [803, 511] on button "Save" at bounding box center [800, 512] width 102 height 34
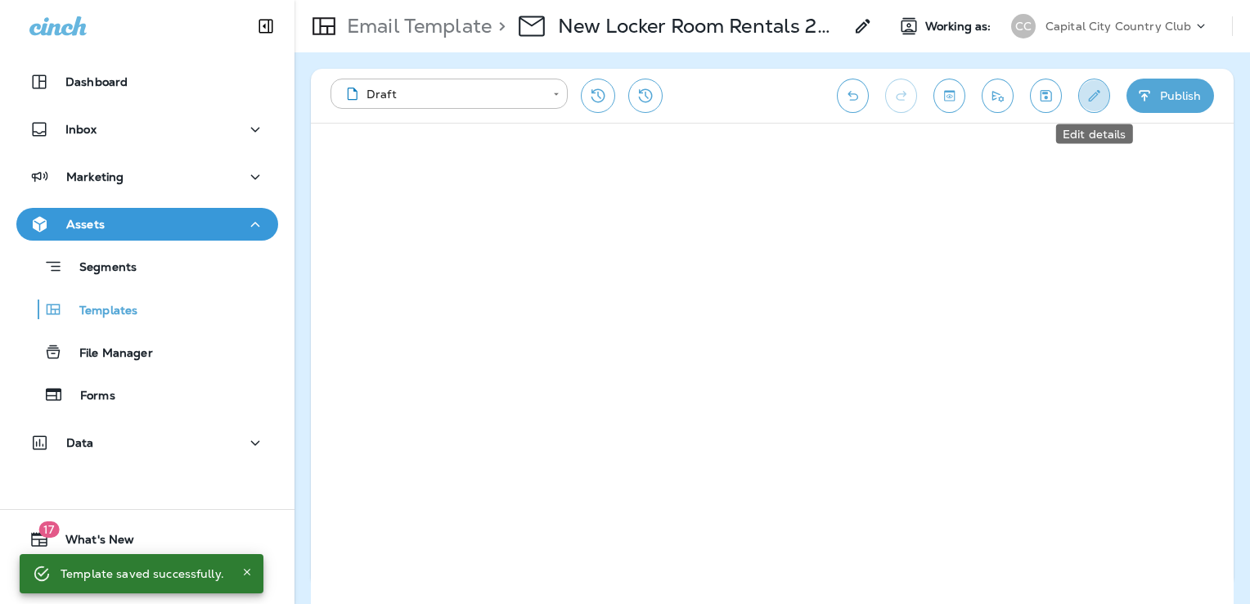
click at [1080, 90] on button "Edit details" at bounding box center [1095, 96] width 32 height 34
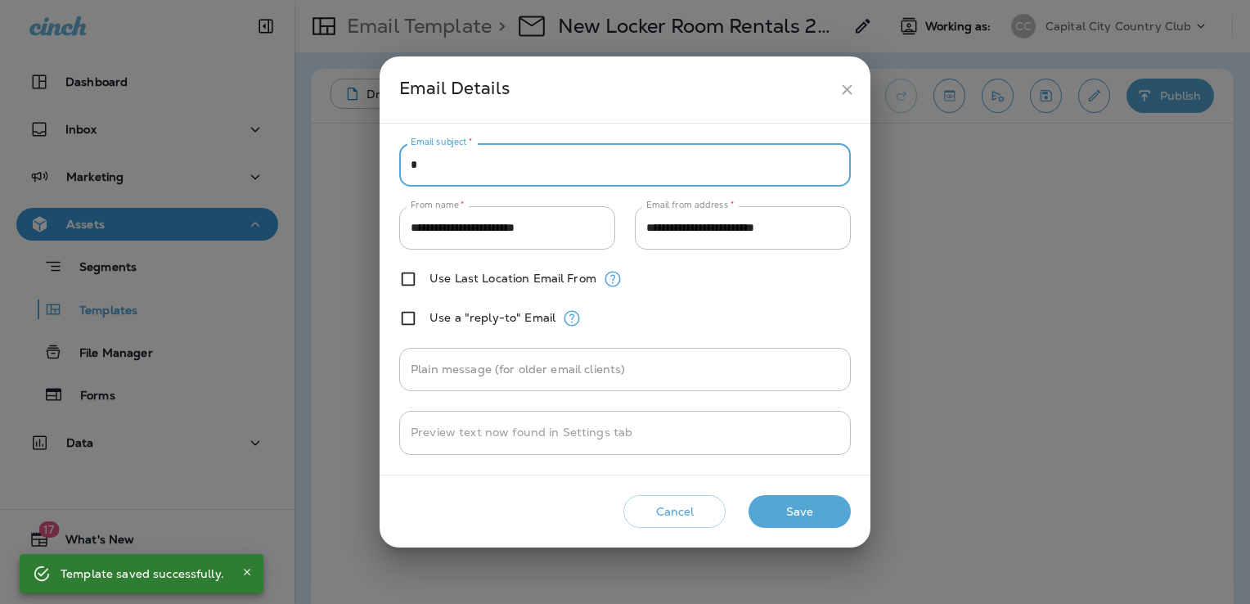
click at [575, 169] on input "*" at bounding box center [625, 164] width 452 height 43
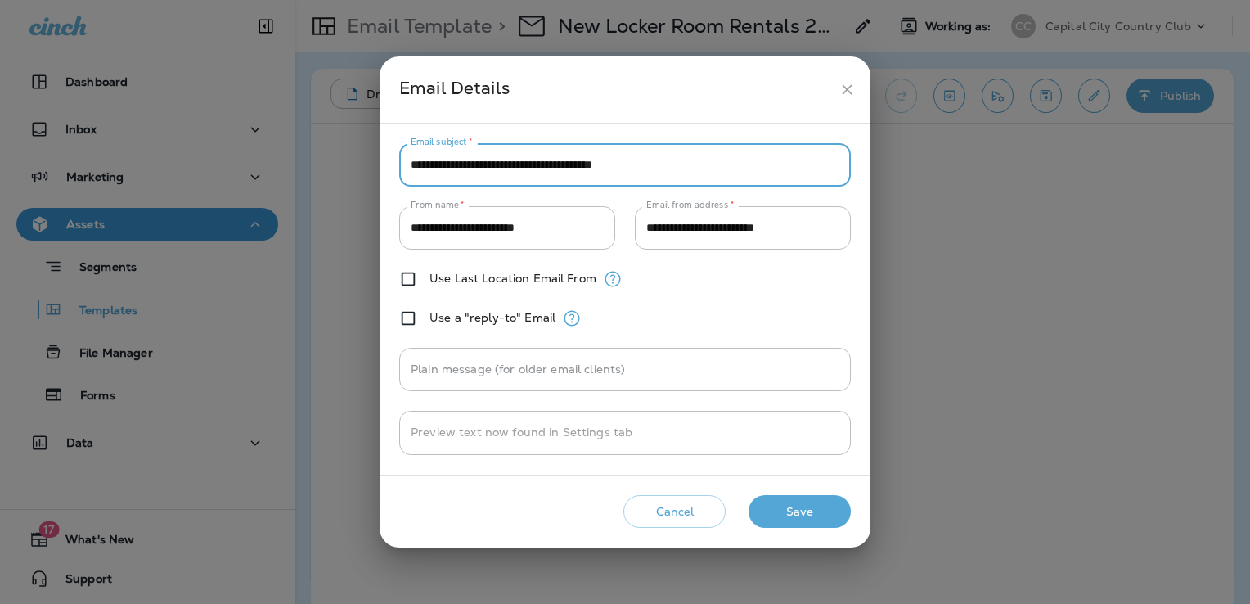
type input "**********"
click at [822, 522] on button "Save" at bounding box center [800, 512] width 102 height 34
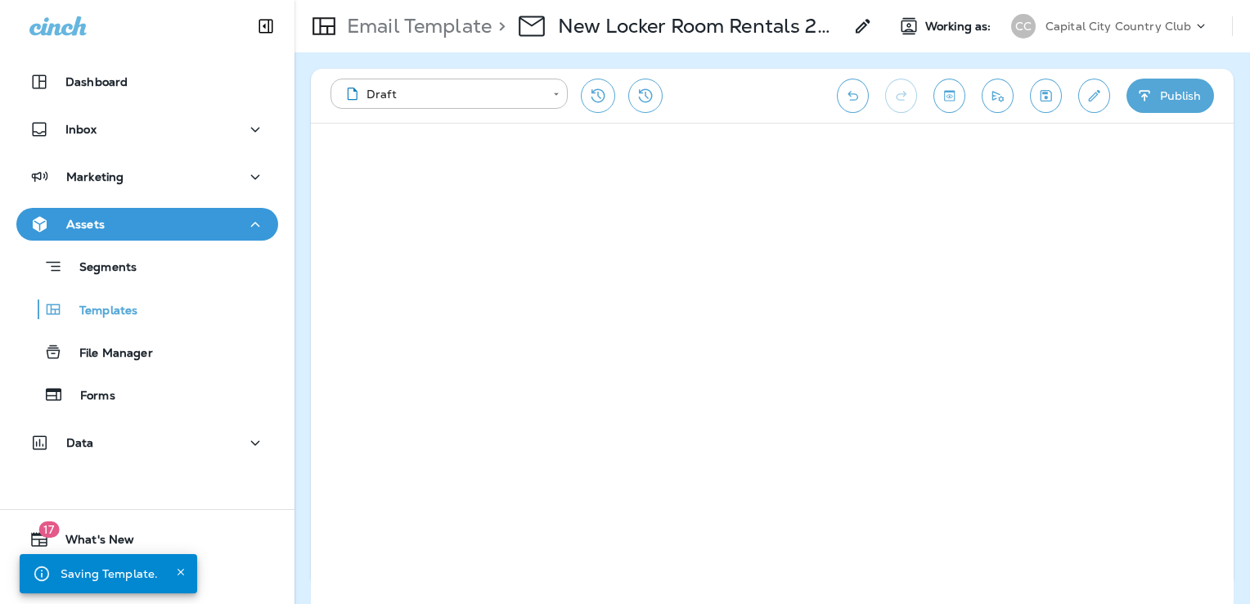
click at [1040, 95] on icon "Save" at bounding box center [1046, 96] width 17 height 16
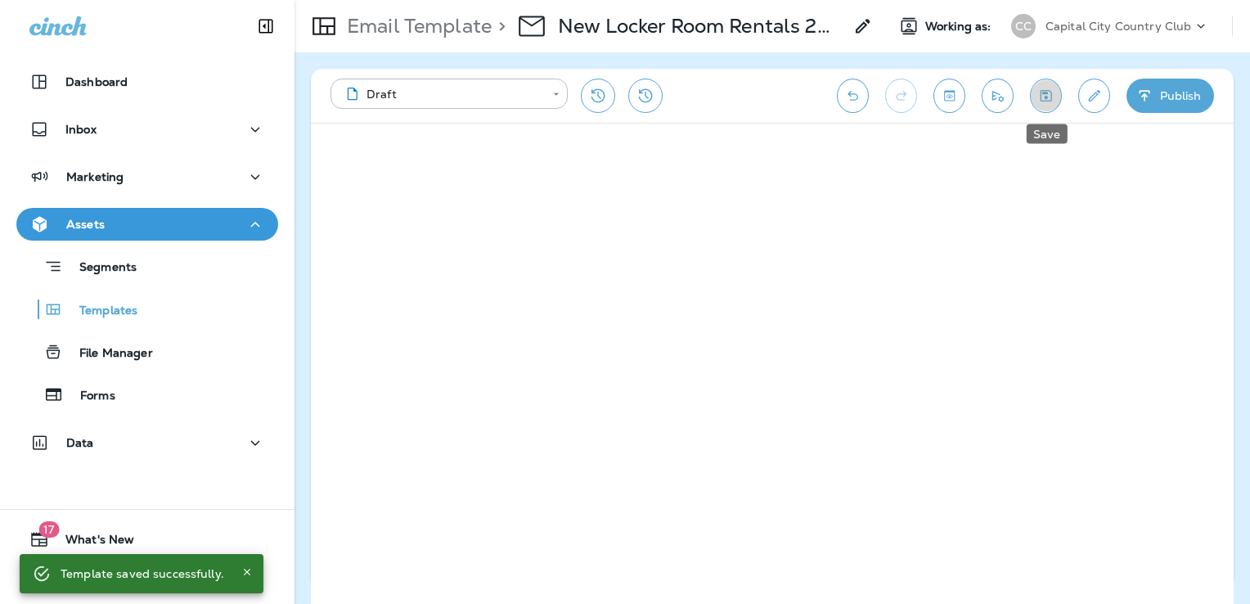
drag, startPoint x: 1052, startPoint y: 101, endPoint x: 1002, endPoint y: 92, distance: 51.4
click at [1052, 101] on icon "Save" at bounding box center [1046, 96] width 17 height 16
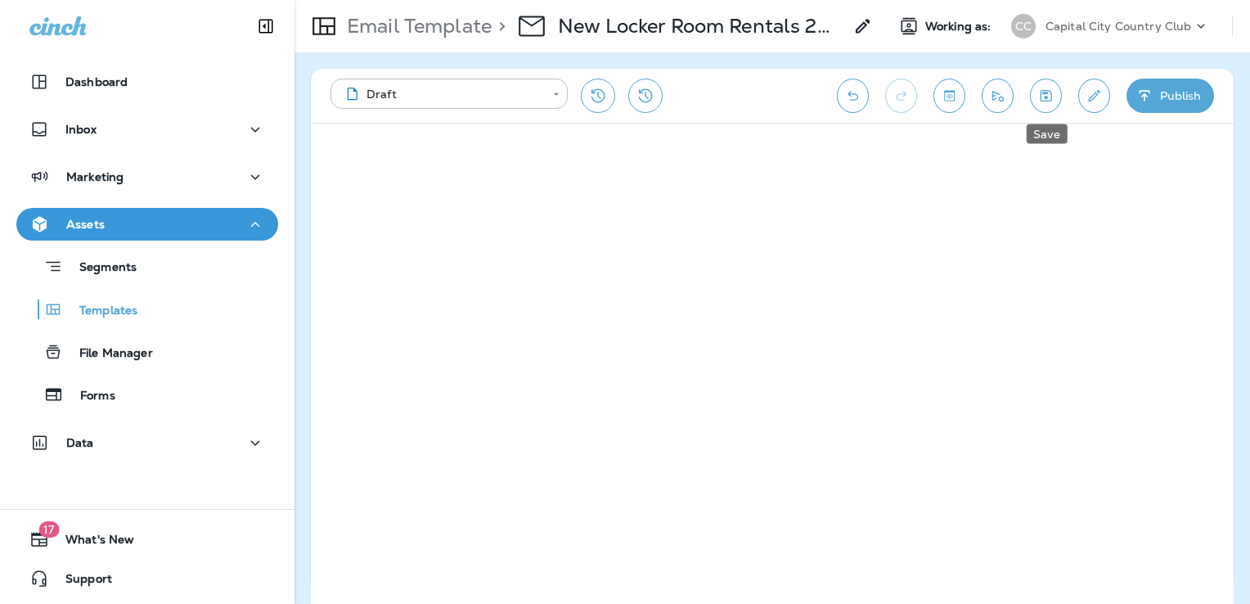
click at [1047, 93] on icon "Save" at bounding box center [1046, 95] width 11 height 11
click at [994, 97] on icon "Send test email" at bounding box center [997, 96] width 17 height 16
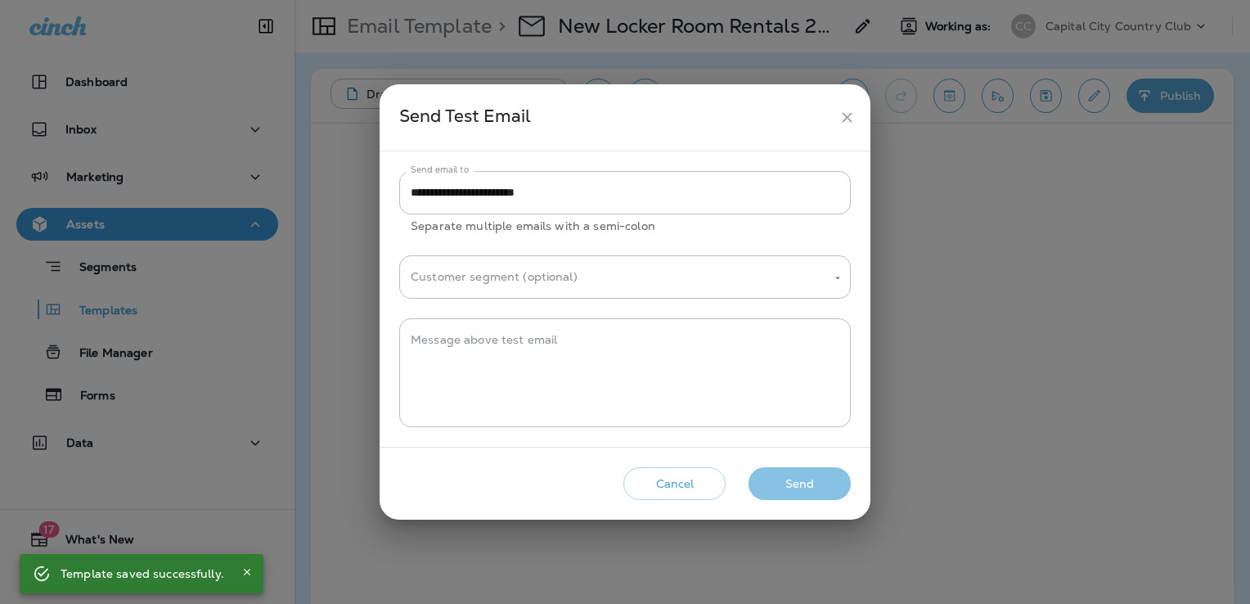
click at [810, 487] on button "Send" at bounding box center [800, 484] width 102 height 34
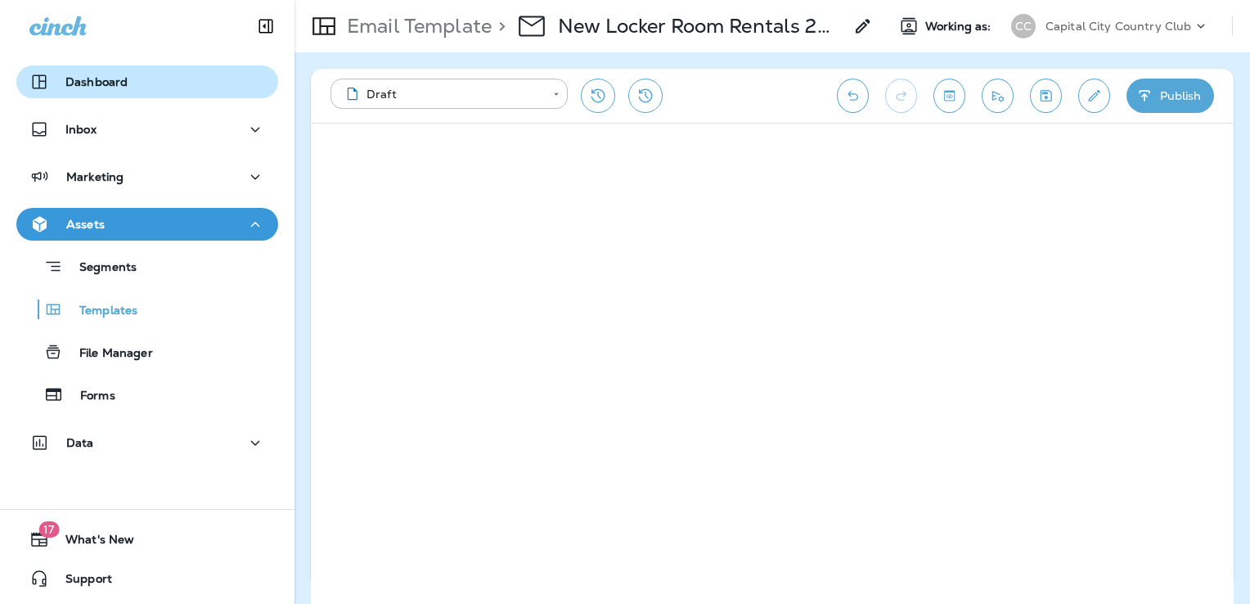
click at [130, 317] on p "Templates" at bounding box center [100, 312] width 74 height 16
